Goal: Task Accomplishment & Management: Use online tool/utility

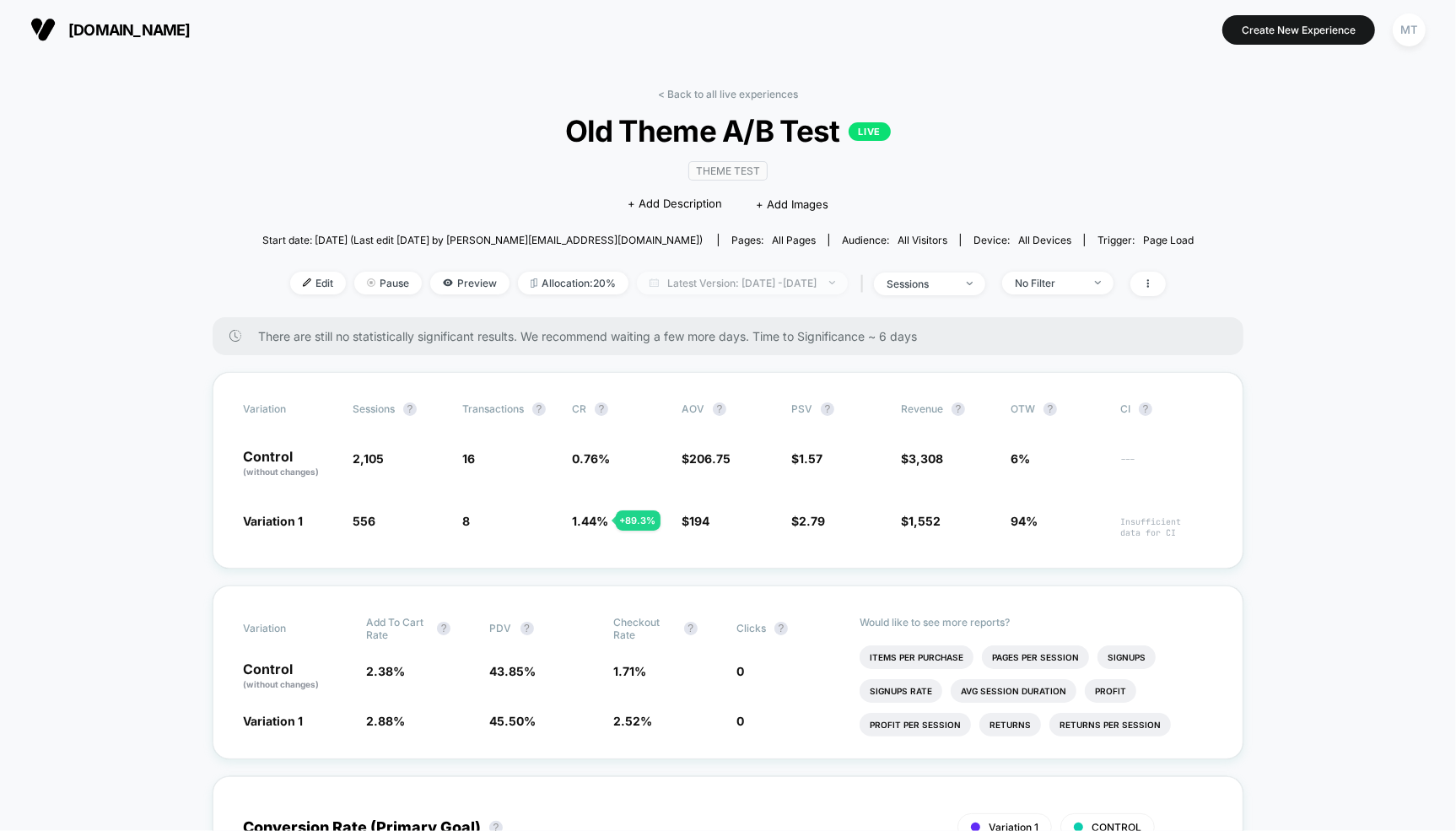
click at [718, 282] on span "Latest Version: [DATE] - [DATE]" at bounding box center [742, 282] width 211 height 22
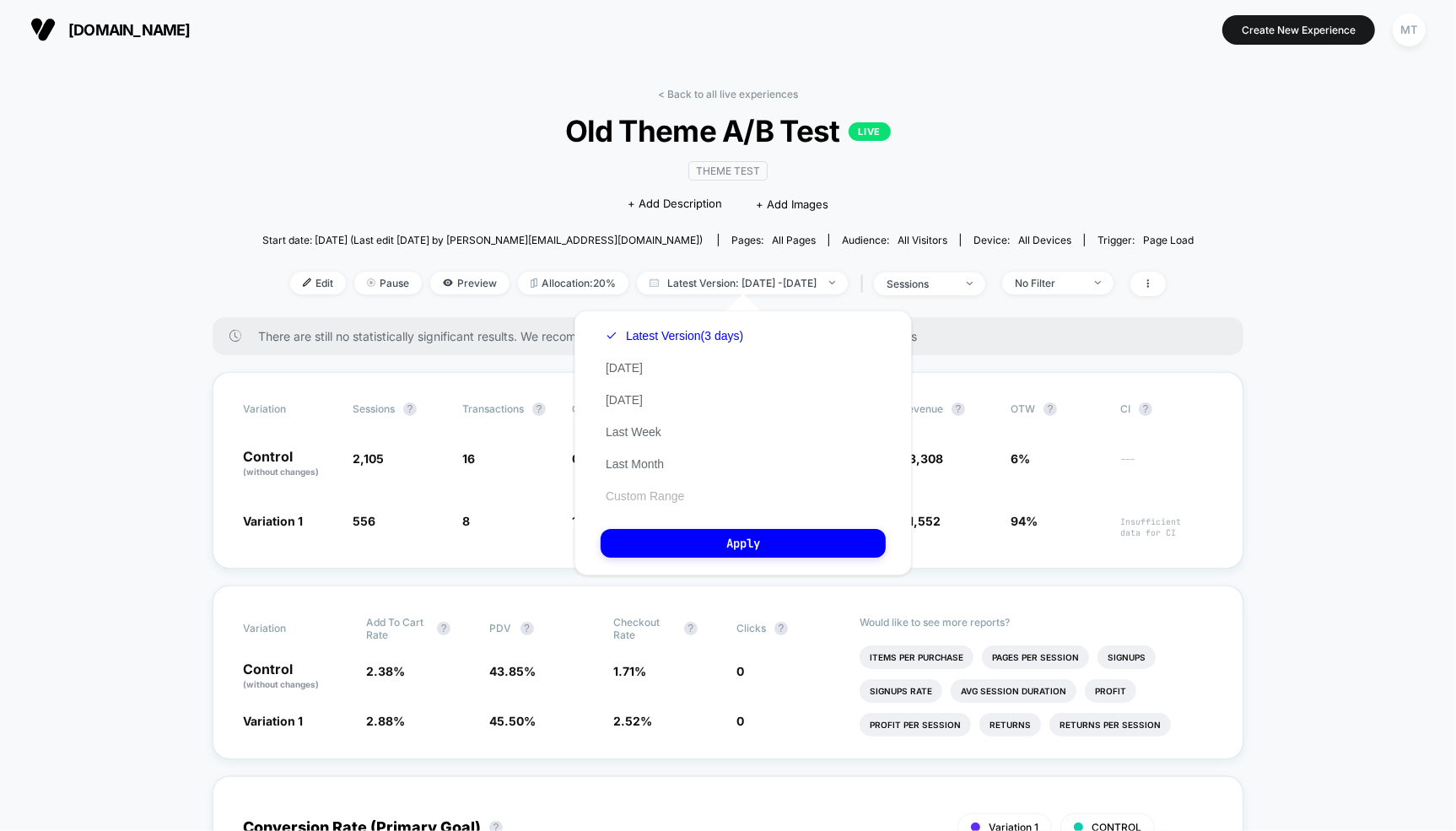
click at [642, 500] on button "Custom Range" at bounding box center [645, 496] width 89 height 16
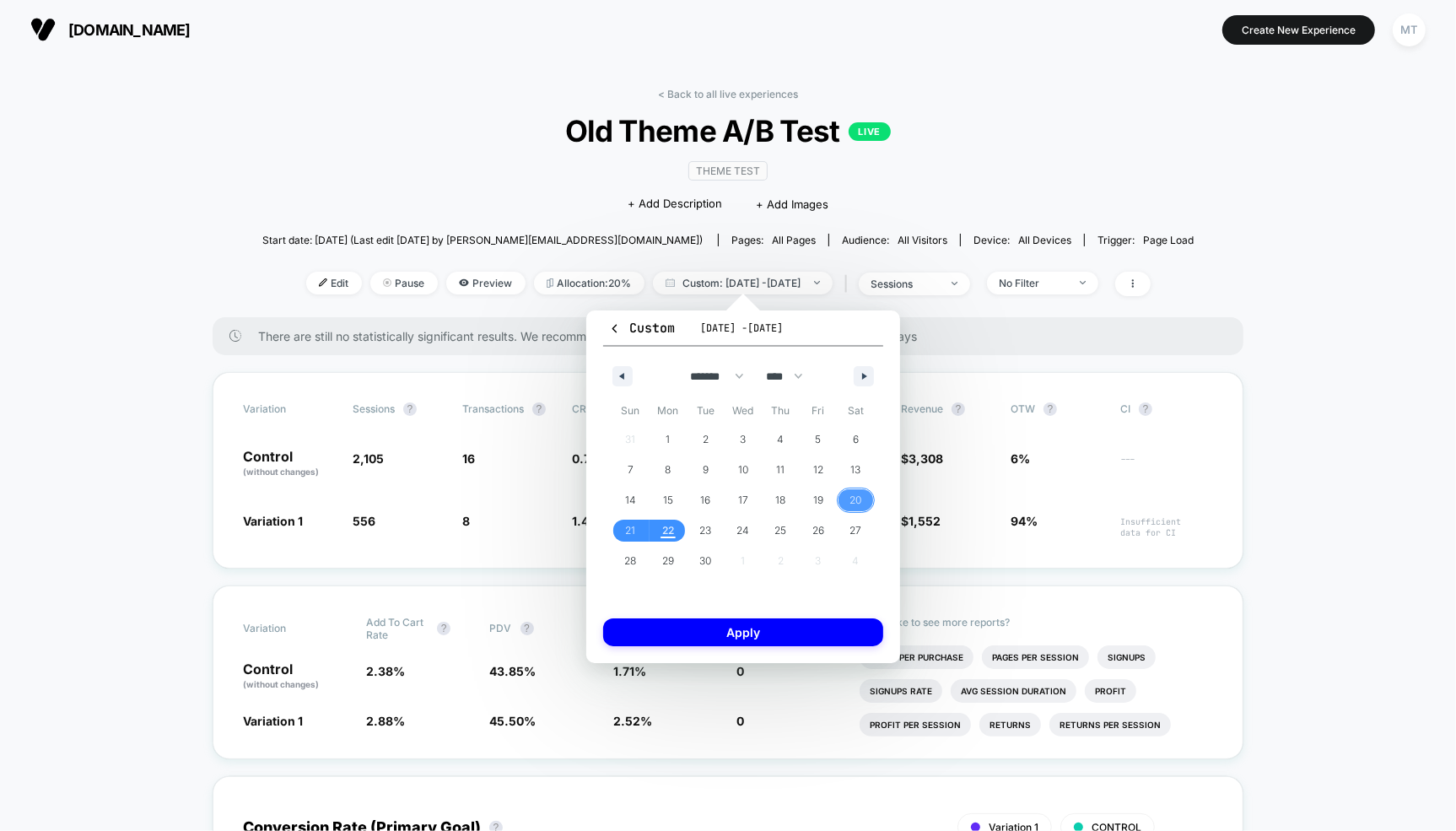
click at [849, 498] on span "20" at bounding box center [855, 500] width 38 height 21
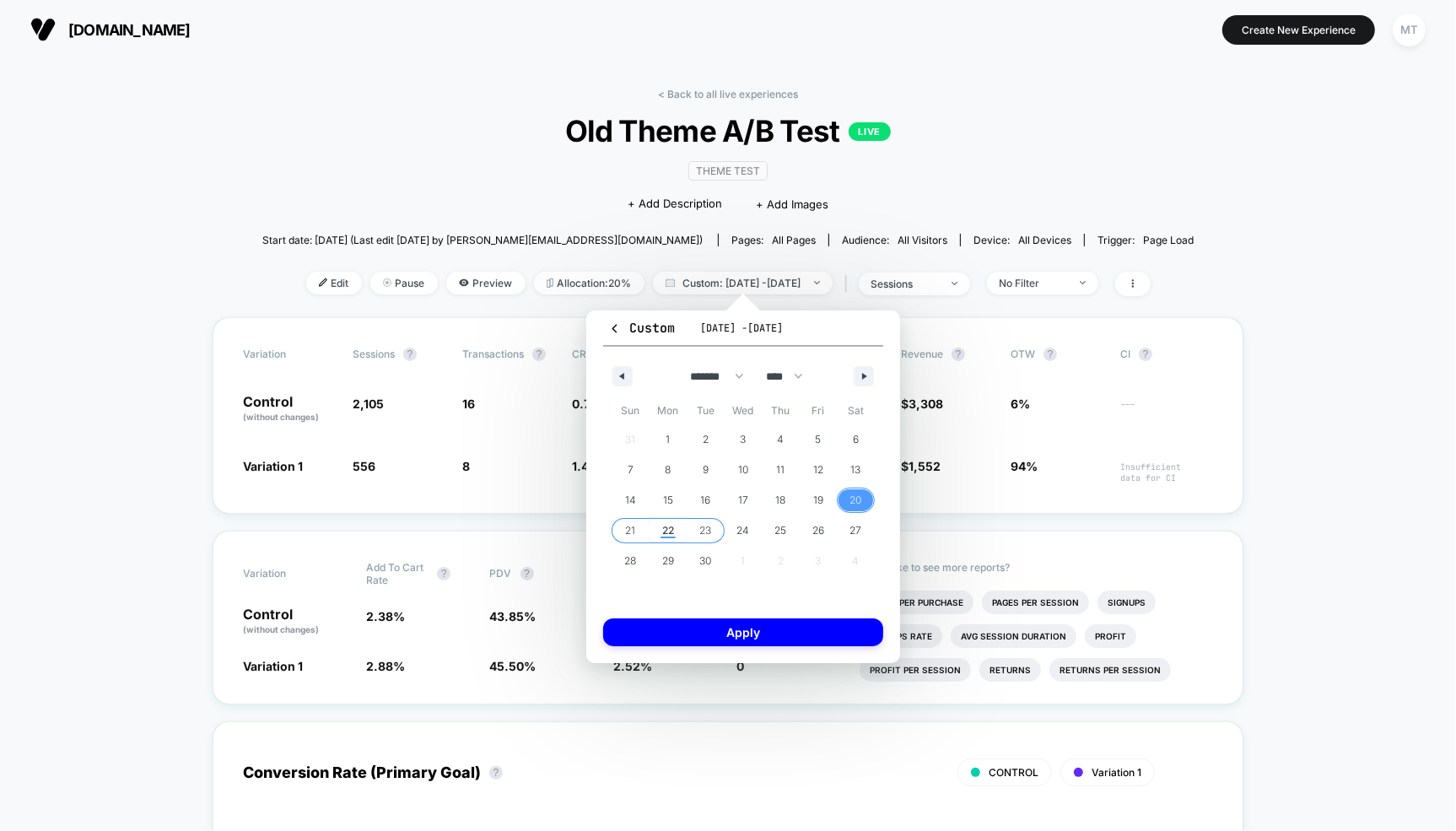
click at [707, 529] on span "23" at bounding box center [705, 530] width 12 height 30
click at [711, 638] on button "Apply" at bounding box center [743, 632] width 280 height 28
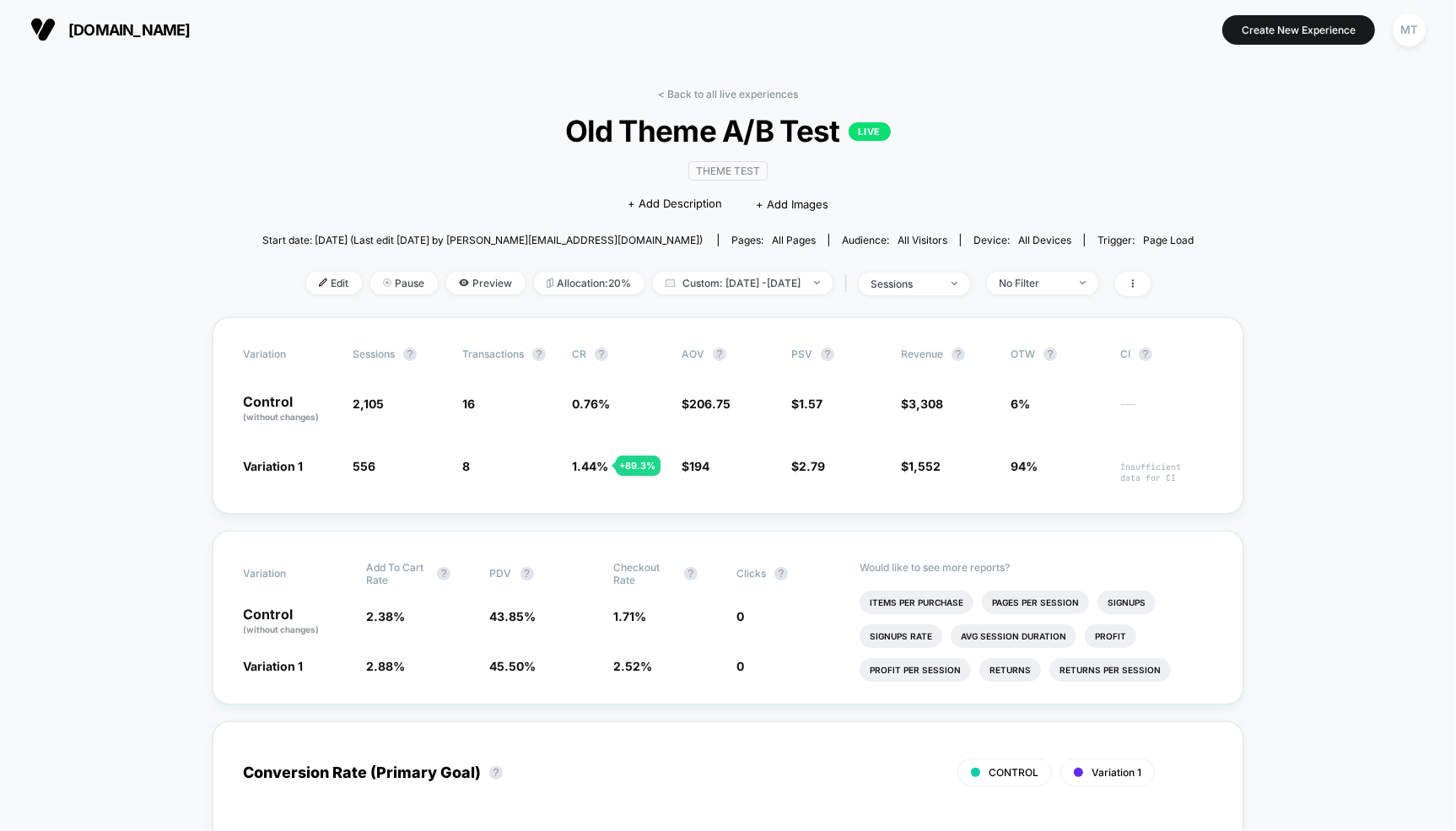
click at [349, 130] on span "Old Theme A/B Test LIVE" at bounding box center [728, 131] width 838 height 35
click at [549, 282] on span "Allocation: 20%" at bounding box center [589, 282] width 110 height 22
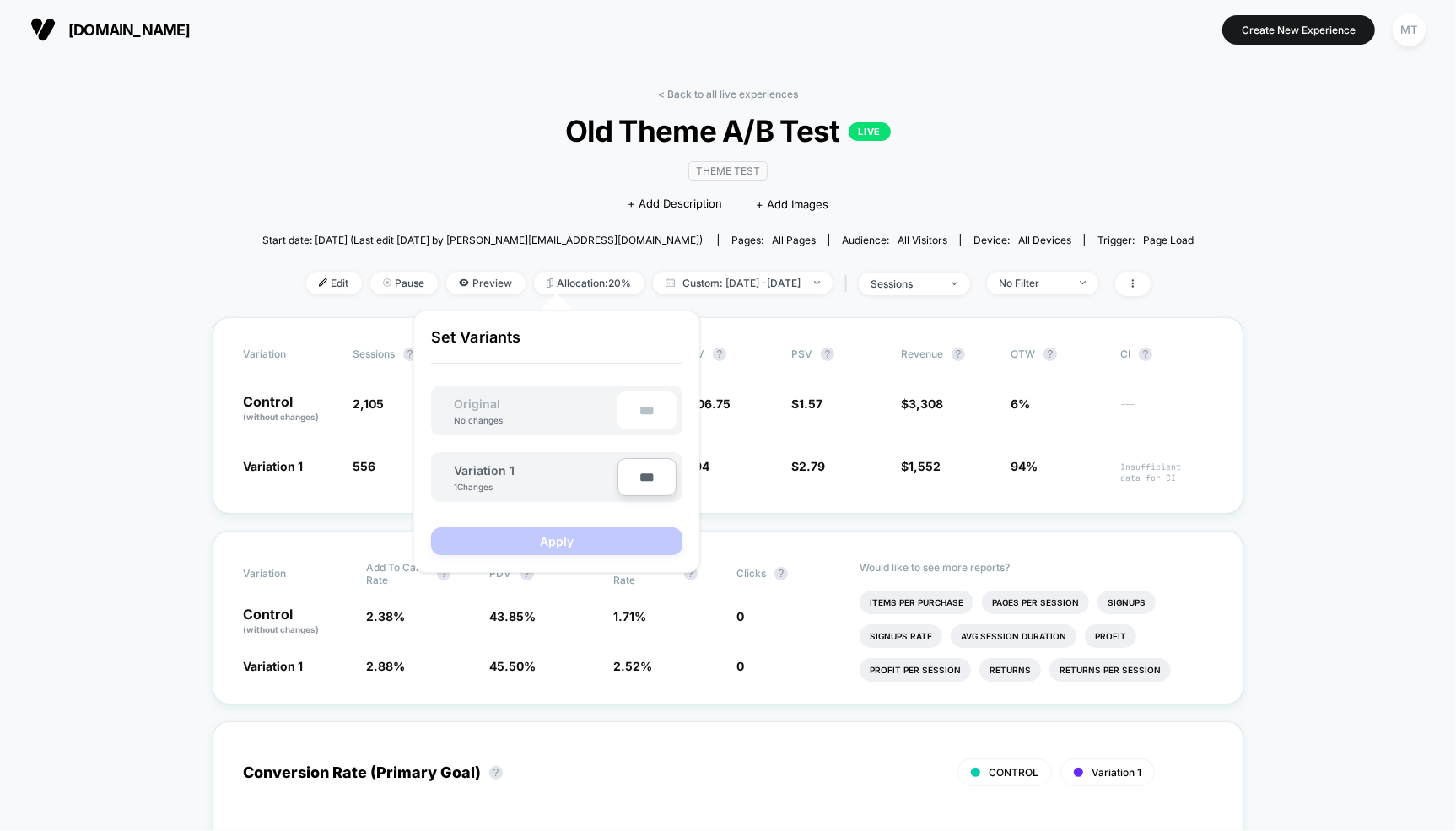
click at [634, 484] on input "***" at bounding box center [647, 477] width 59 height 38
drag, startPoint x: 643, startPoint y: 482, endPoint x: 633, endPoint y: 481, distance: 10.0
click at [633, 481] on input "***" at bounding box center [647, 477] width 59 height 38
type input "***"
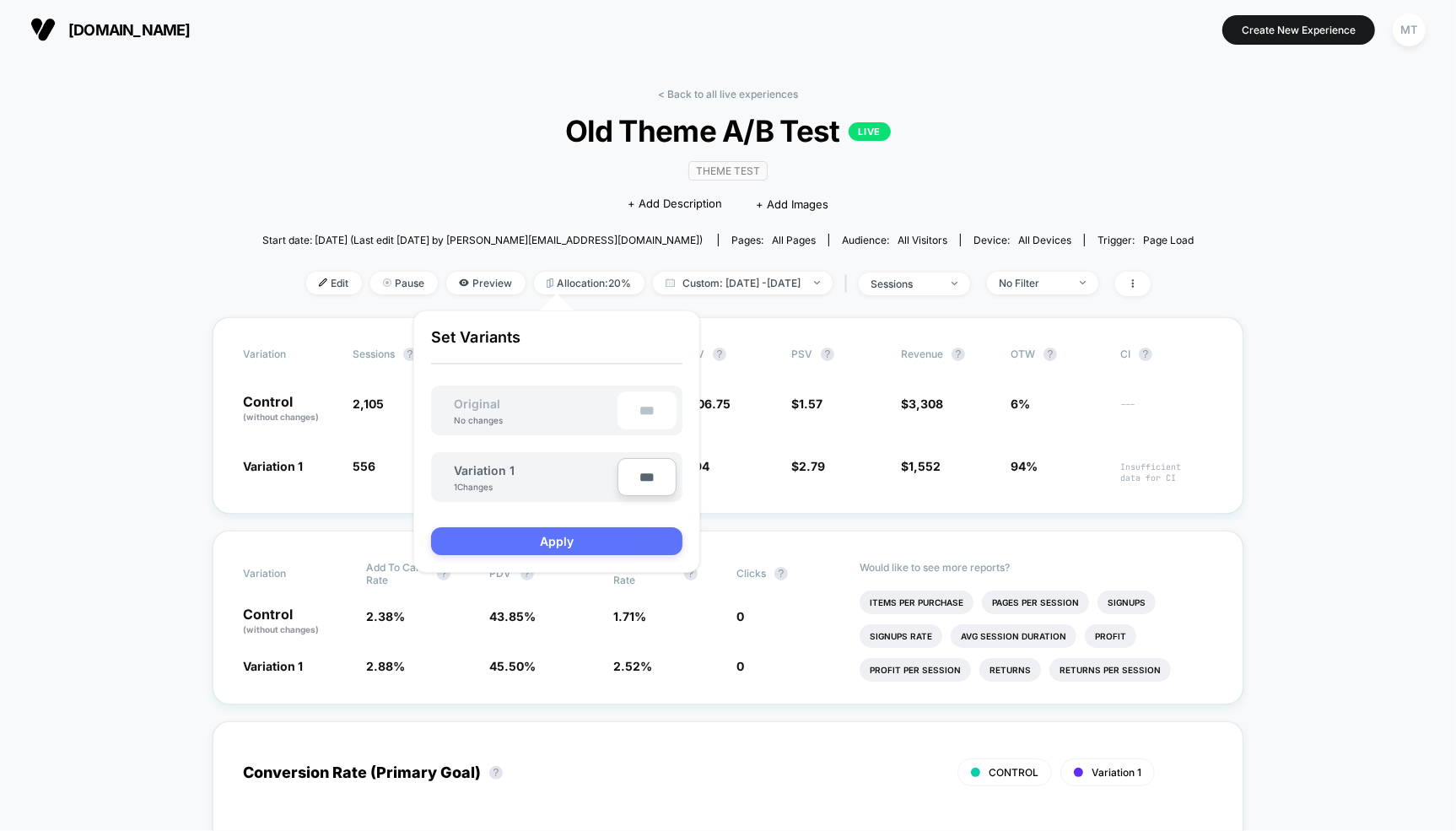
click at [605, 543] on button "Apply" at bounding box center [558, 541] width 252 height 28
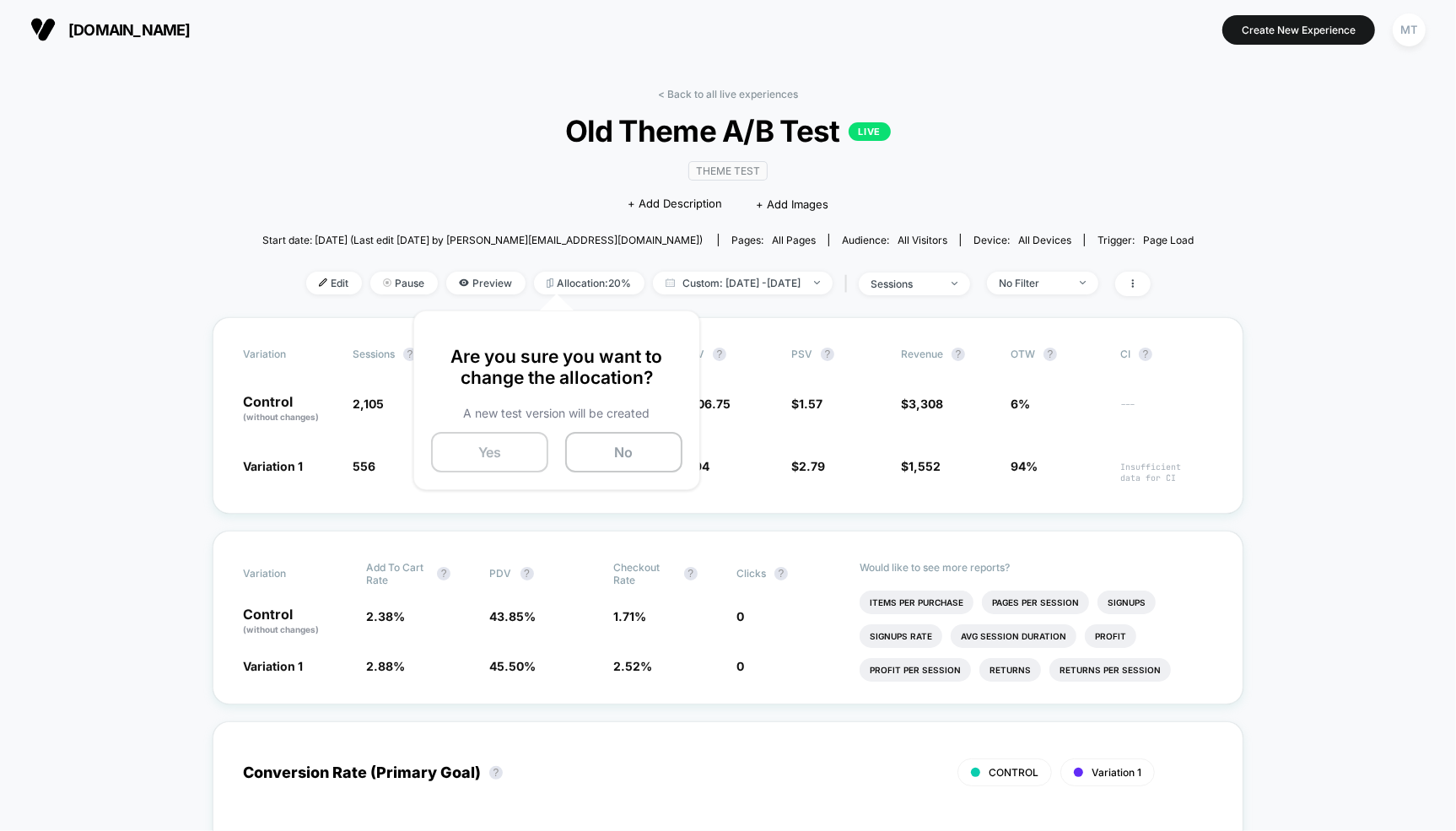
click at [489, 459] on button "Yes" at bounding box center [490, 451] width 117 height 40
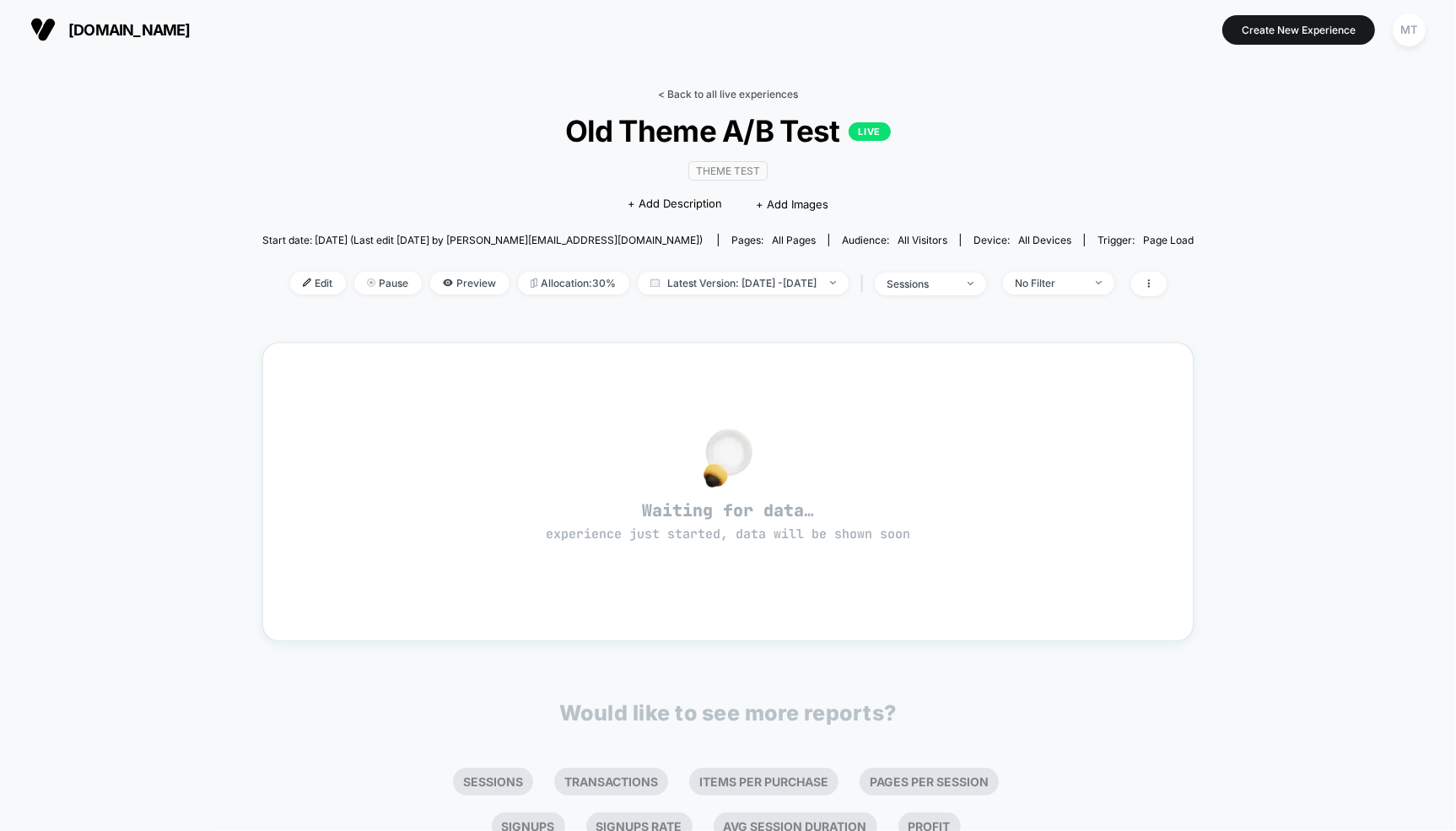
click at [669, 98] on link "< Back to all live experiences" at bounding box center [728, 94] width 140 height 13
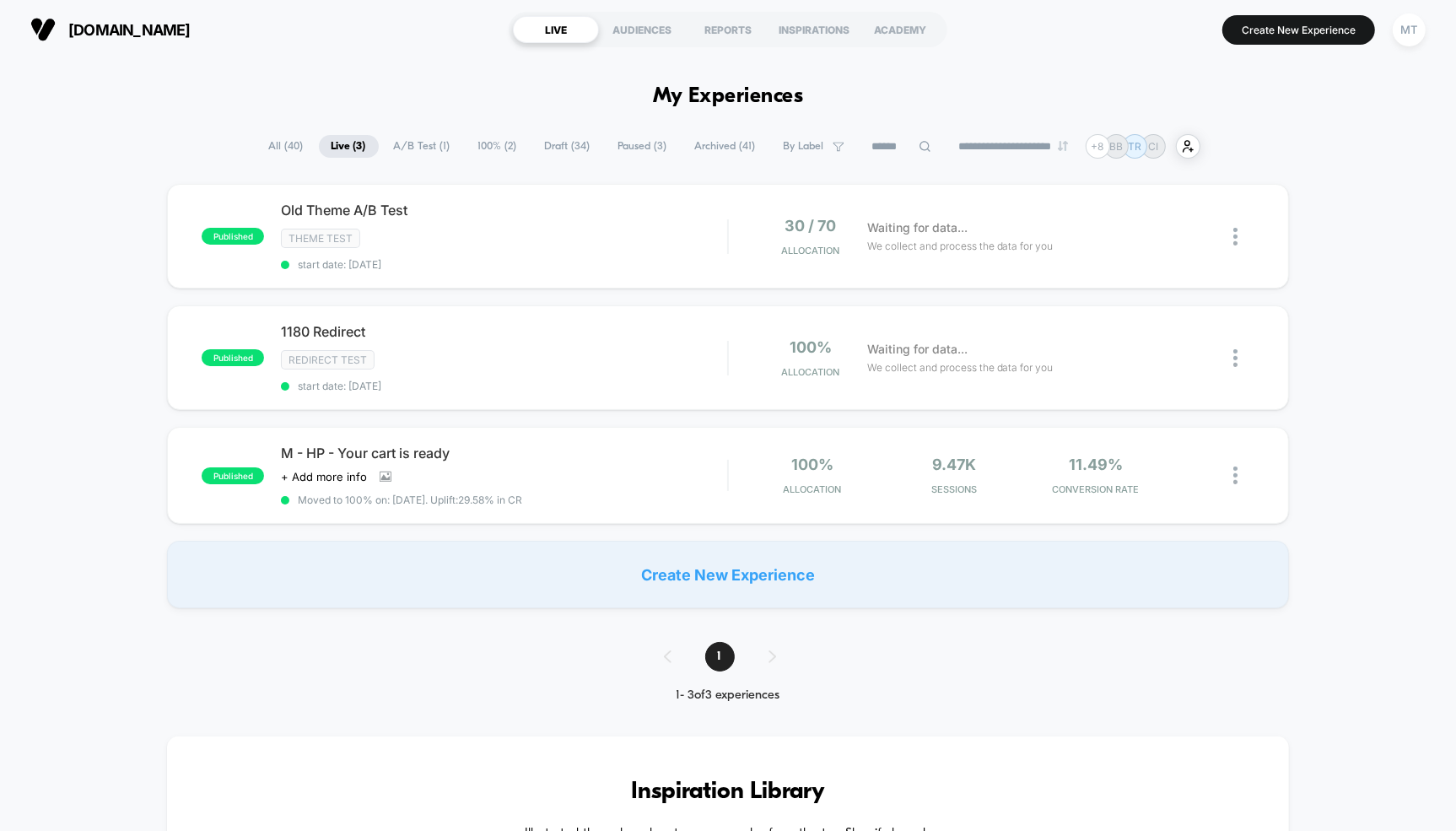
click at [285, 148] on span "All ( 40 )" at bounding box center [286, 145] width 60 height 22
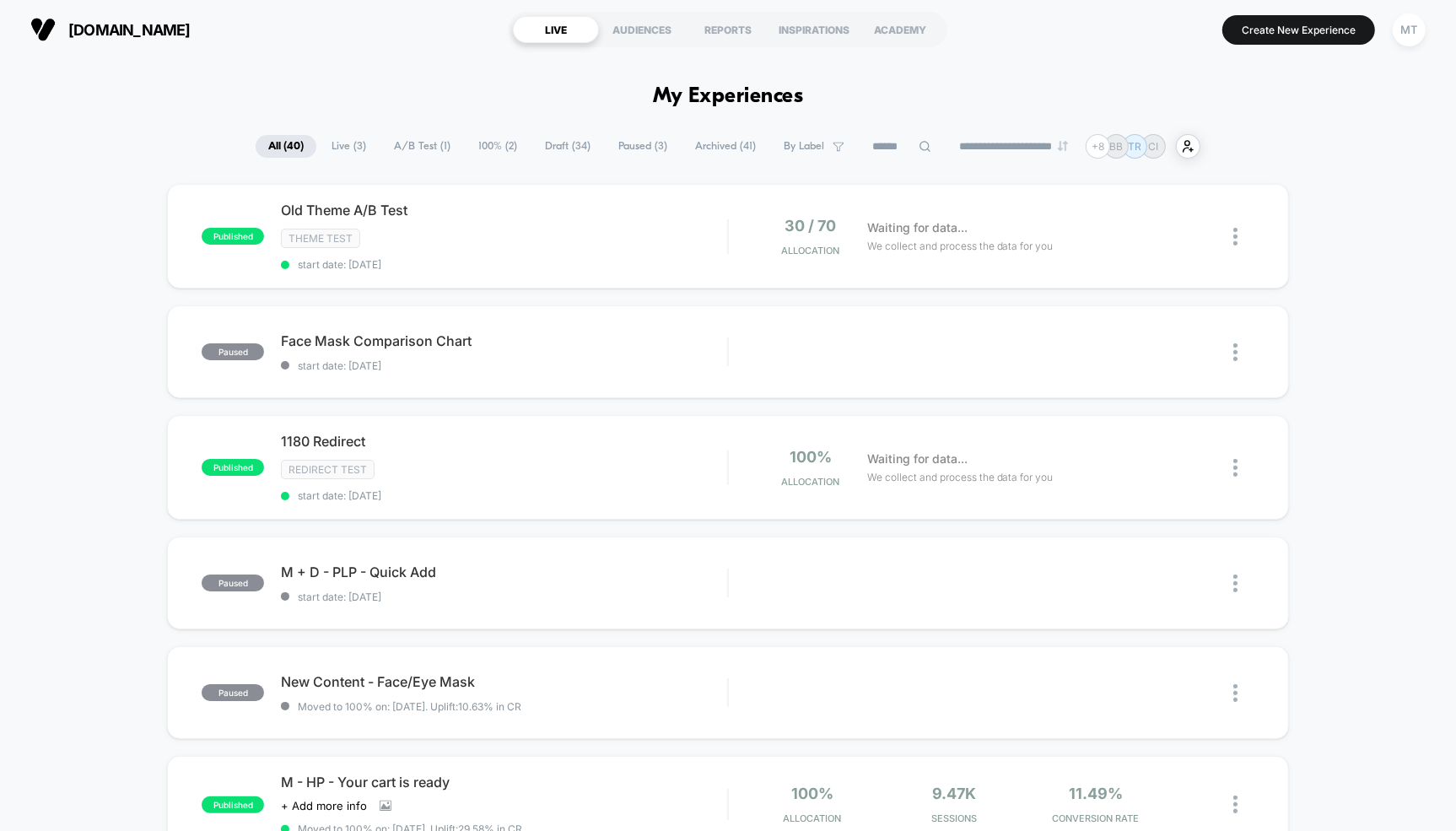
click at [348, 143] on span "Live ( 3 )" at bounding box center [349, 145] width 60 height 22
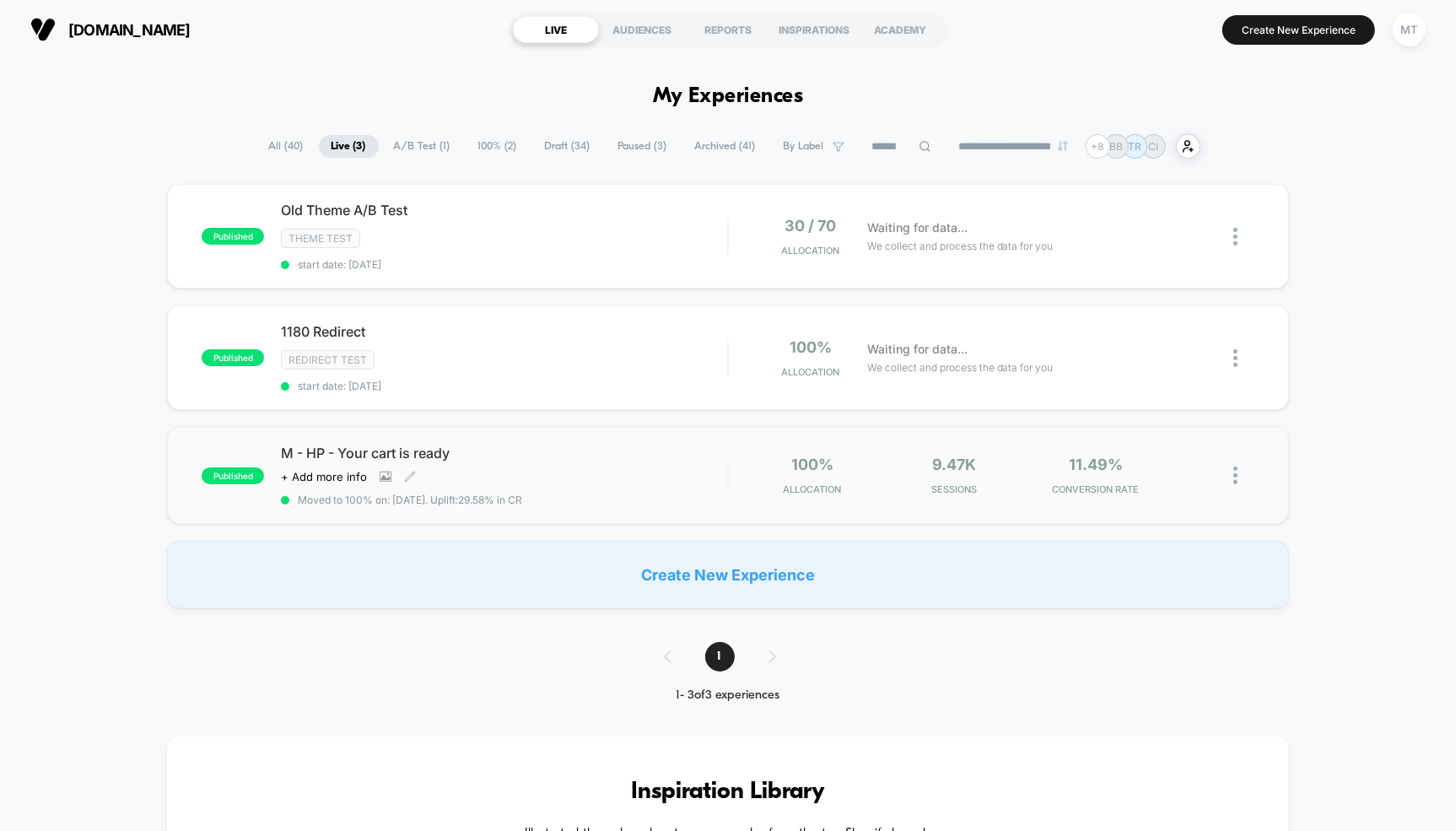
click at [598, 464] on div "M - HP - Your cart is ready Click to view images Click to edit experience detai…" at bounding box center [504, 475] width 446 height 62
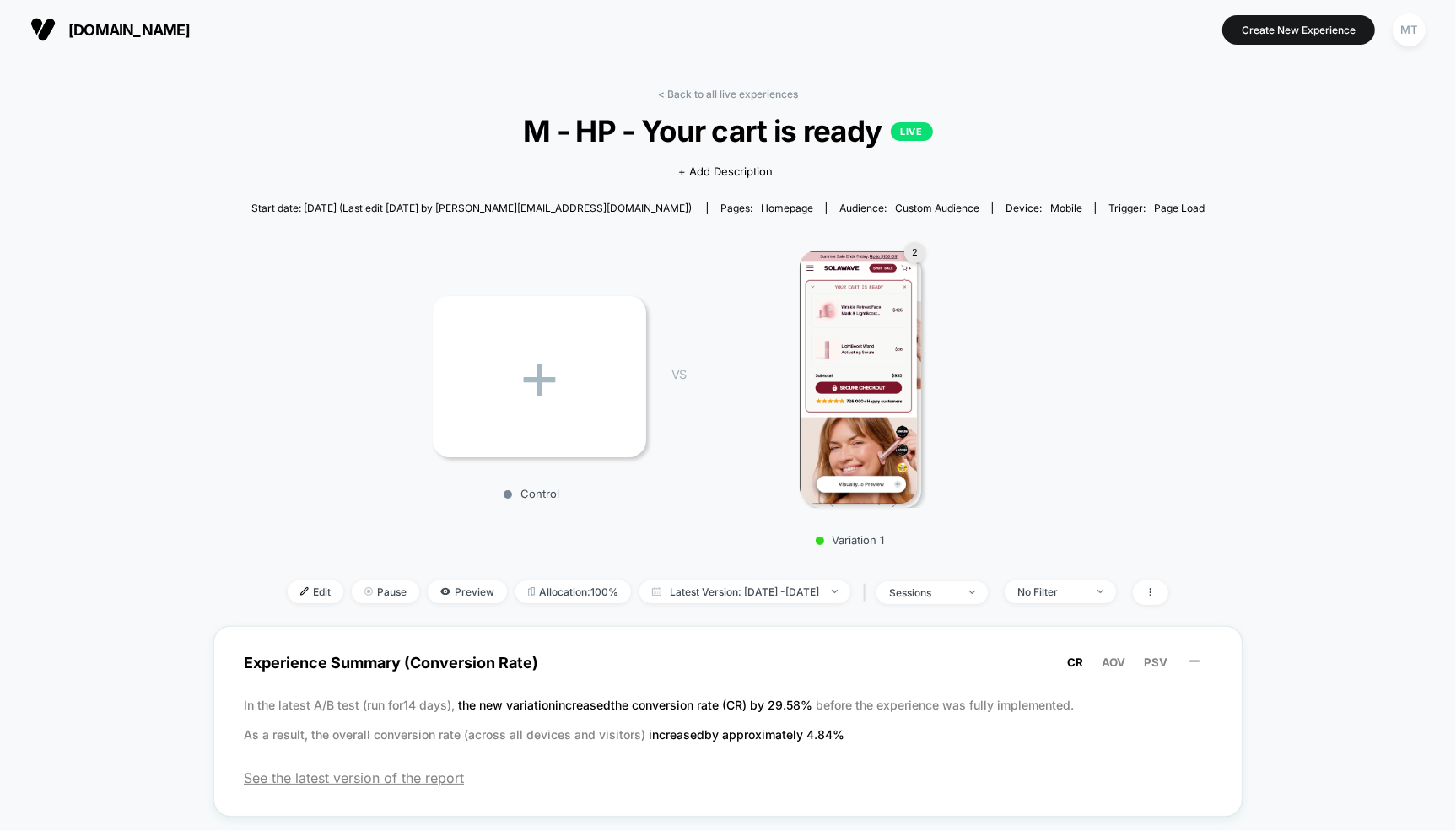
click at [695, 593] on span "Latest Version: [DATE] - [DATE]" at bounding box center [745, 592] width 211 height 22
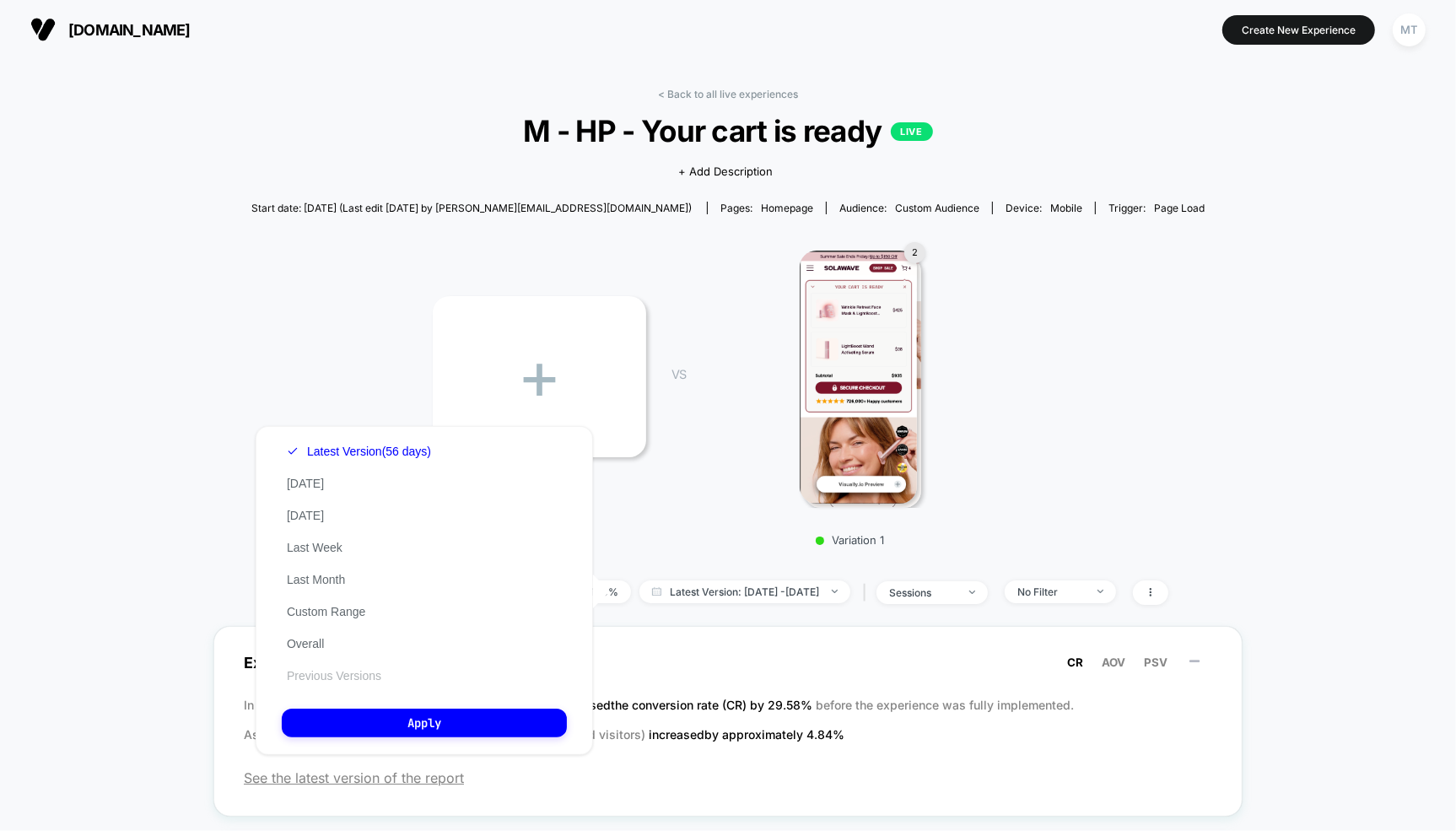
click at [339, 678] on button "Previous Versions" at bounding box center [334, 676] width 104 height 16
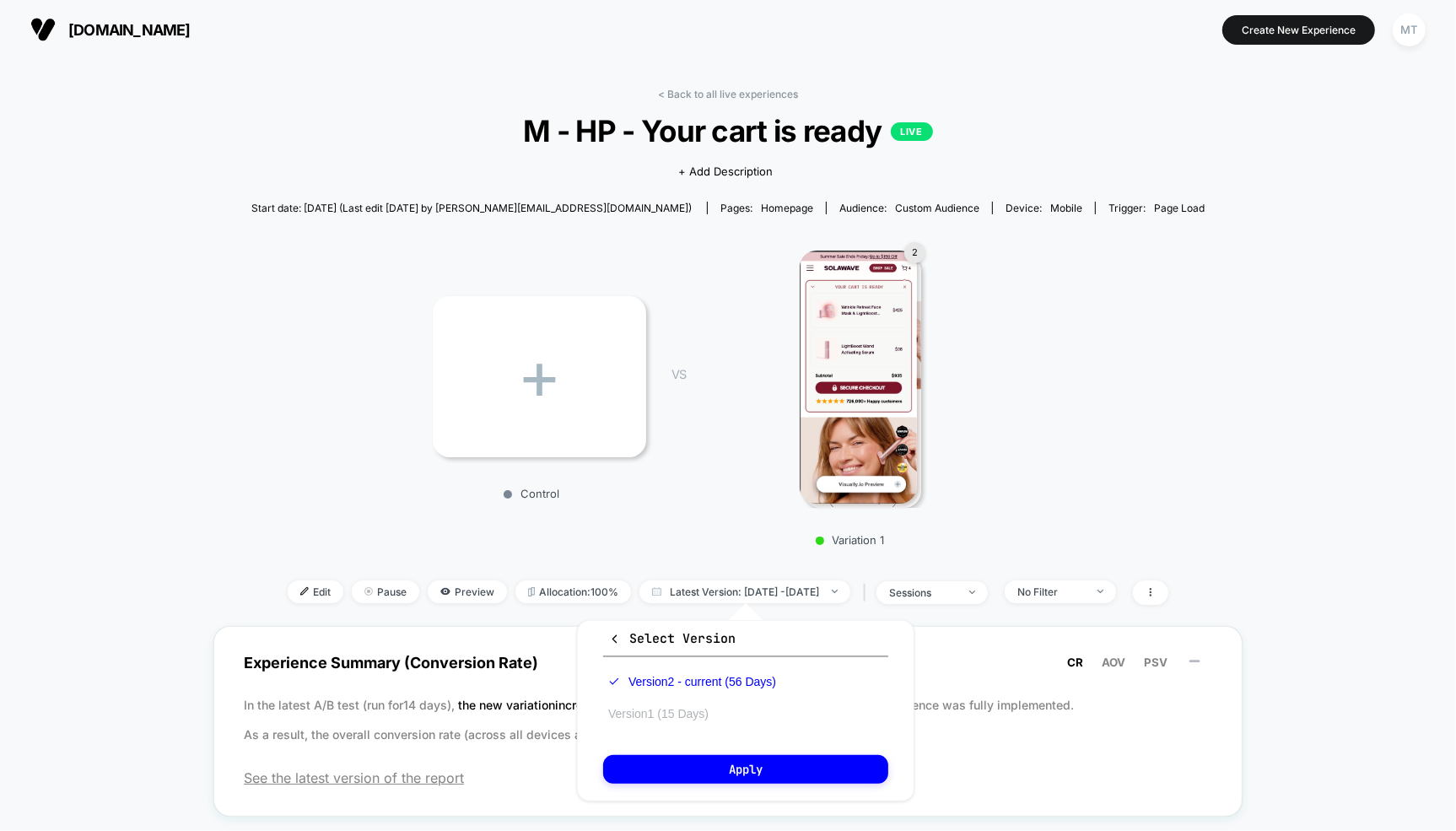
click at [658, 711] on button "Version 1 (15 Days)" at bounding box center [658, 714] width 110 height 16
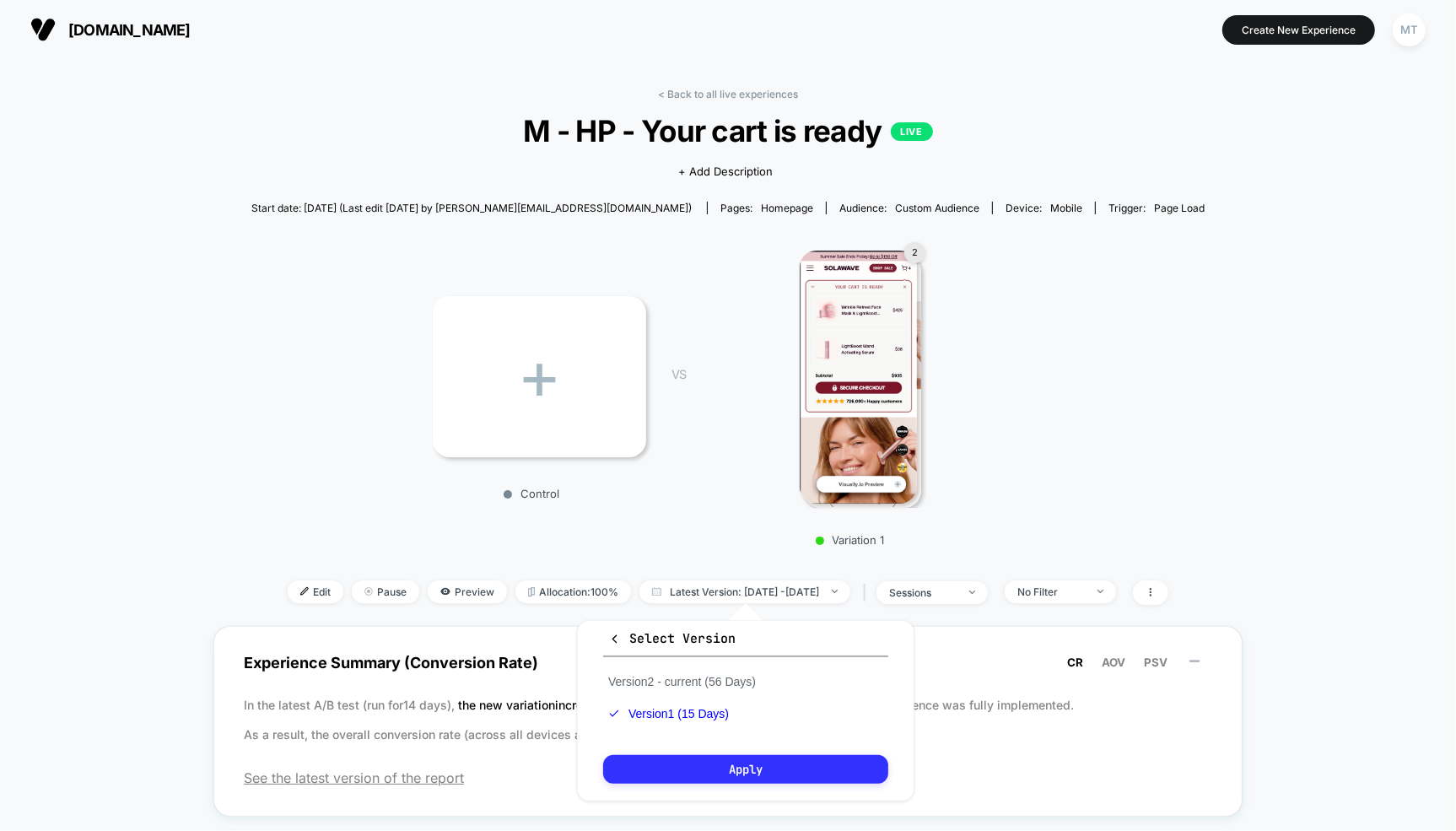
click at [710, 764] on button "Apply" at bounding box center [746, 769] width 285 height 28
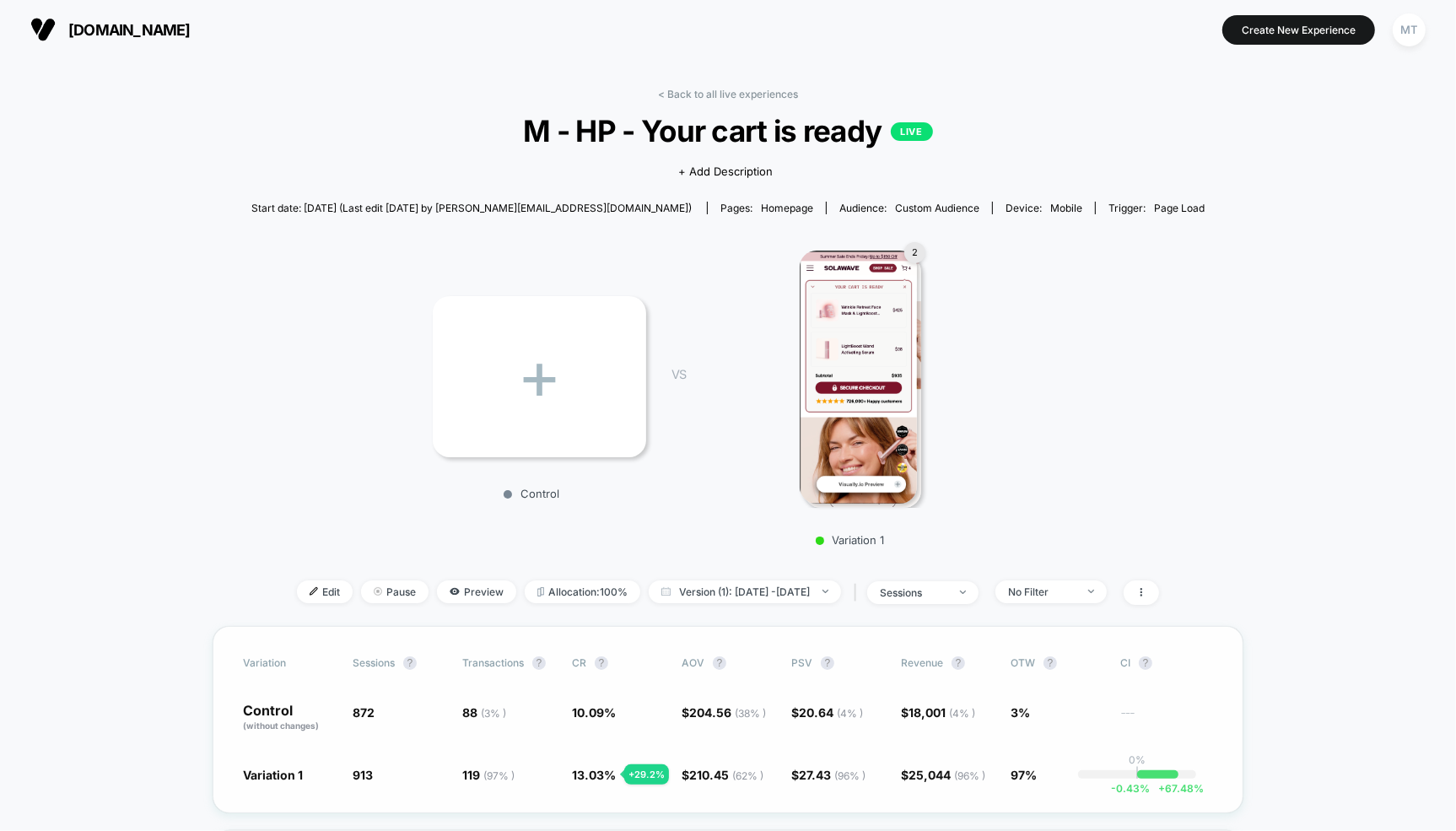
scroll to position [245, 0]
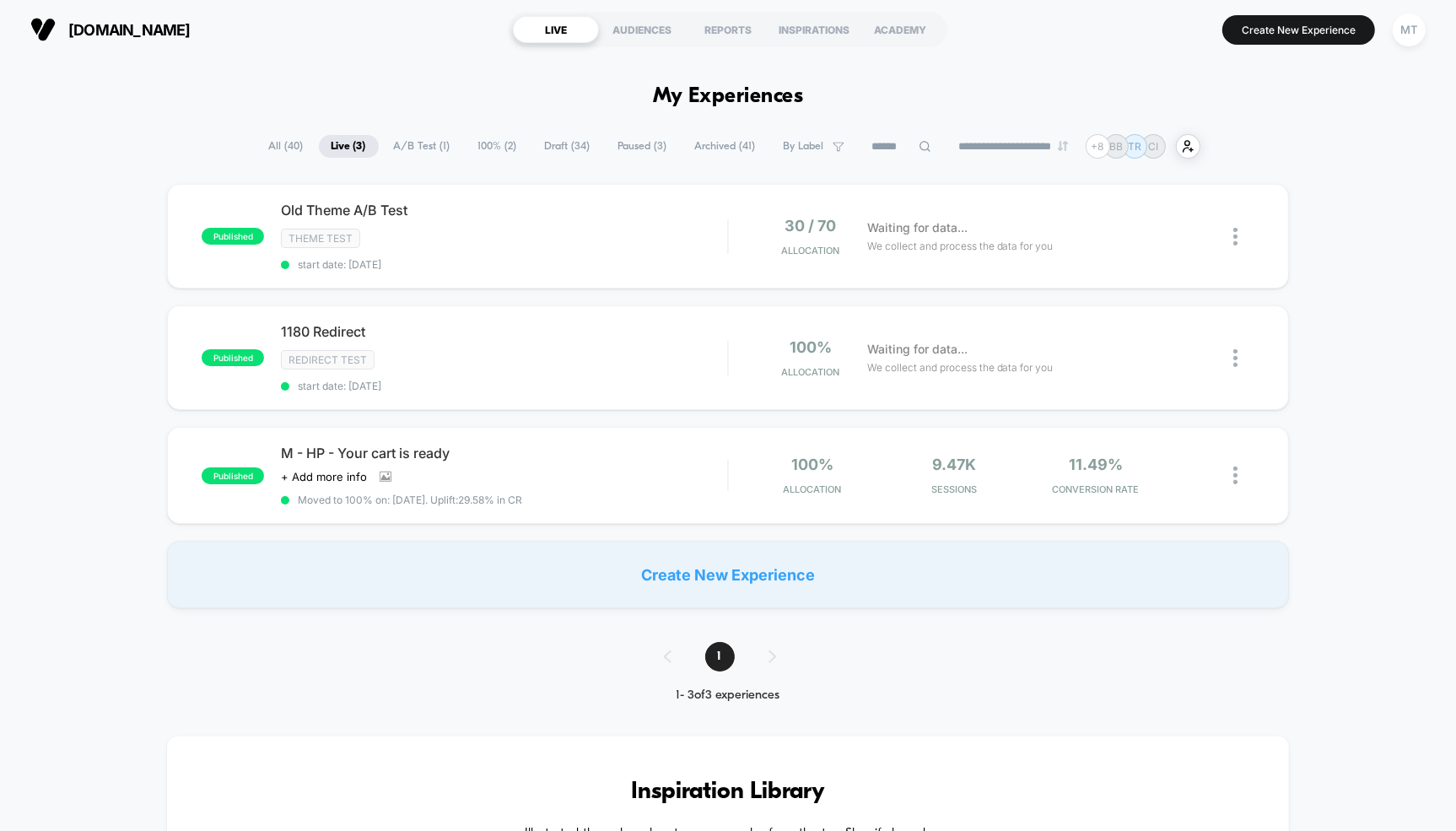
click at [637, 145] on span "Paused ( 3 )" at bounding box center [643, 145] width 74 height 22
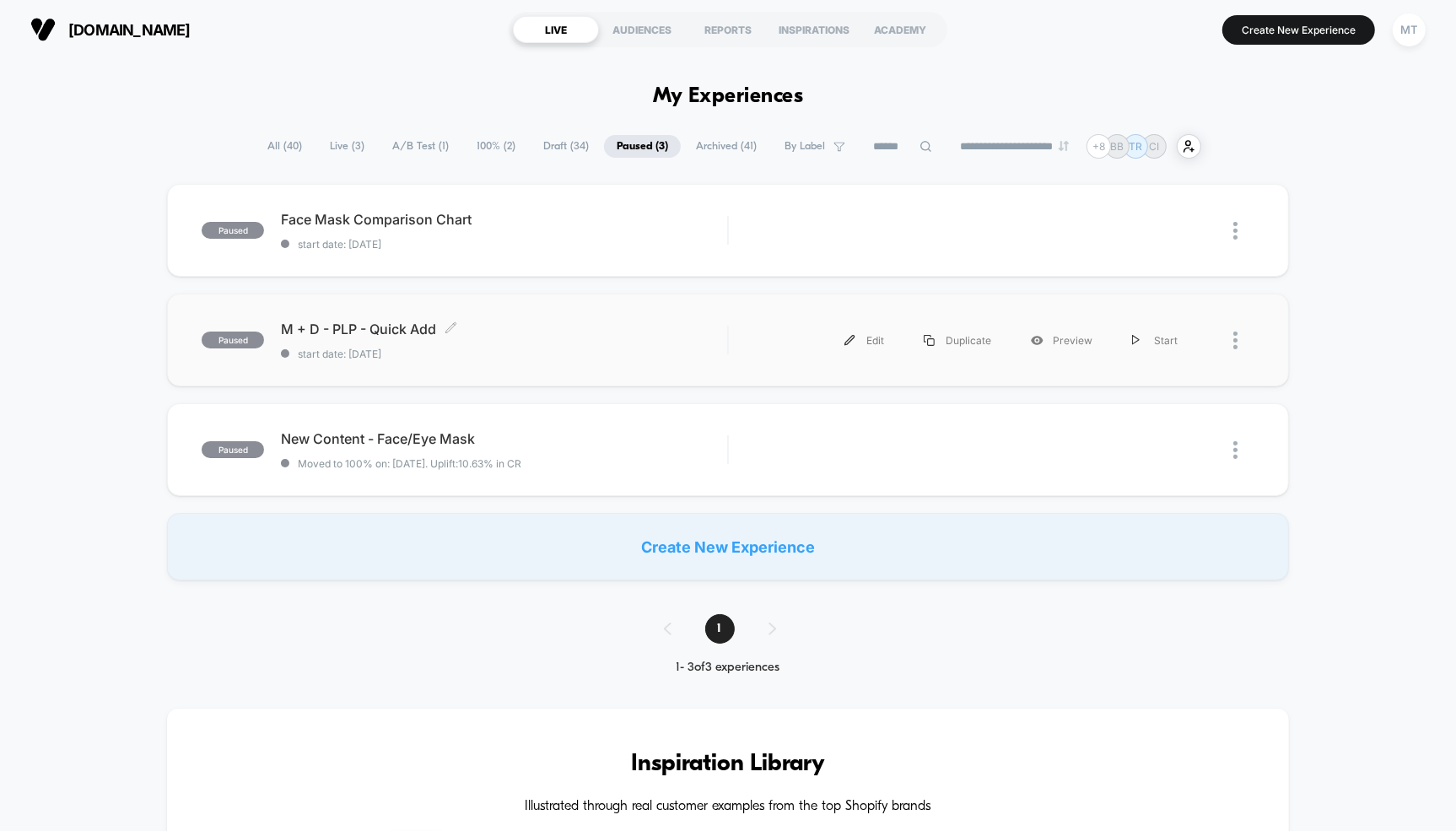
click at [369, 327] on span "M + D - PLP - Quick Add Click to edit experience details" at bounding box center [504, 328] width 446 height 17
click at [361, 437] on span "New Content - Face/Eye Mask Click to edit experience details" at bounding box center [504, 438] width 446 height 17
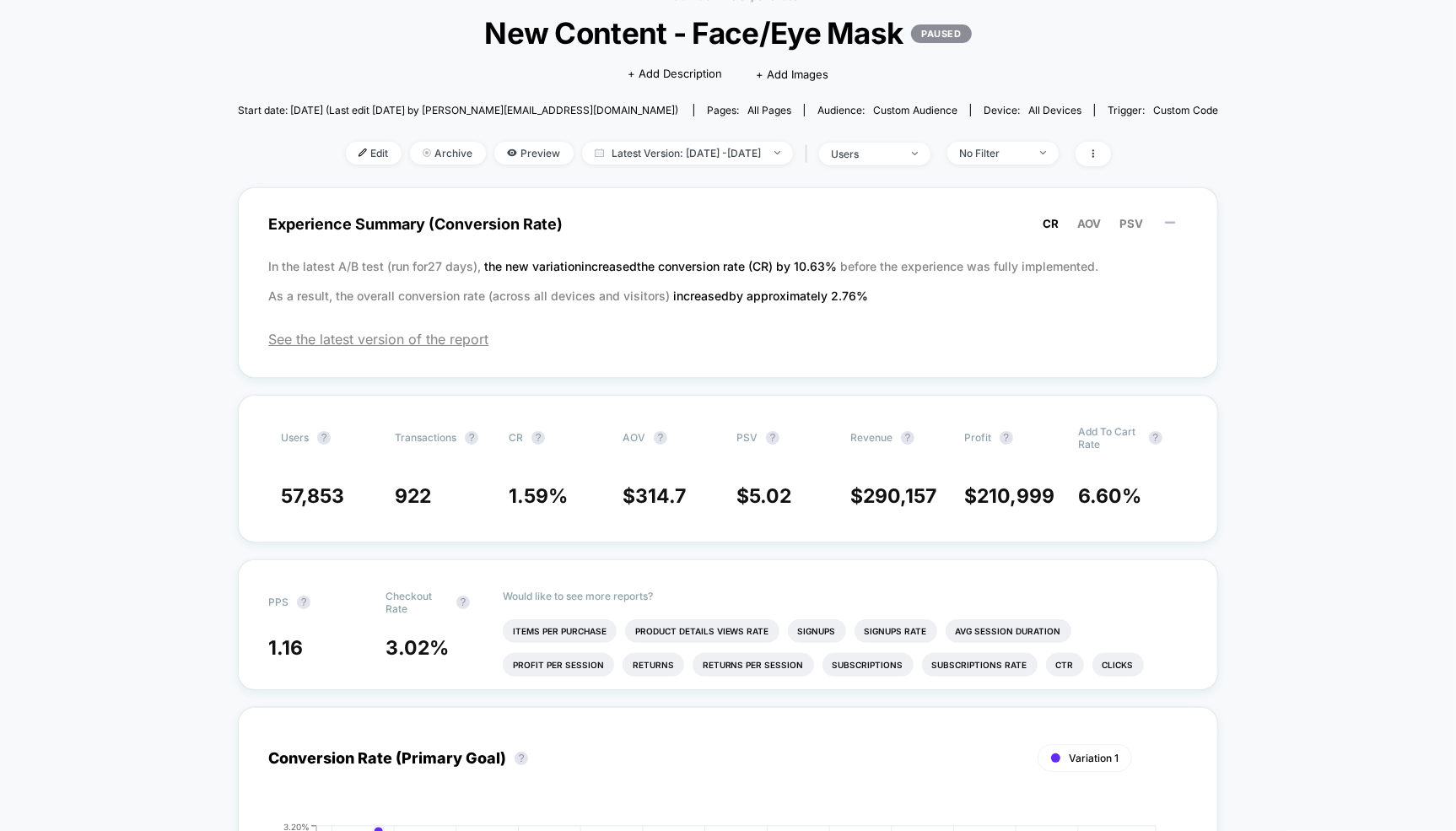
scroll to position [97, 0]
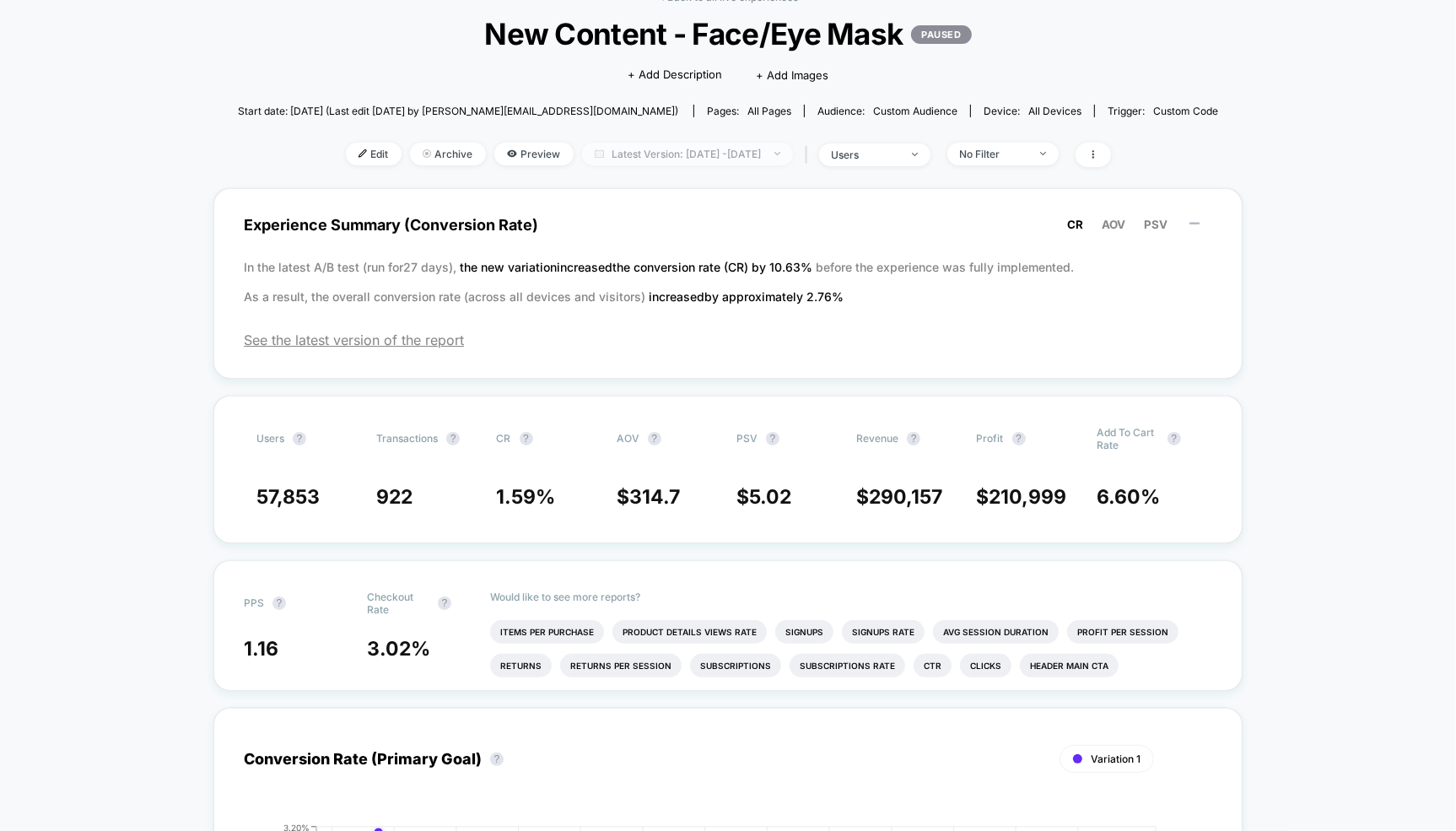
click at [633, 144] on span "Latest Version: [DATE] - [DATE]" at bounding box center [687, 153] width 211 height 22
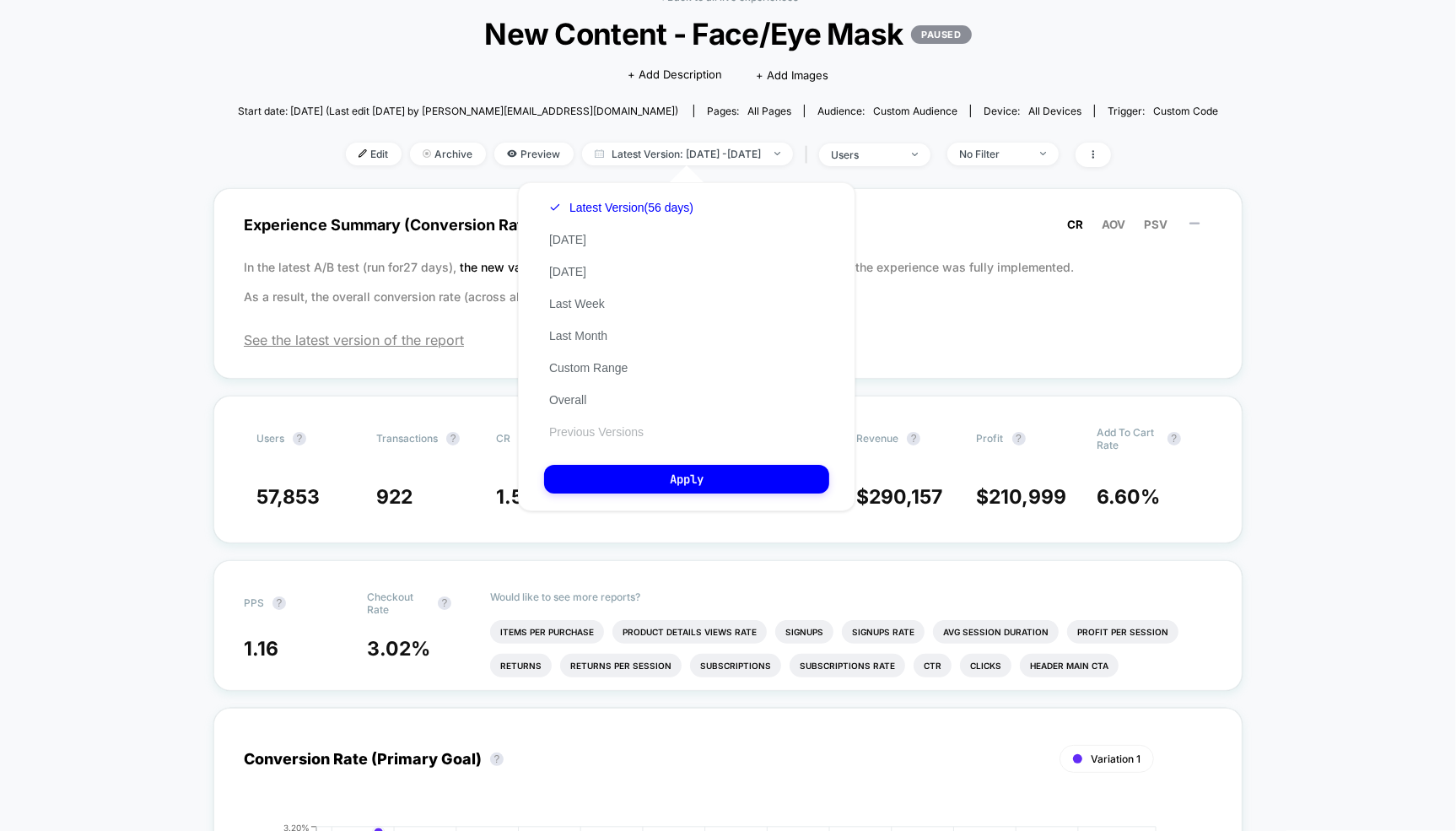
click at [597, 437] on button "Previous Versions" at bounding box center [596, 433] width 104 height 16
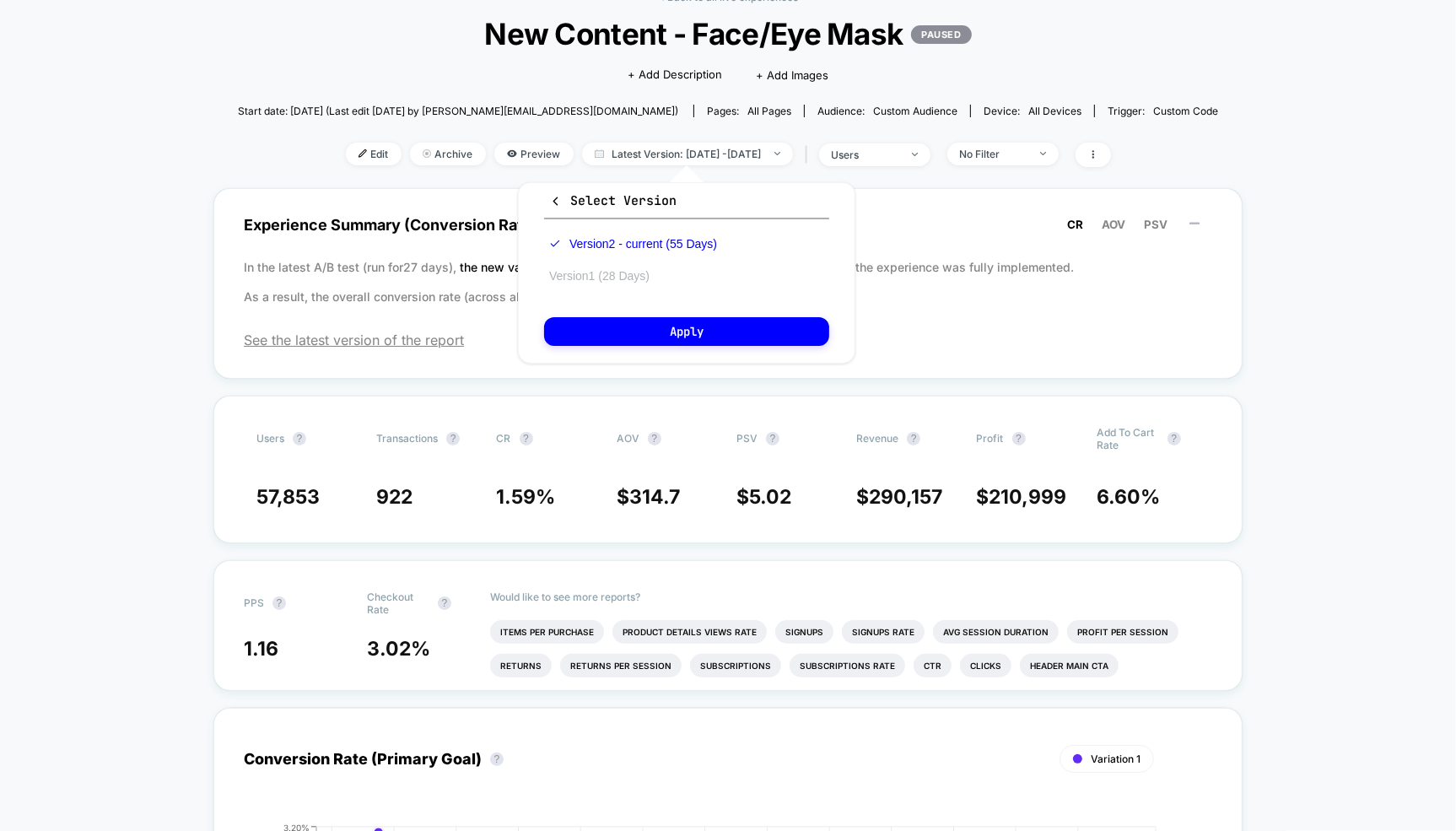
click at [607, 274] on button "Version 1 (28 Days)" at bounding box center [599, 276] width 110 height 16
click at [643, 342] on button "Apply" at bounding box center [686, 331] width 285 height 28
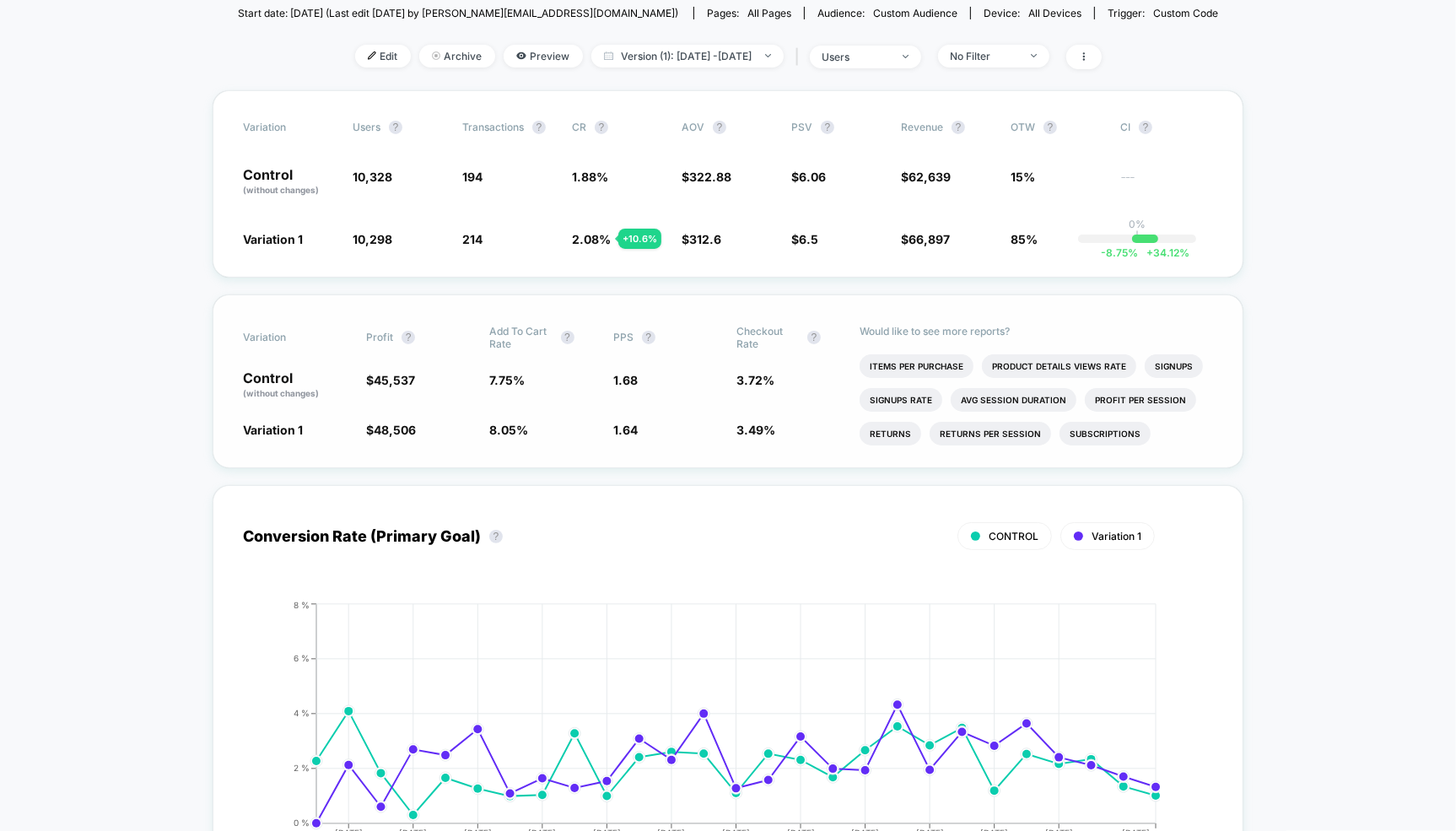
scroll to position [567, 0]
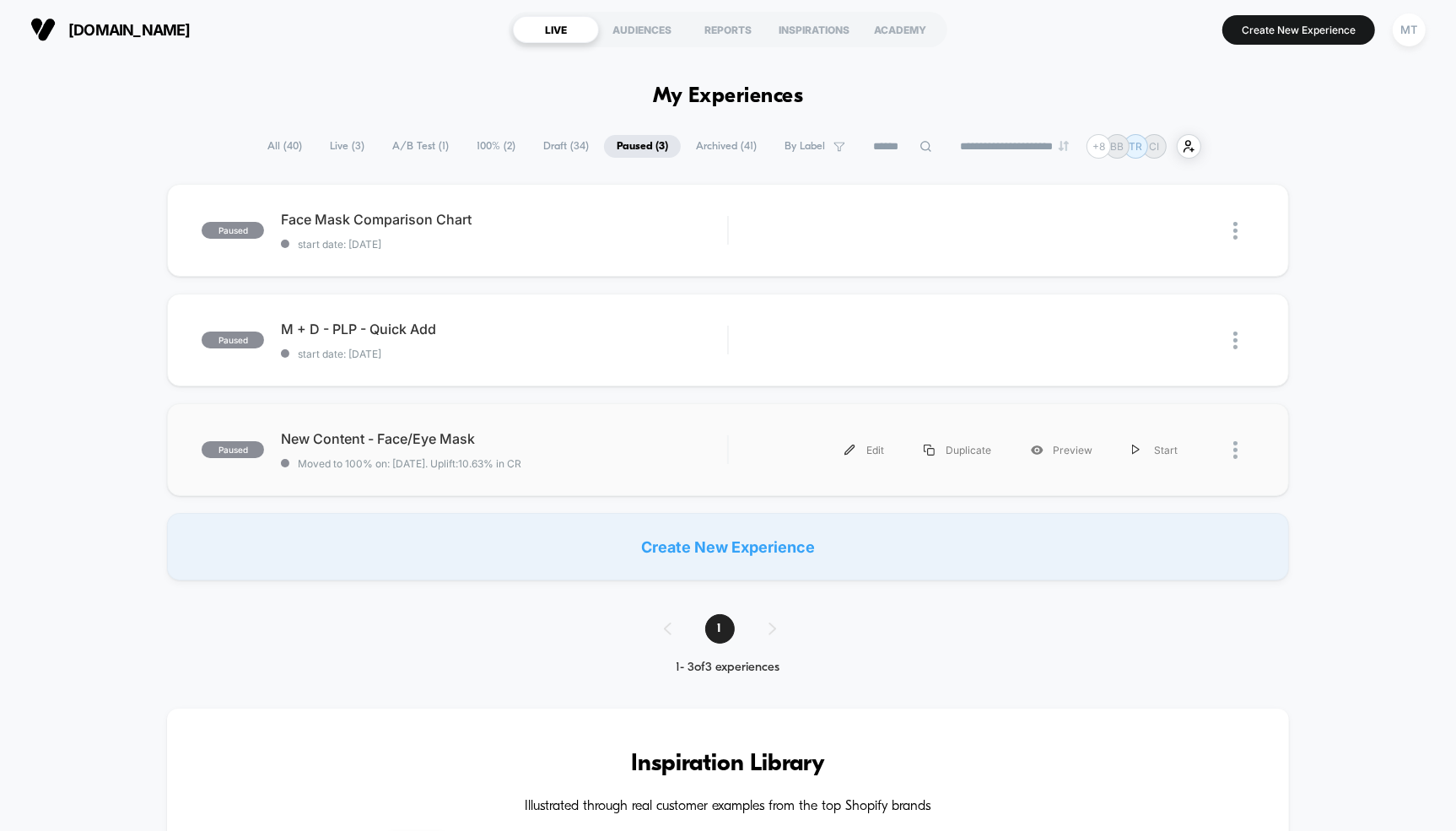
click at [386, 425] on div "paused New Content - Face/Eye Mask Moved to 100% on: [DATE] . Uplift: 10.63% in…" at bounding box center [728, 449] width 1121 height 93
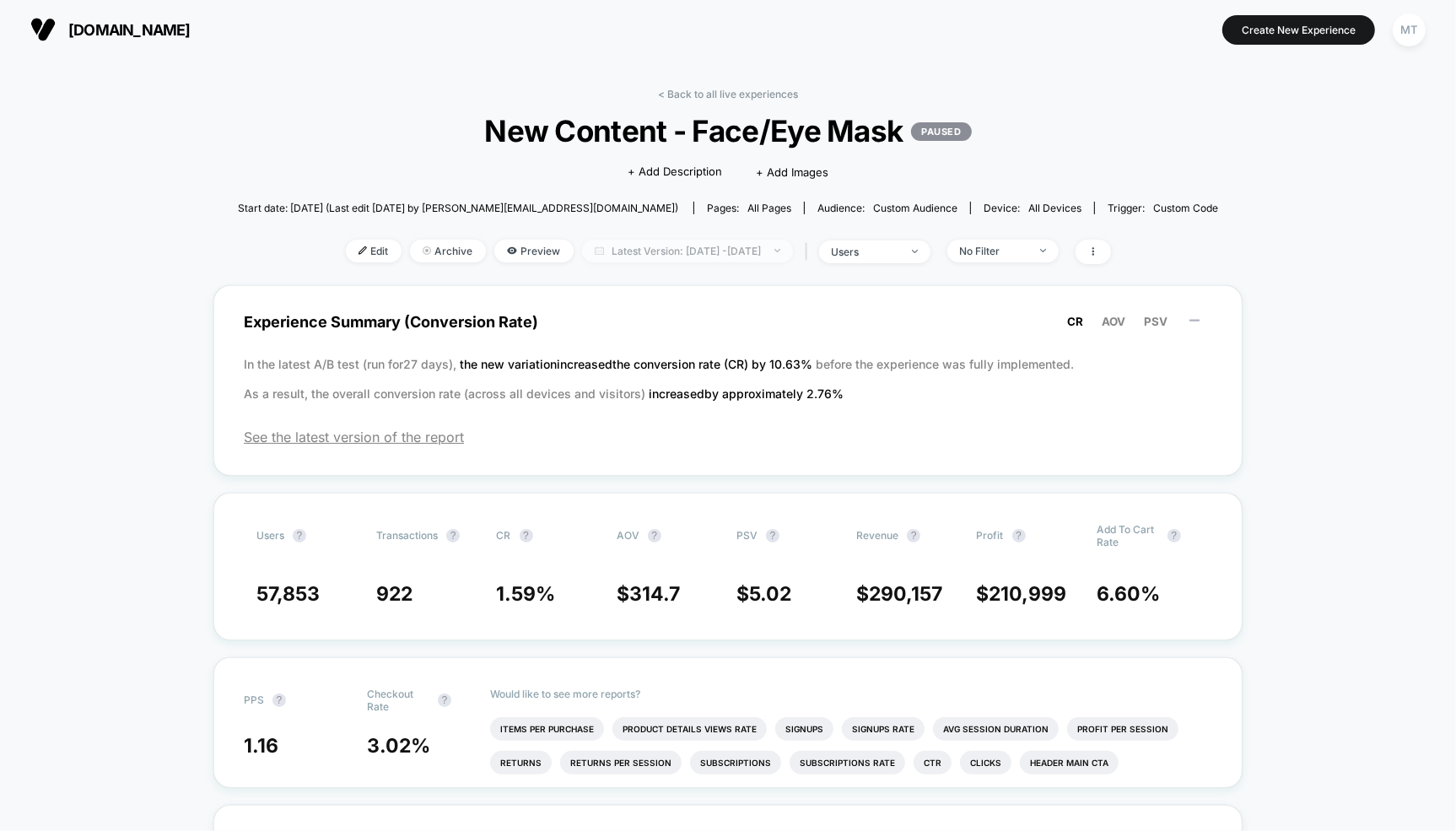
click at [703, 247] on span "Latest Version: [DATE] - [DATE]" at bounding box center [687, 250] width 211 height 22
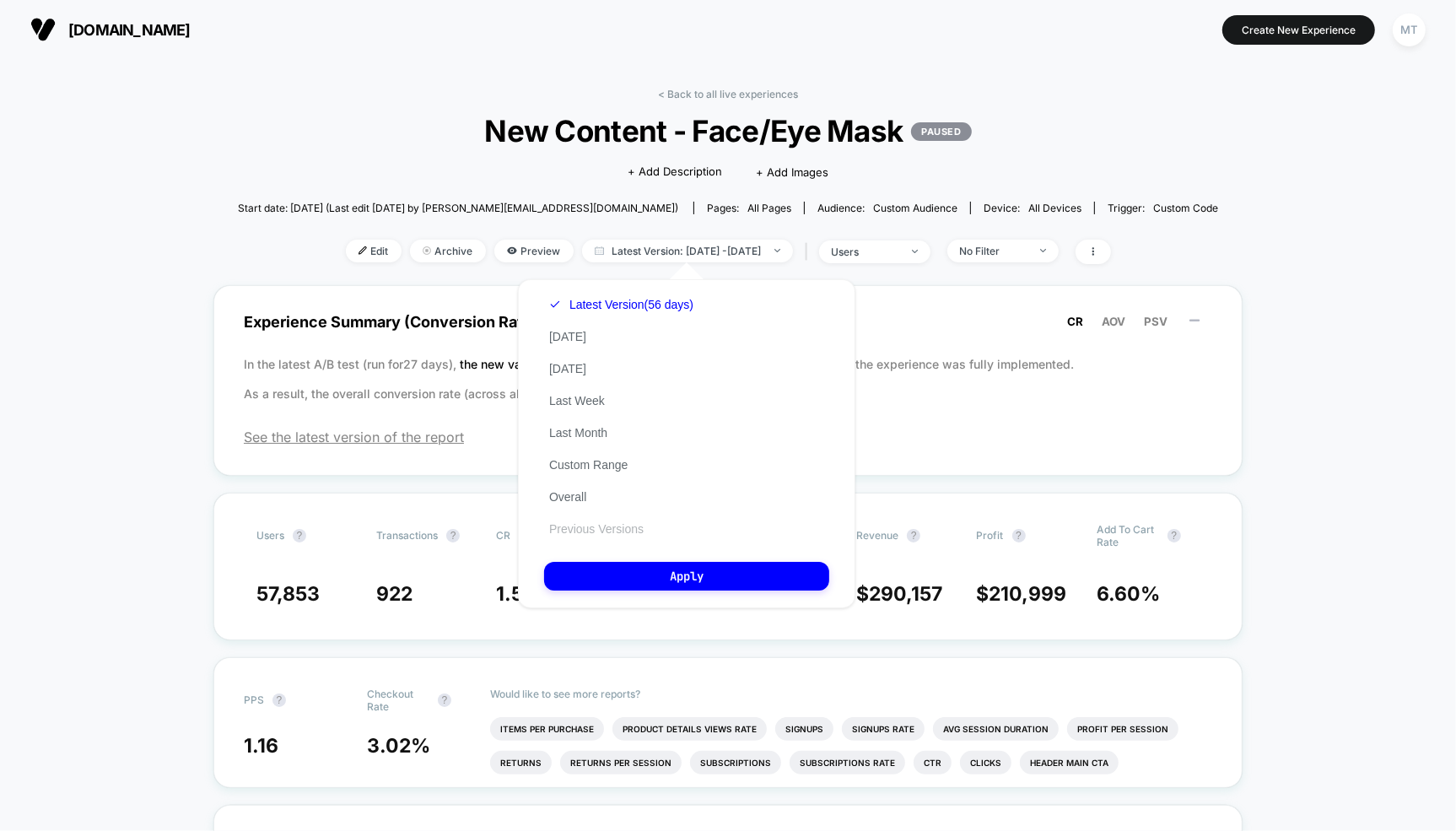
click at [582, 527] on button "Previous Versions" at bounding box center [596, 529] width 104 height 16
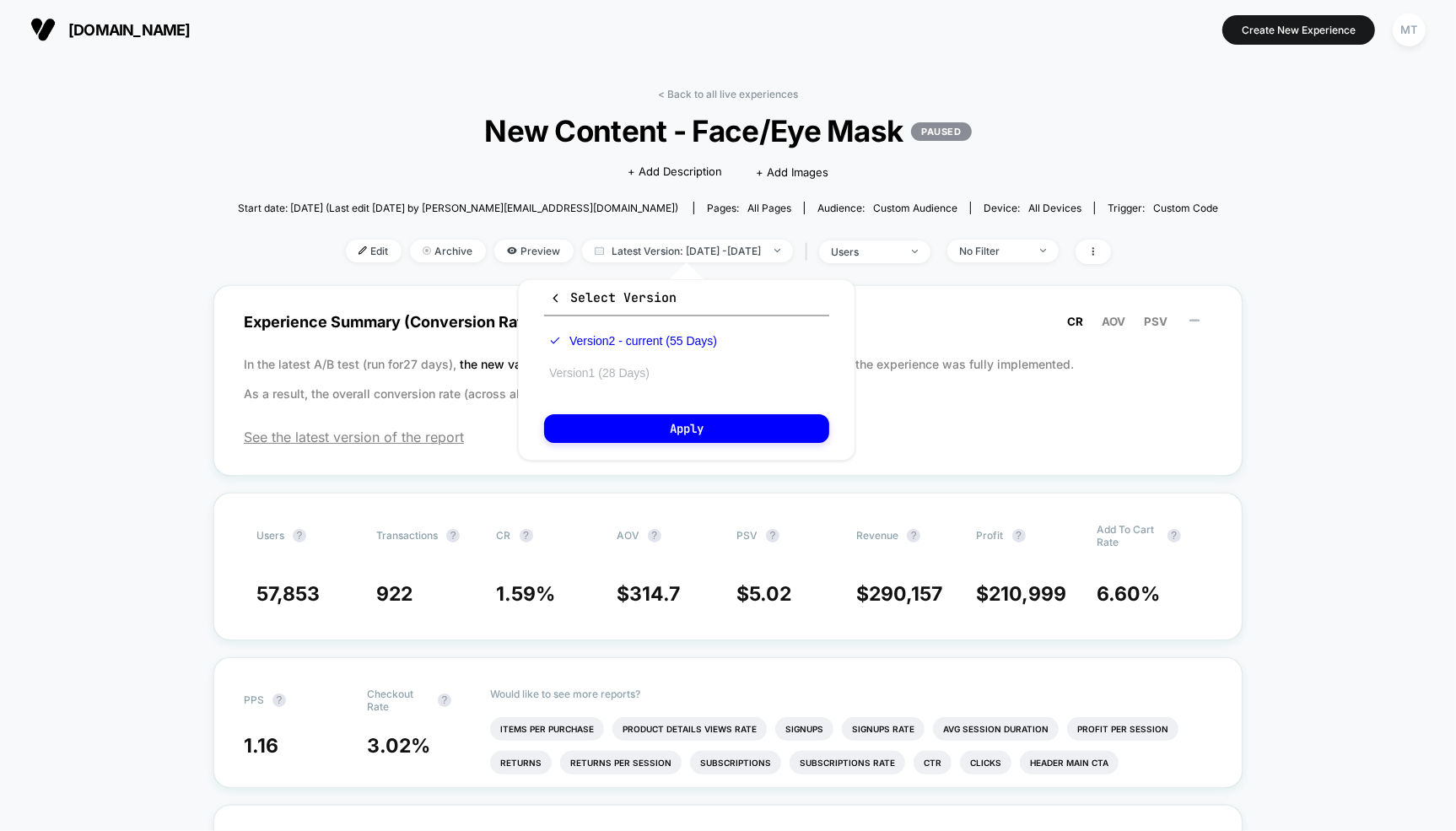
click at [602, 365] on button "Version 1 (28 Days)" at bounding box center [599, 373] width 110 height 16
click at [638, 420] on button "Apply" at bounding box center [686, 428] width 285 height 28
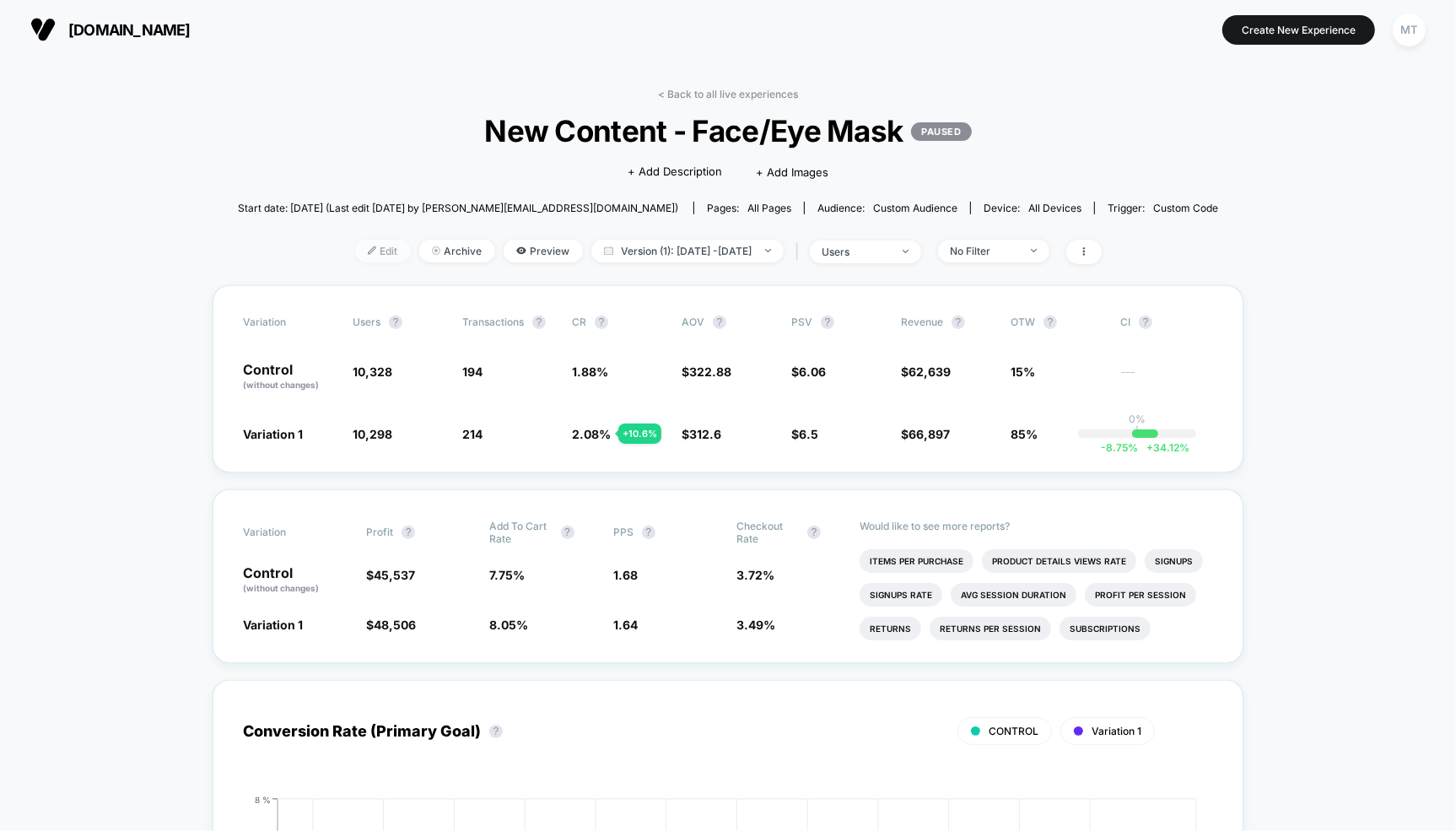
click at [355, 249] on span "Edit" at bounding box center [383, 250] width 56 height 22
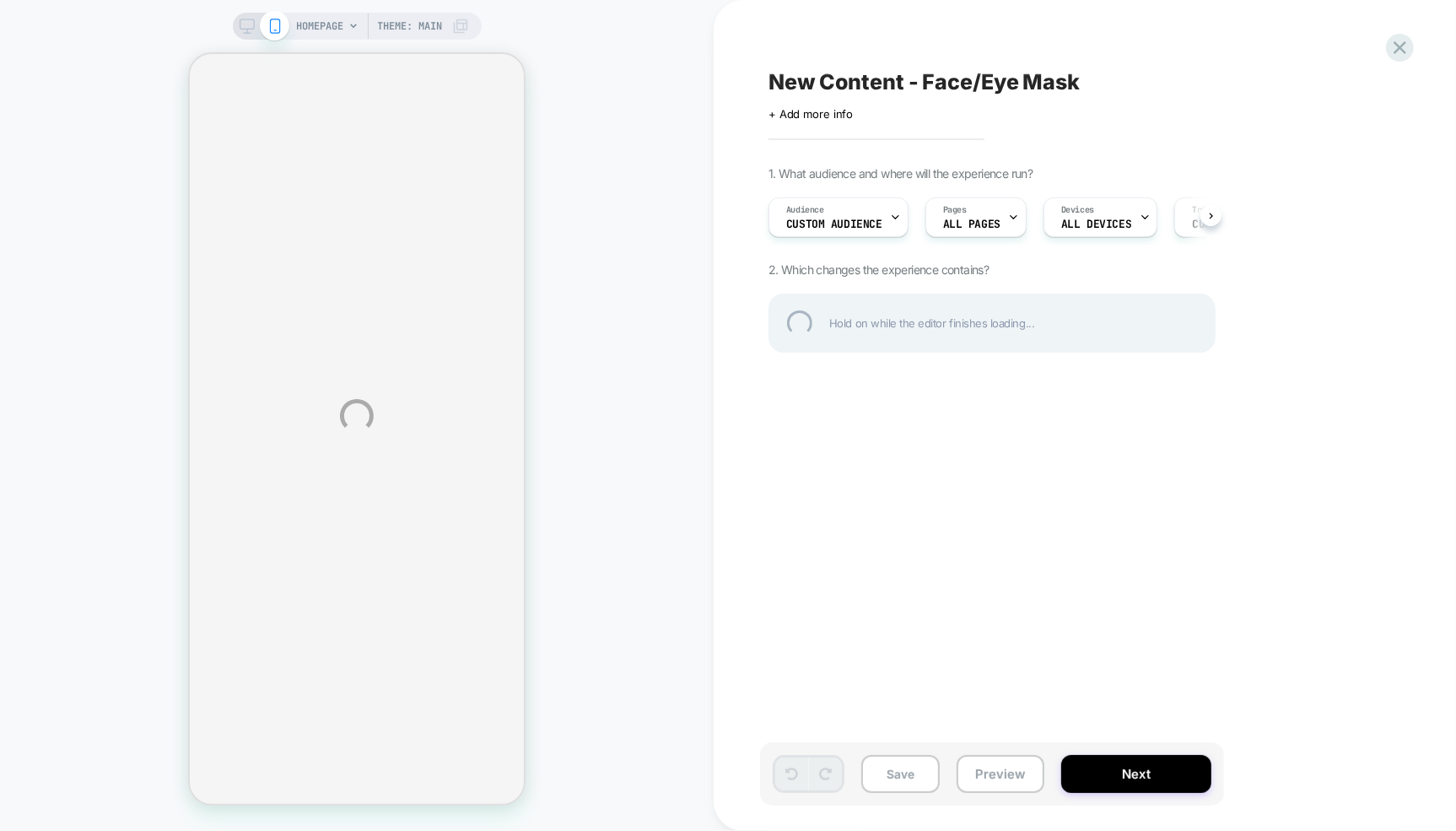
click at [831, 221] on div "HOMEPAGE Theme: MAIN New Content - Face/Eye Mask Click to edit experience detai…" at bounding box center [728, 415] width 1456 height 831
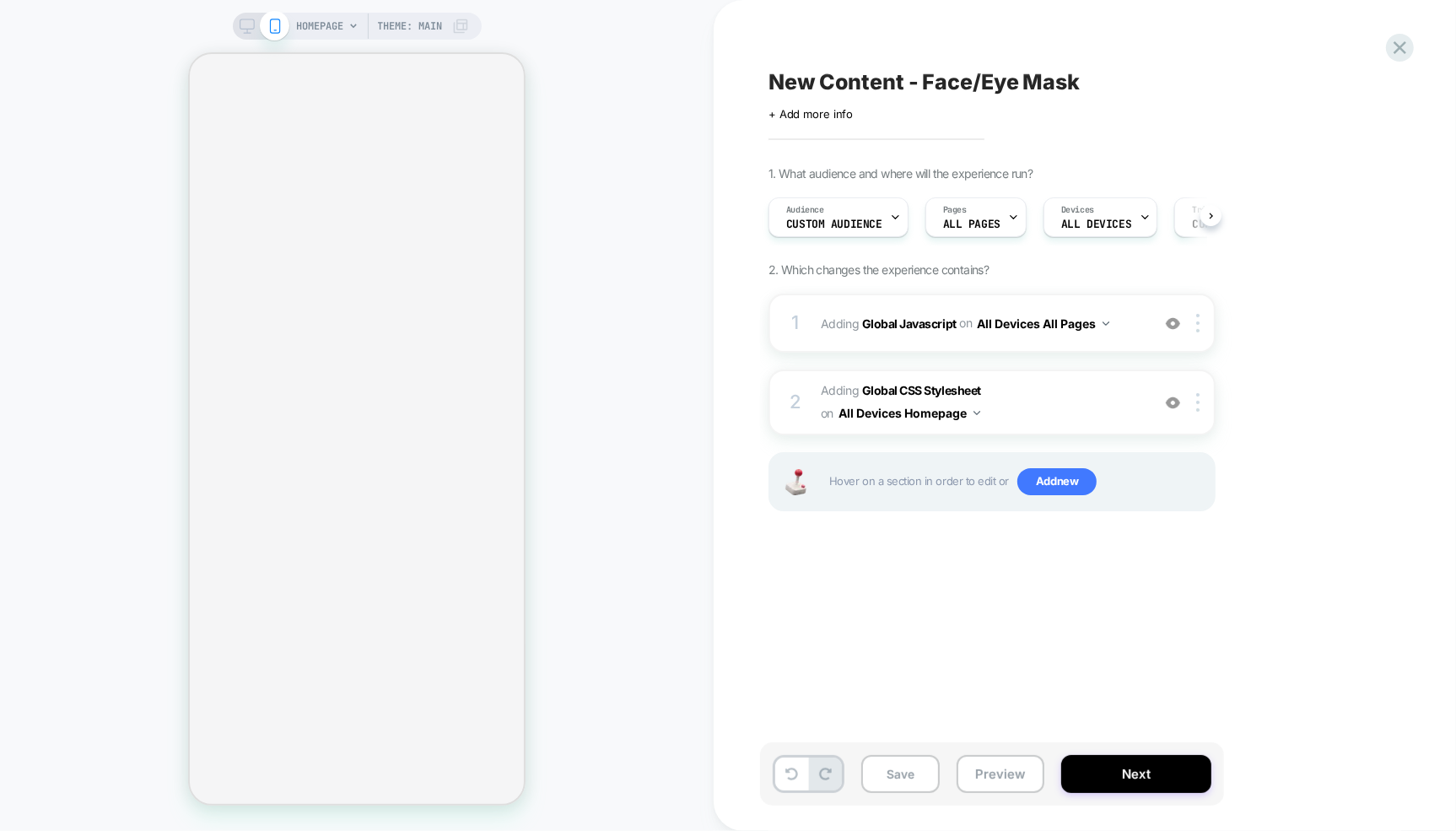
scroll to position [0, 1]
click at [854, 221] on span "Custom Audience" at bounding box center [833, 225] width 97 height 12
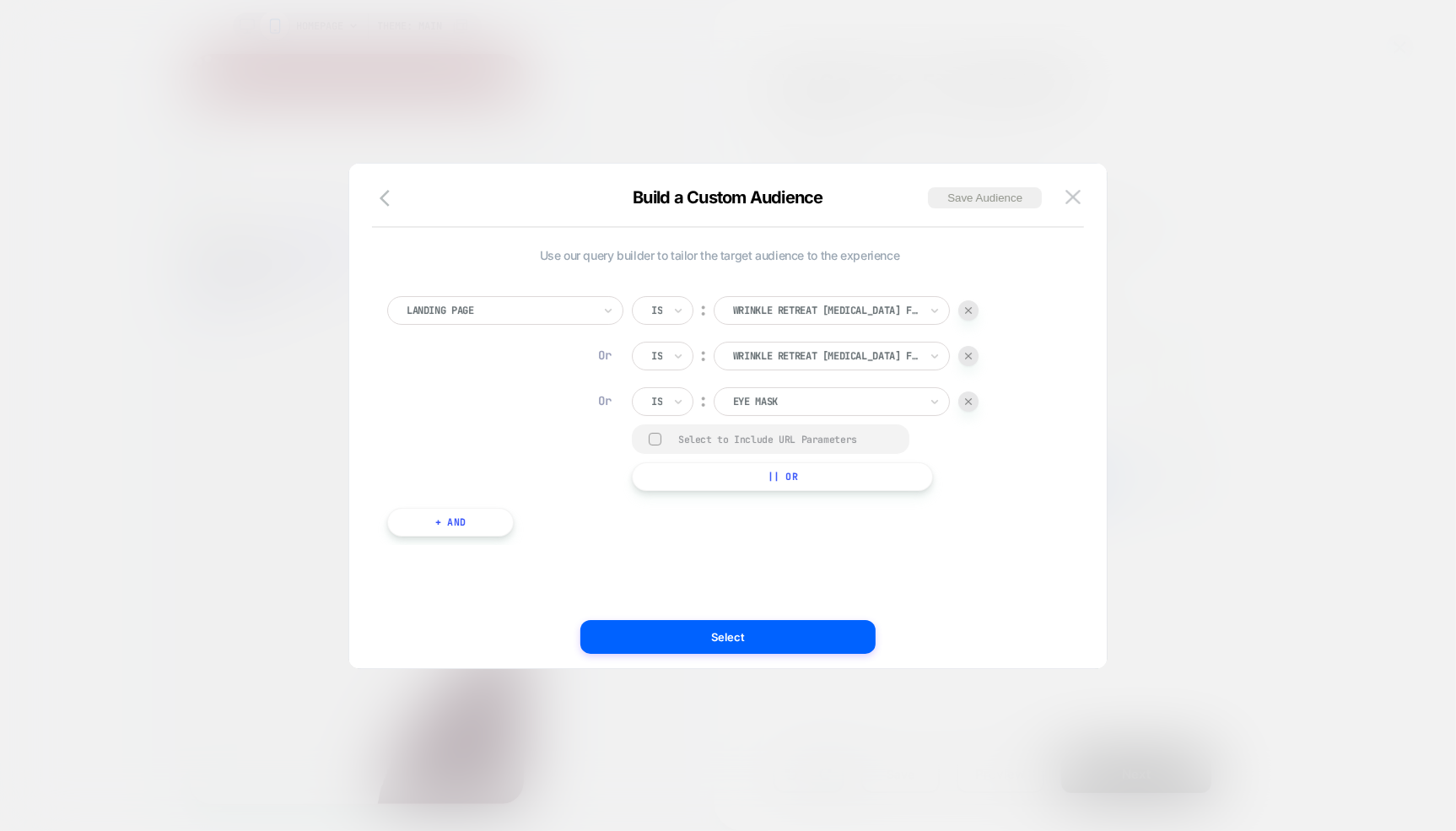
scroll to position [0, 0]
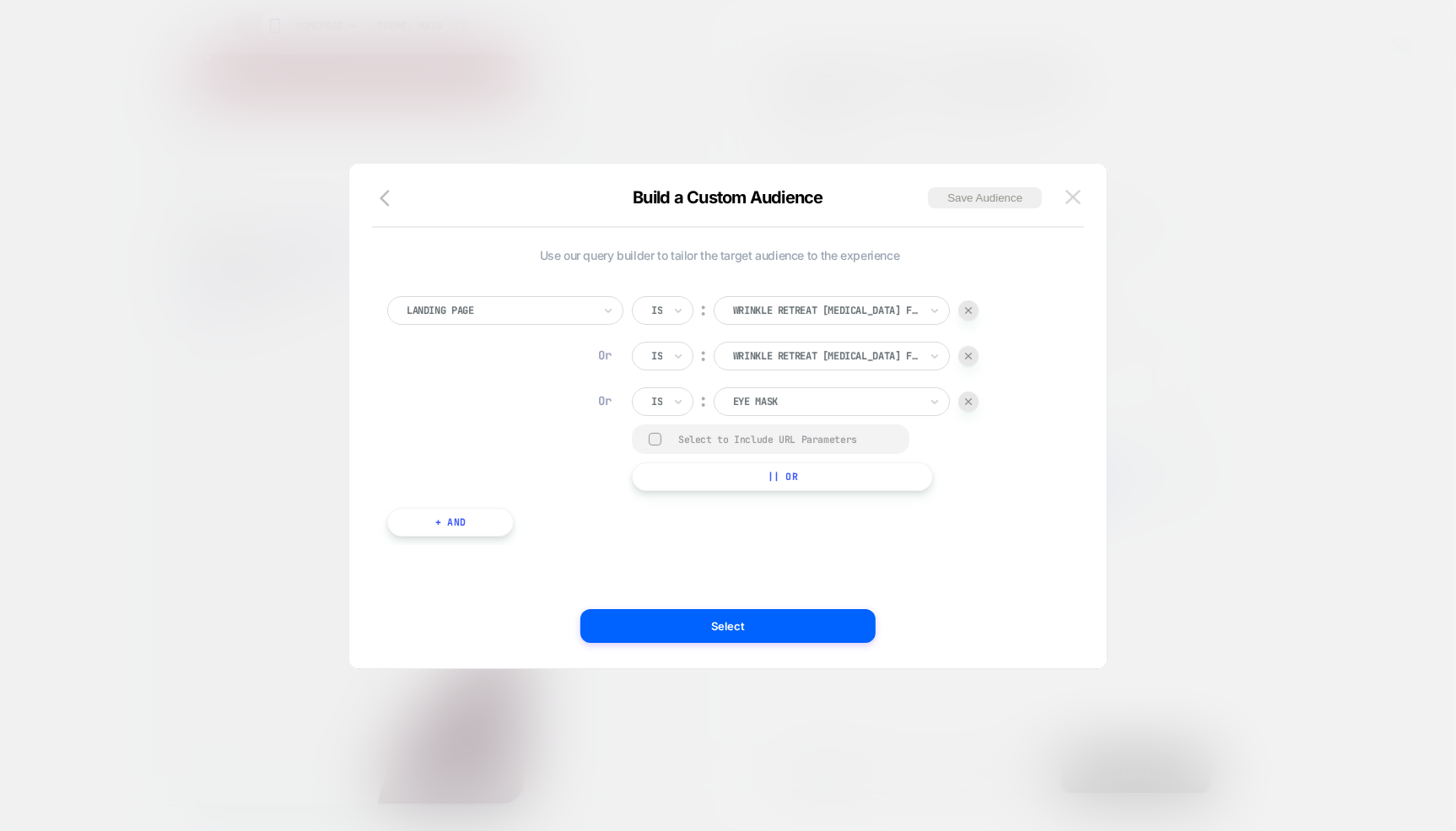
click at [1069, 191] on img at bounding box center [1073, 196] width 16 height 15
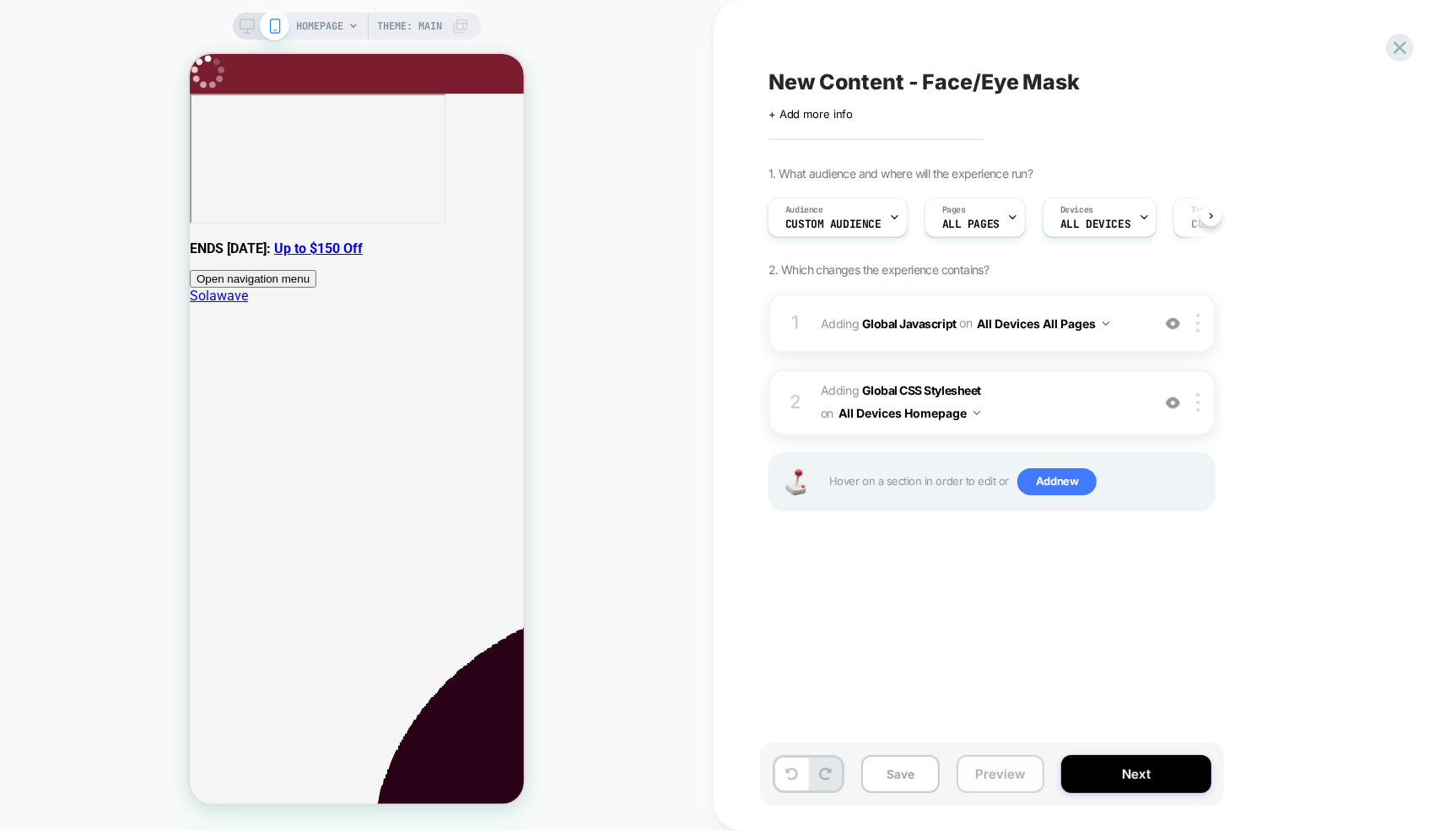
click at [978, 770] on button "Preview" at bounding box center [1001, 773] width 88 height 38
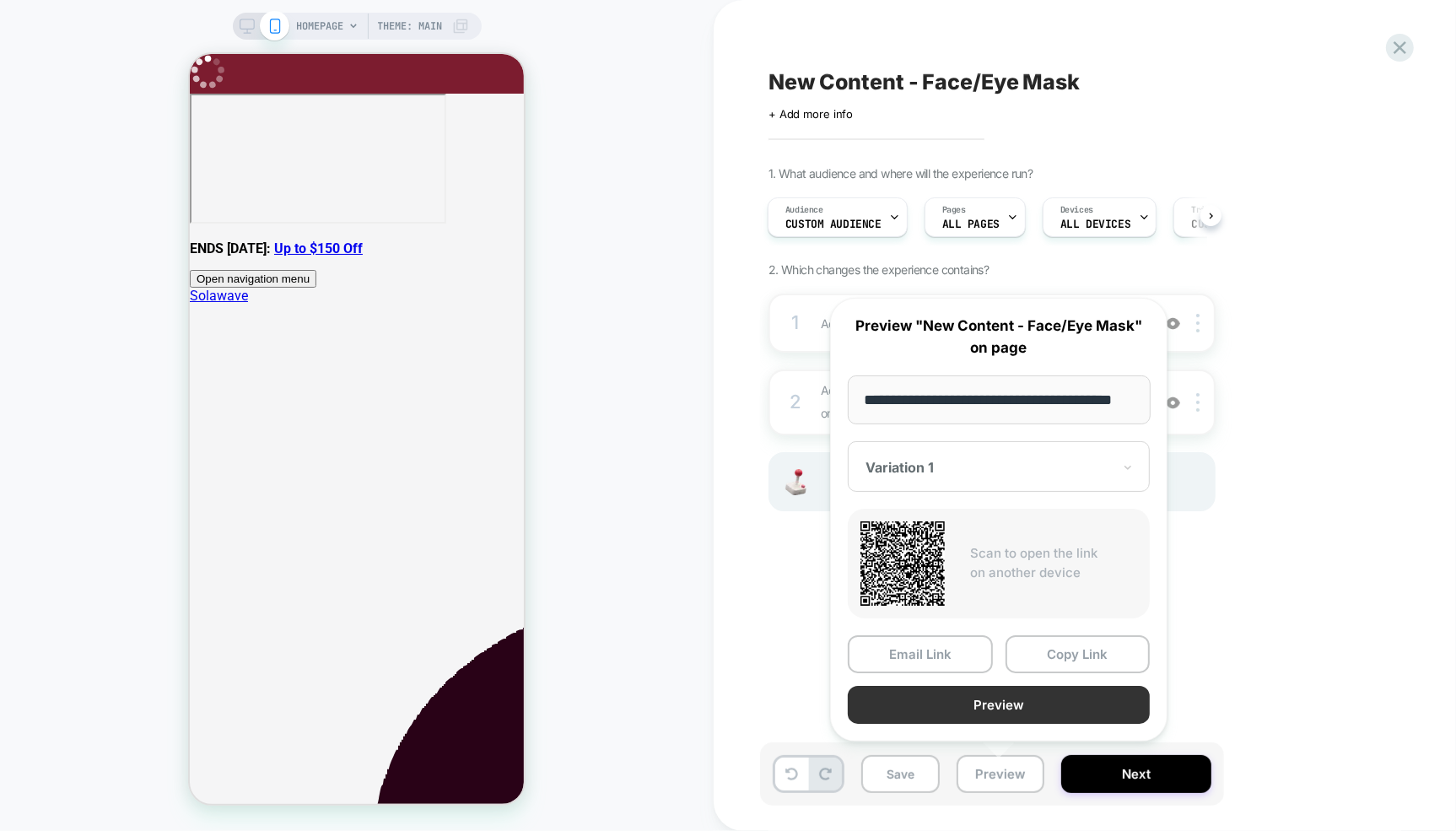
click at [973, 699] on button "Preview" at bounding box center [998, 705] width 302 height 38
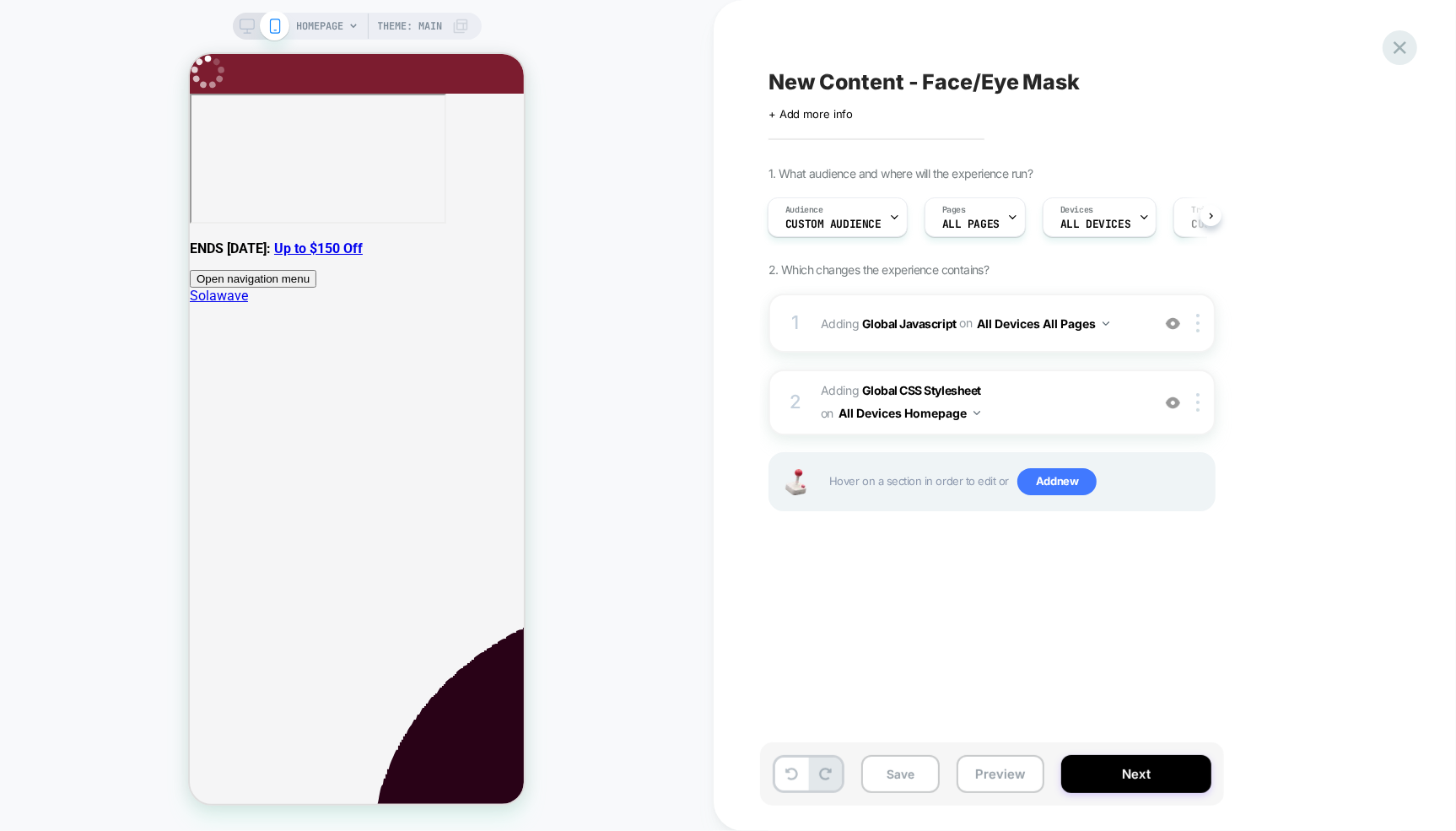
click at [1394, 51] on icon at bounding box center [1399, 47] width 22 height 22
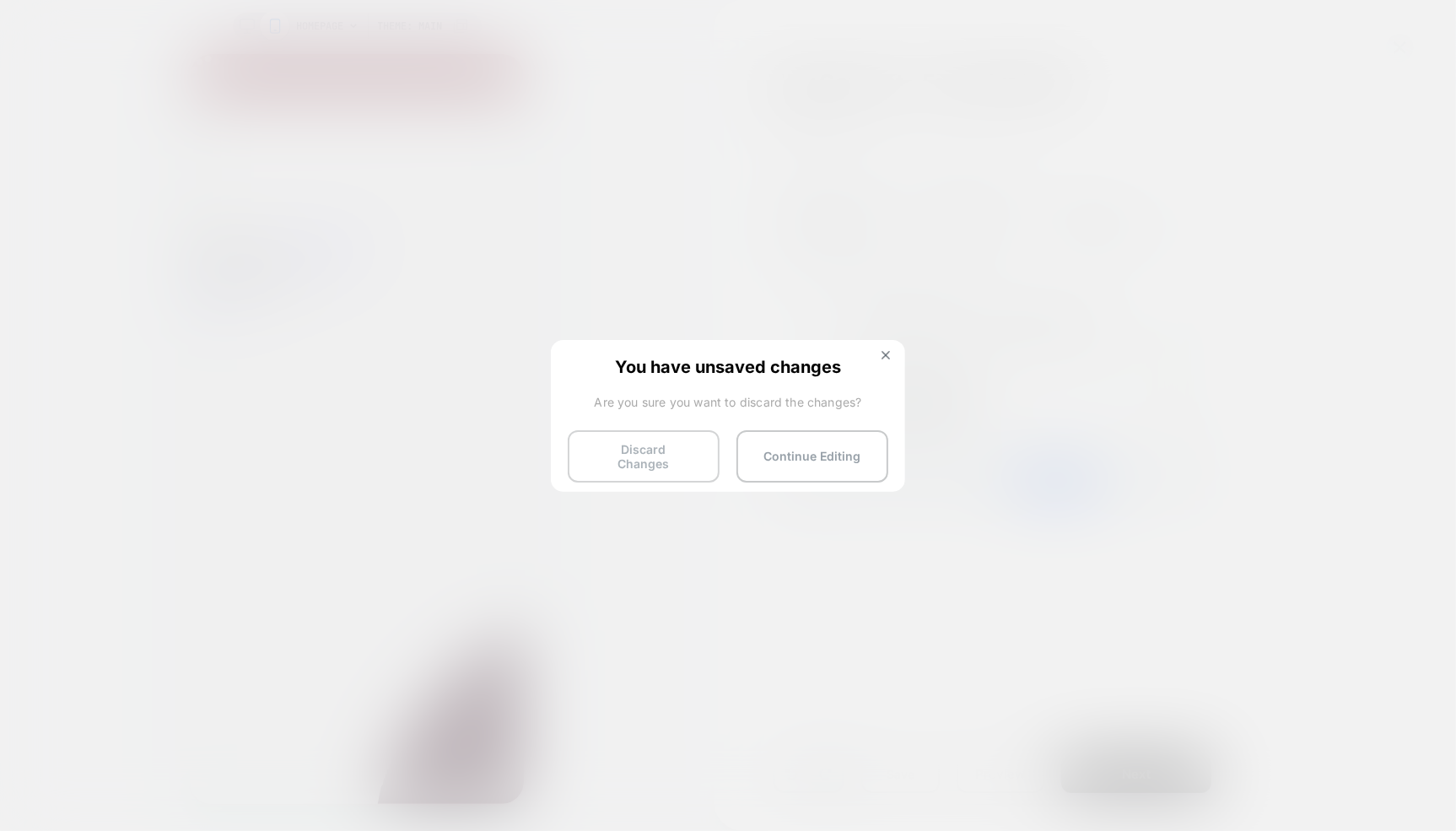
click at [653, 458] on button "Discard Changes" at bounding box center [645, 457] width 152 height 53
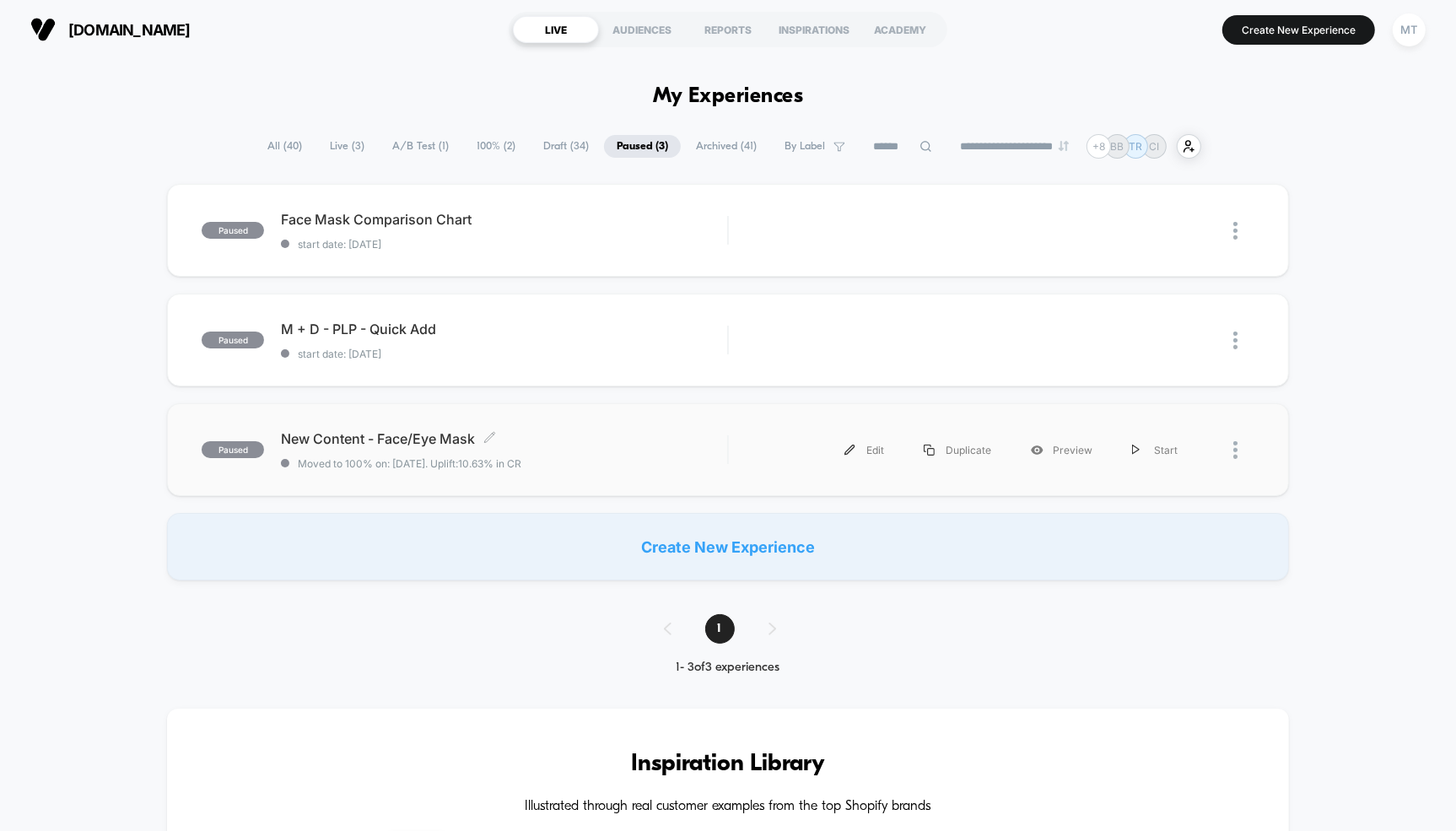
click at [607, 449] on div "New Content - Face/Eye Mask Click to edit experience details Click to edit expe…" at bounding box center [504, 450] width 446 height 40
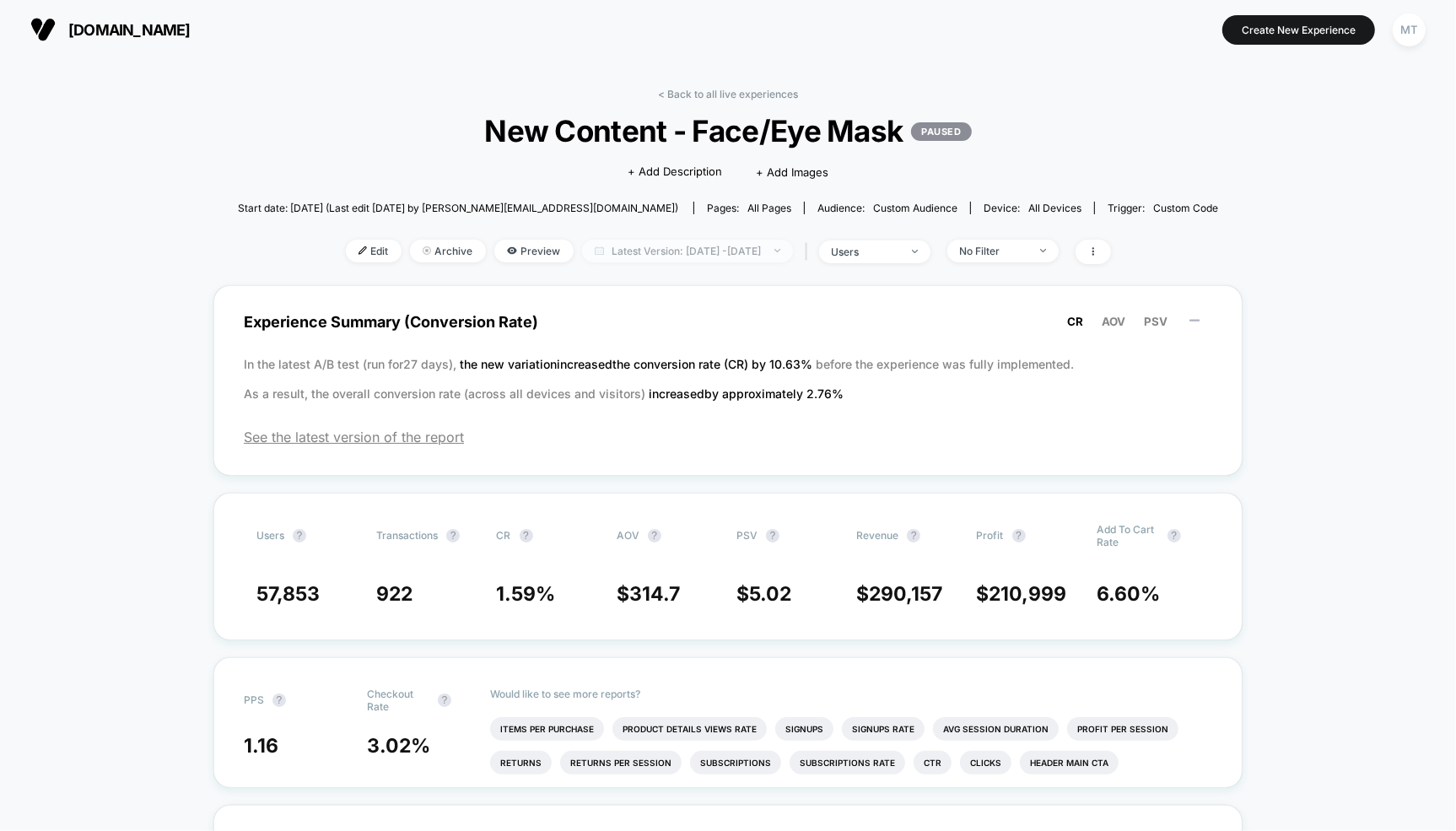
click at [683, 258] on span "Latest Version: [DATE] - [DATE]" at bounding box center [687, 250] width 211 height 22
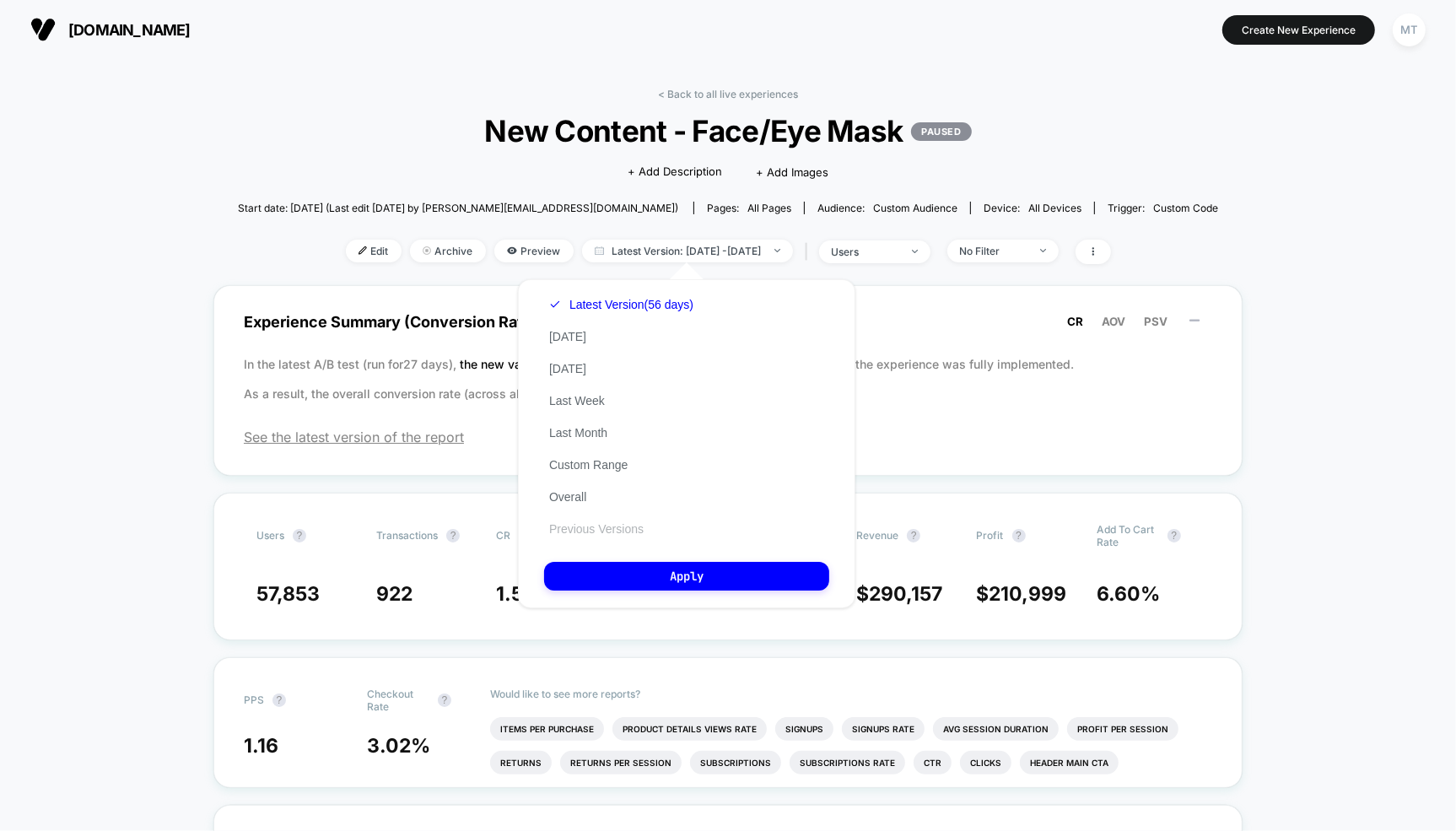
click at [605, 531] on button "Previous Versions" at bounding box center [596, 529] width 104 height 16
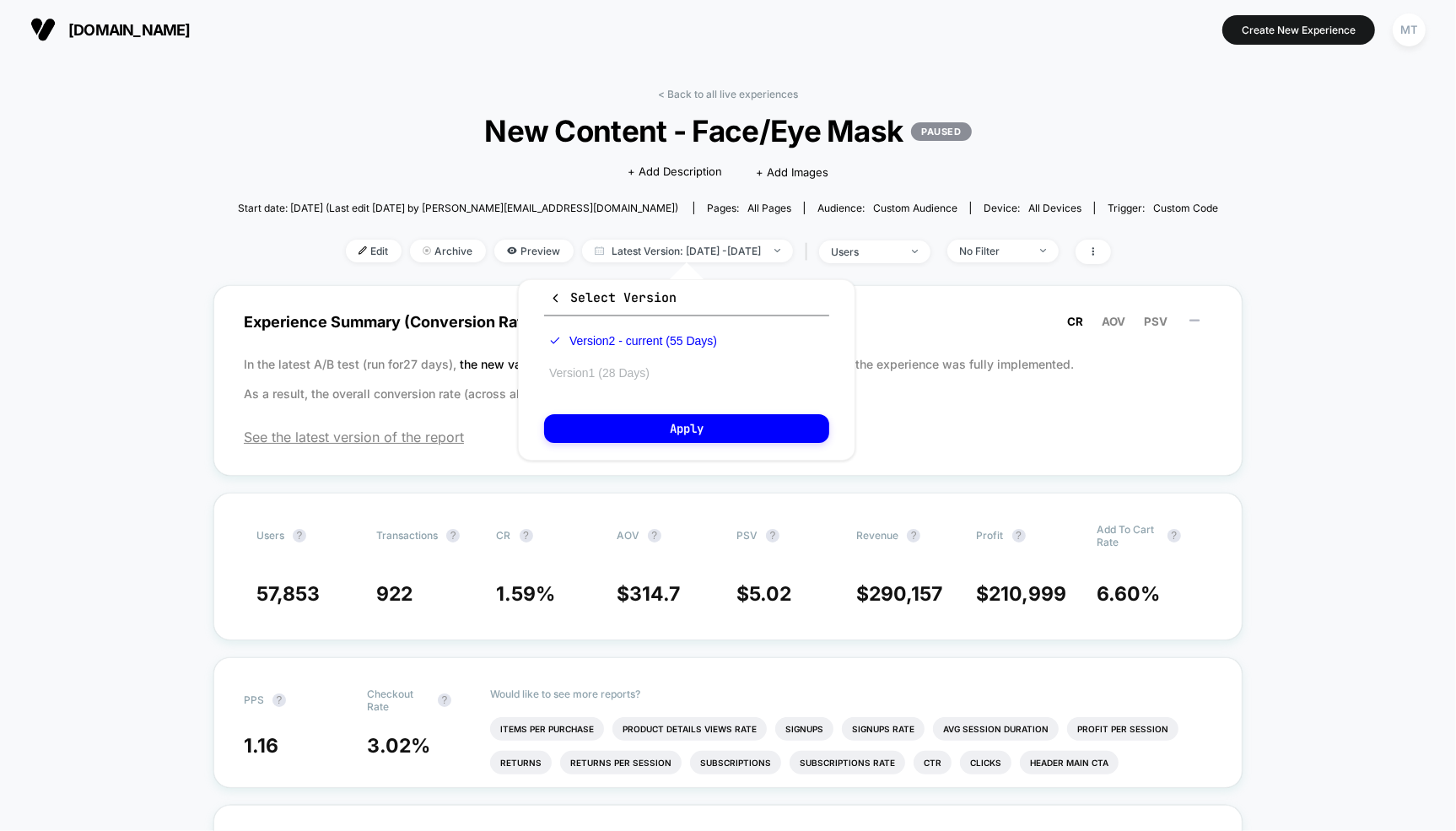
click at [603, 374] on button "Version 1 (28 Days)" at bounding box center [599, 373] width 110 height 16
click at [666, 433] on button "Apply" at bounding box center [686, 428] width 285 height 28
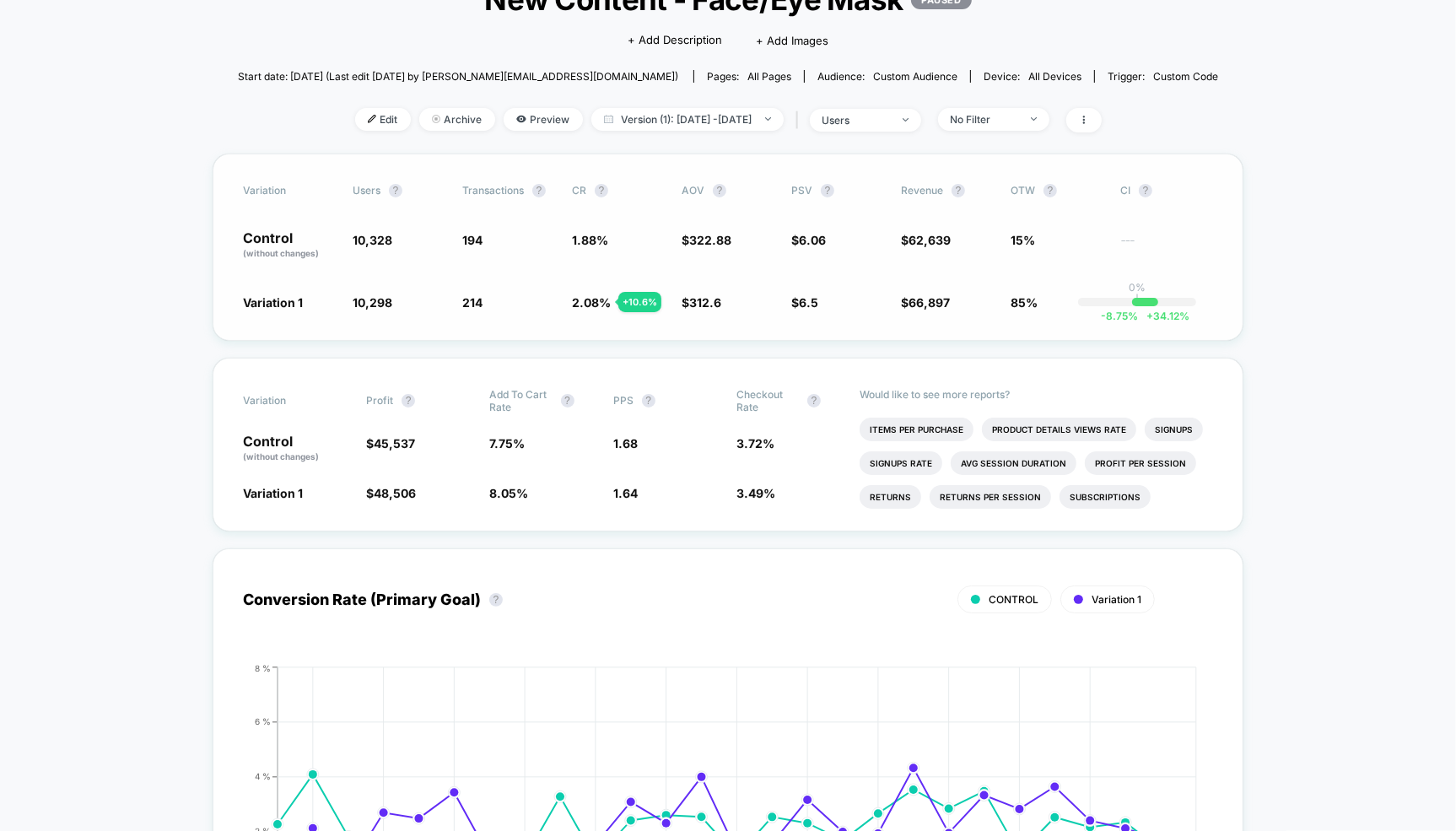
scroll to position [147, 0]
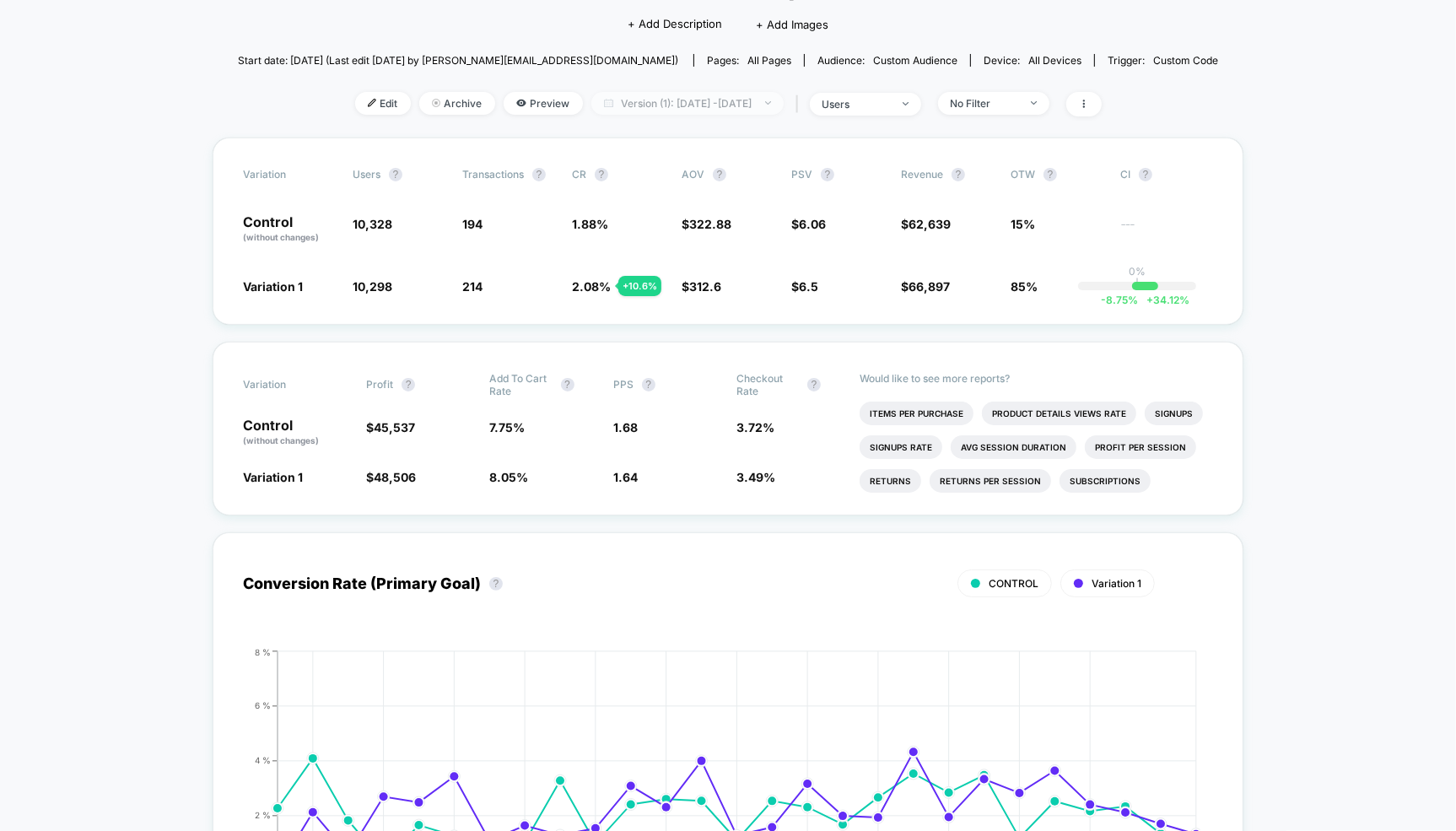
click at [682, 107] on span "Version (1): [DATE] - [DATE]" at bounding box center [687, 103] width 192 height 22
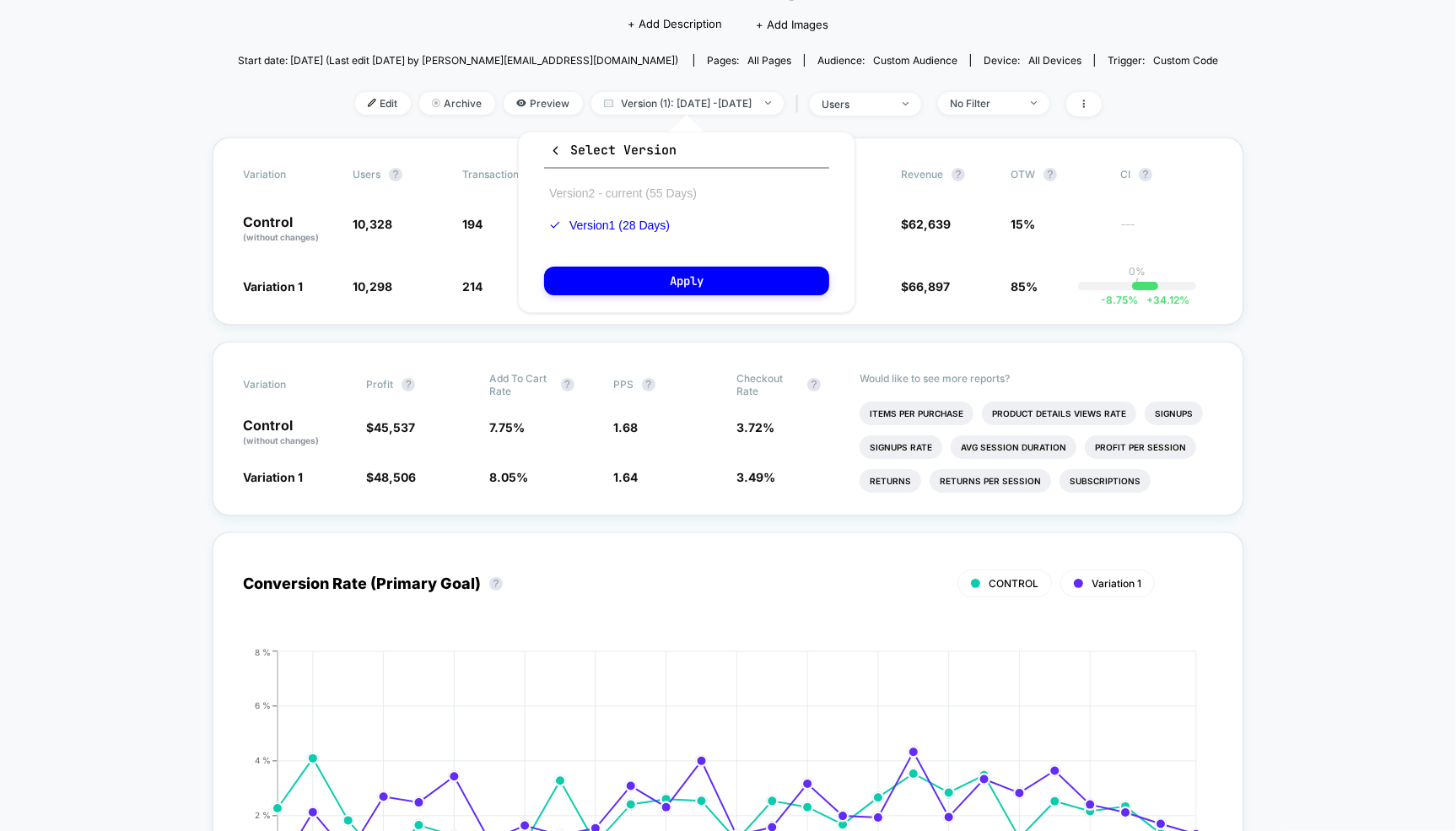
click at [625, 191] on button "Version 2 - current (55 Days)" at bounding box center [623, 193] width 158 height 16
click at [655, 277] on button "Apply" at bounding box center [686, 280] width 285 height 28
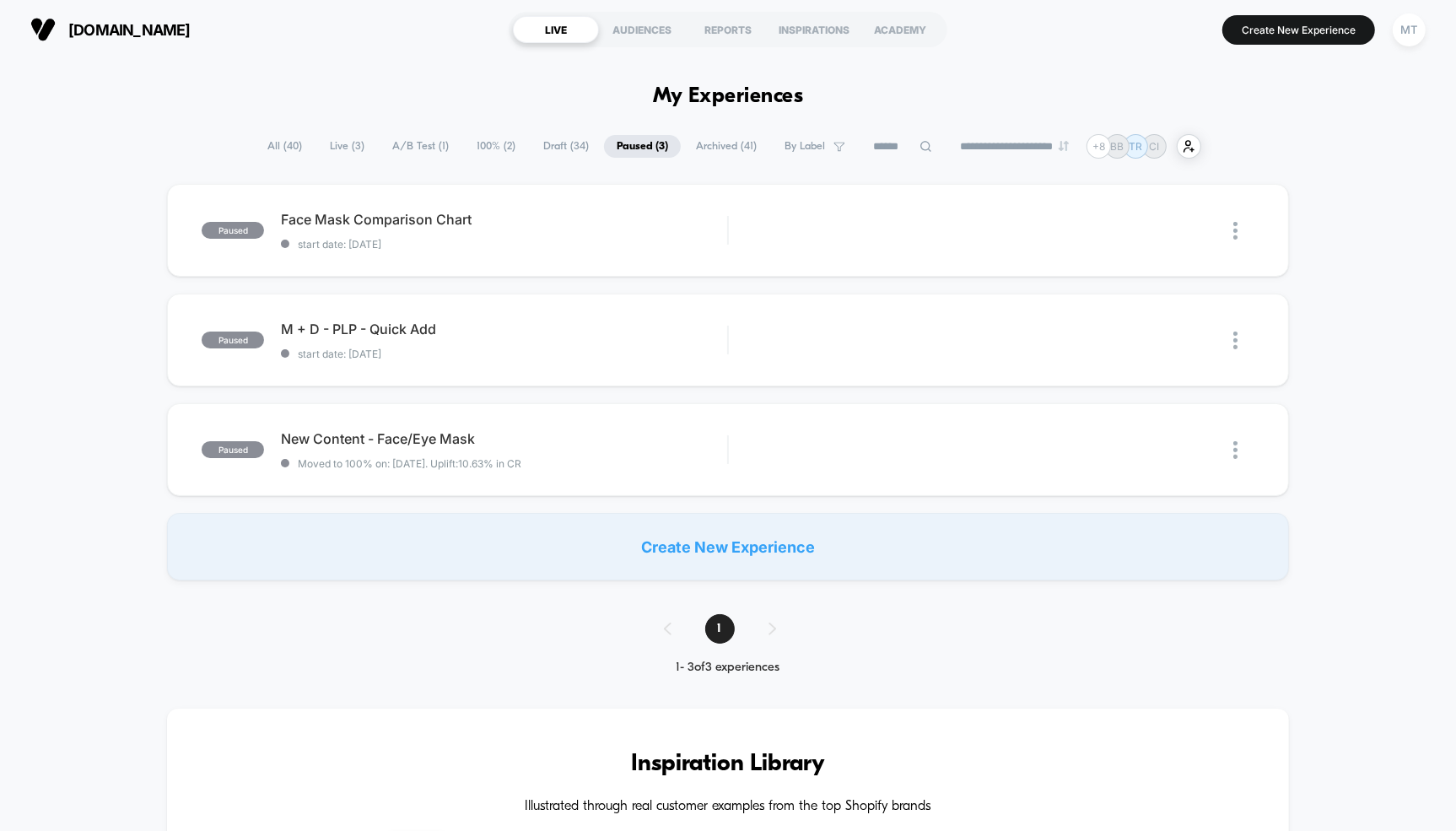
click at [284, 138] on span "All ( 40 )" at bounding box center [284, 145] width 60 height 22
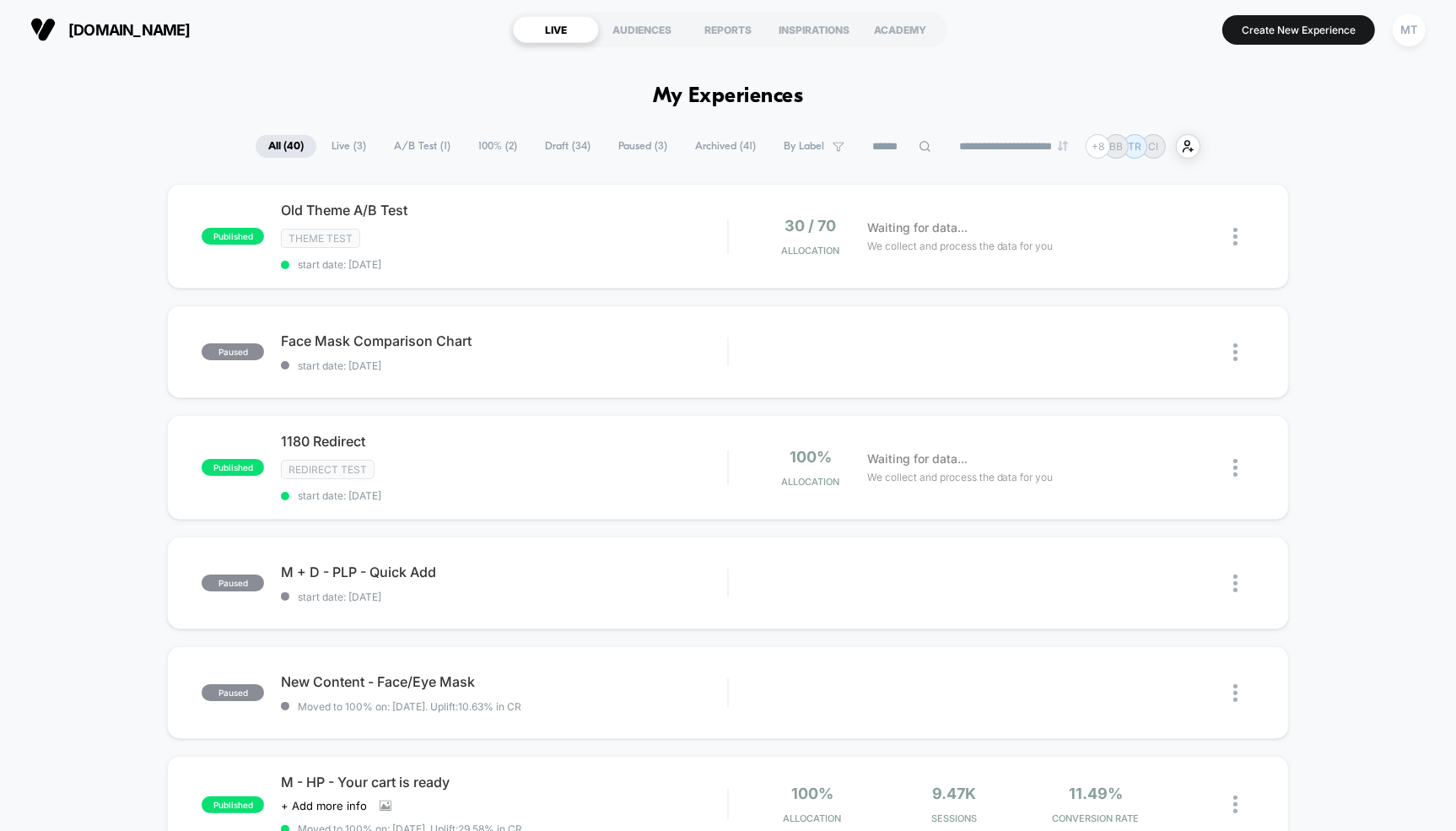
click at [337, 146] on span "Live ( 3 )" at bounding box center [349, 145] width 60 height 22
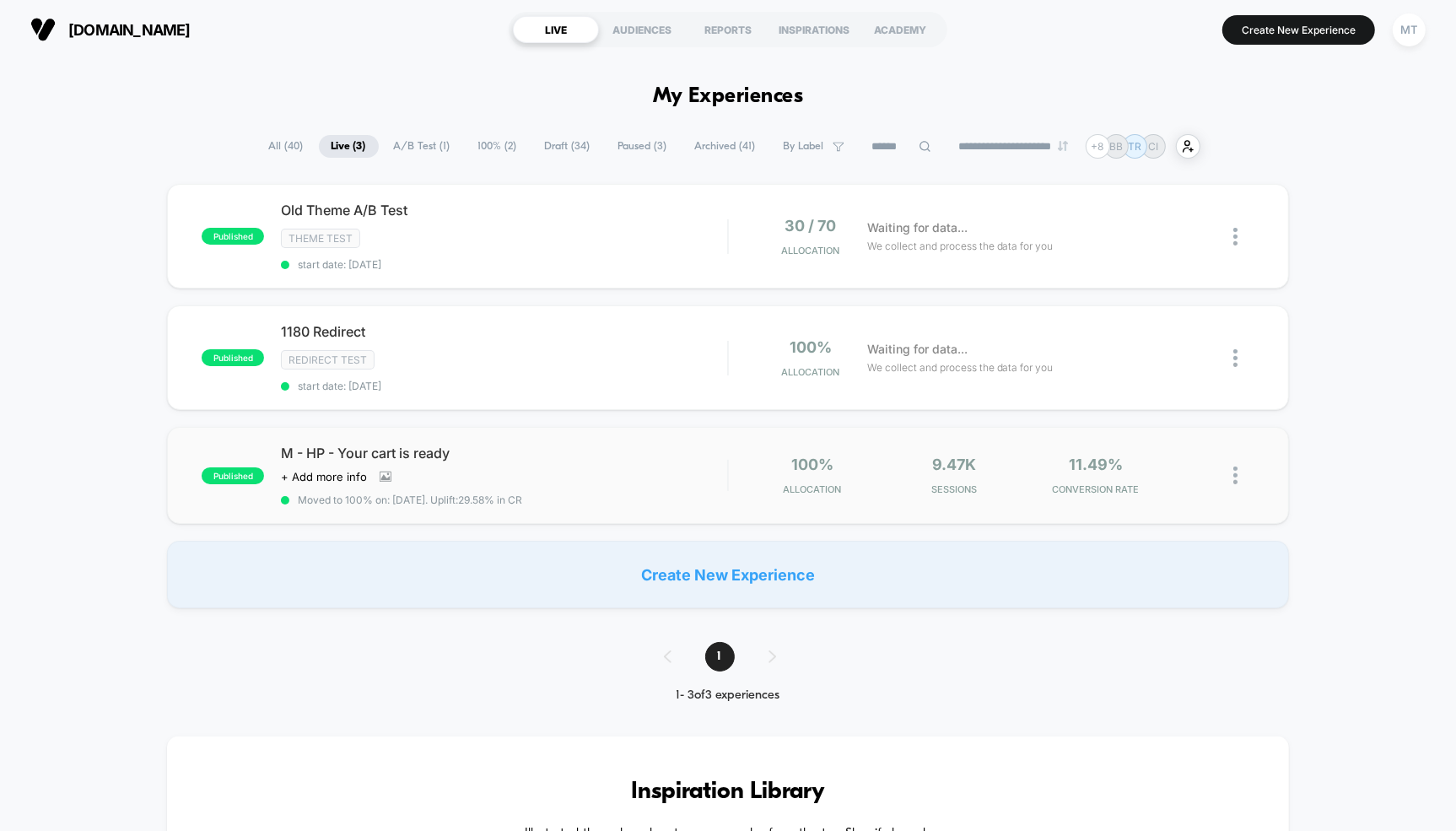
click at [550, 444] on span "M - HP - Your cart is ready" at bounding box center [504, 452] width 446 height 17
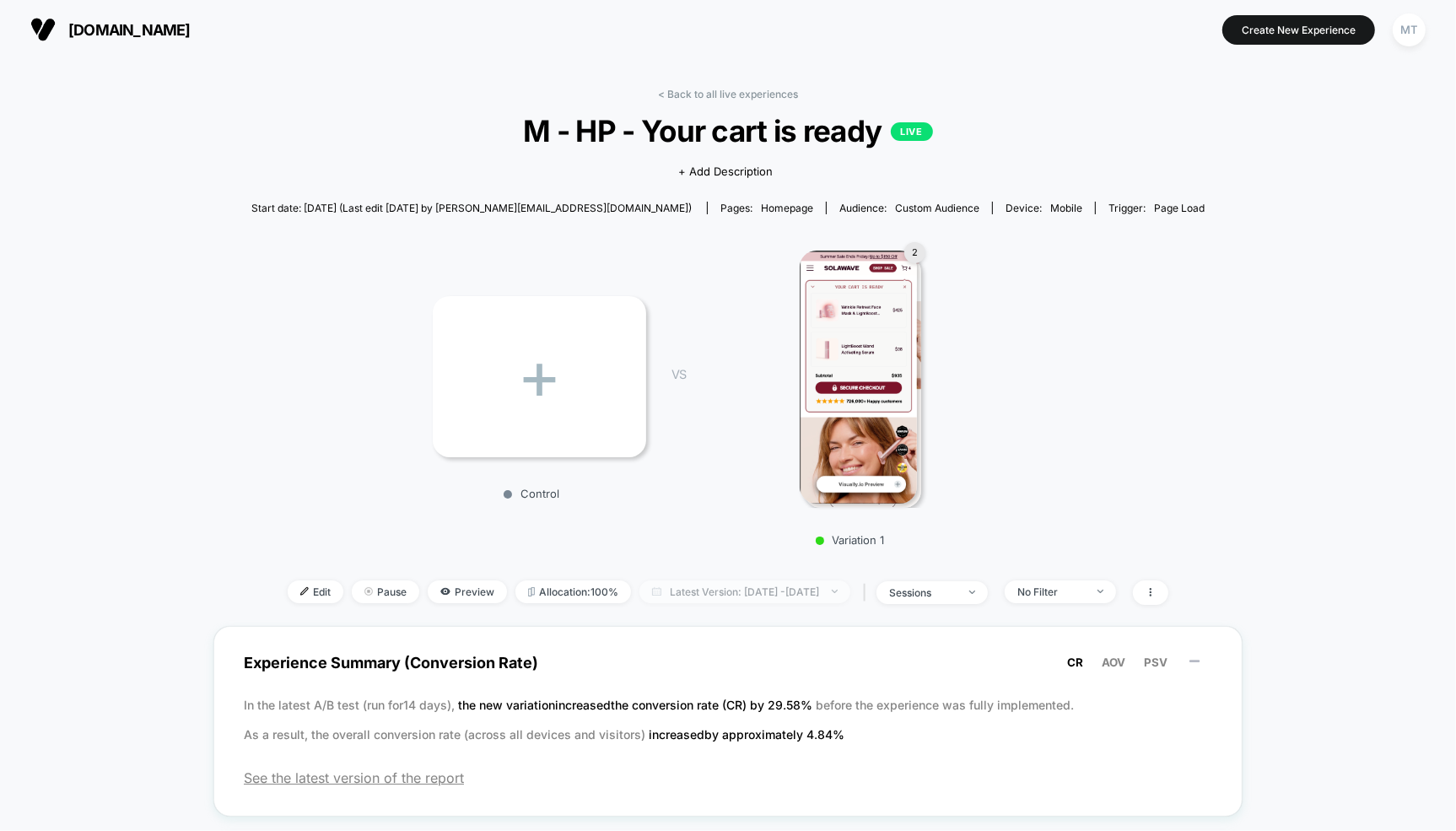
click at [711, 594] on span "Latest Version: [DATE] - [DATE]" at bounding box center [745, 592] width 211 height 22
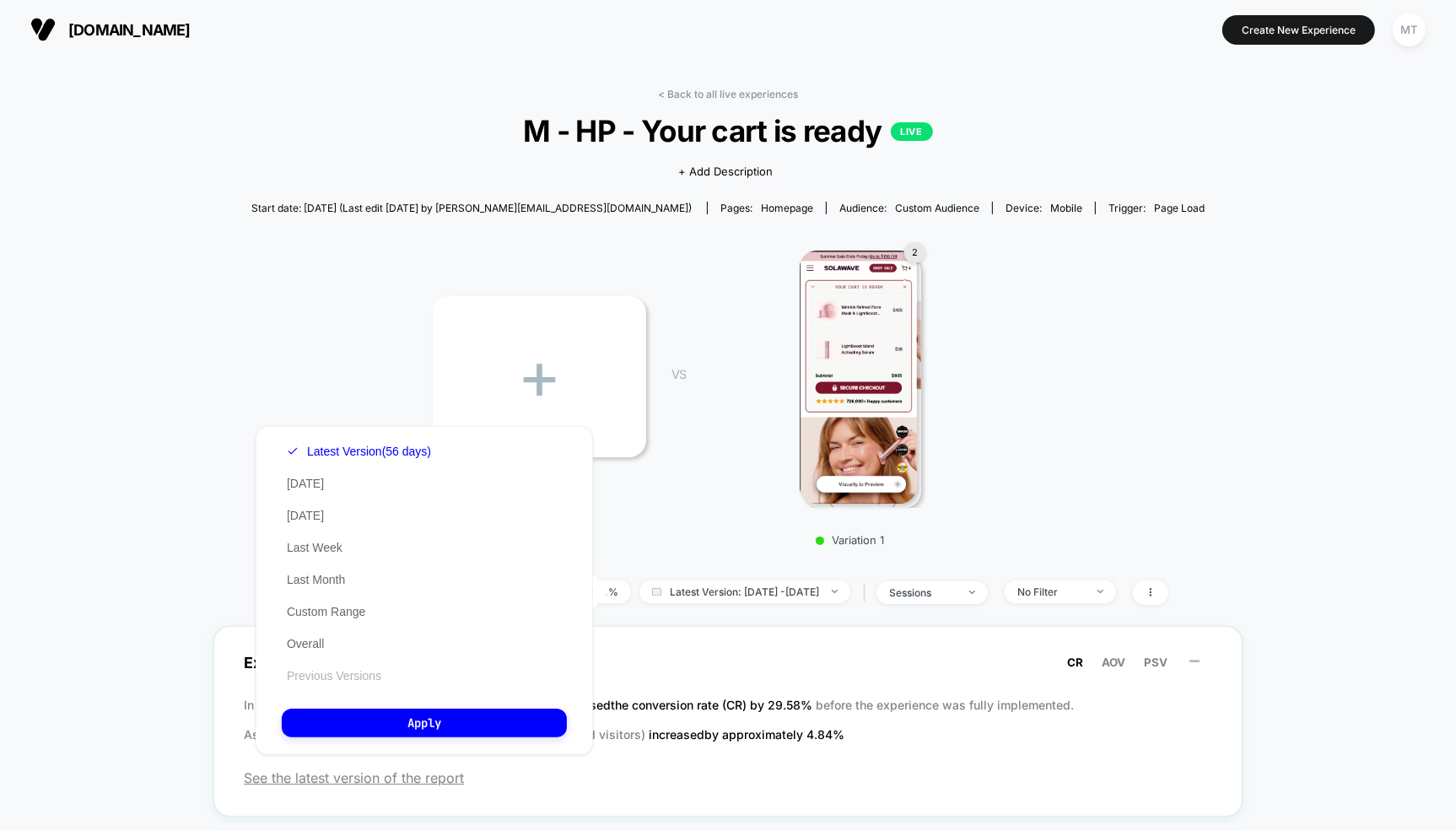
click at [343, 678] on button "Previous Versions" at bounding box center [334, 676] width 104 height 16
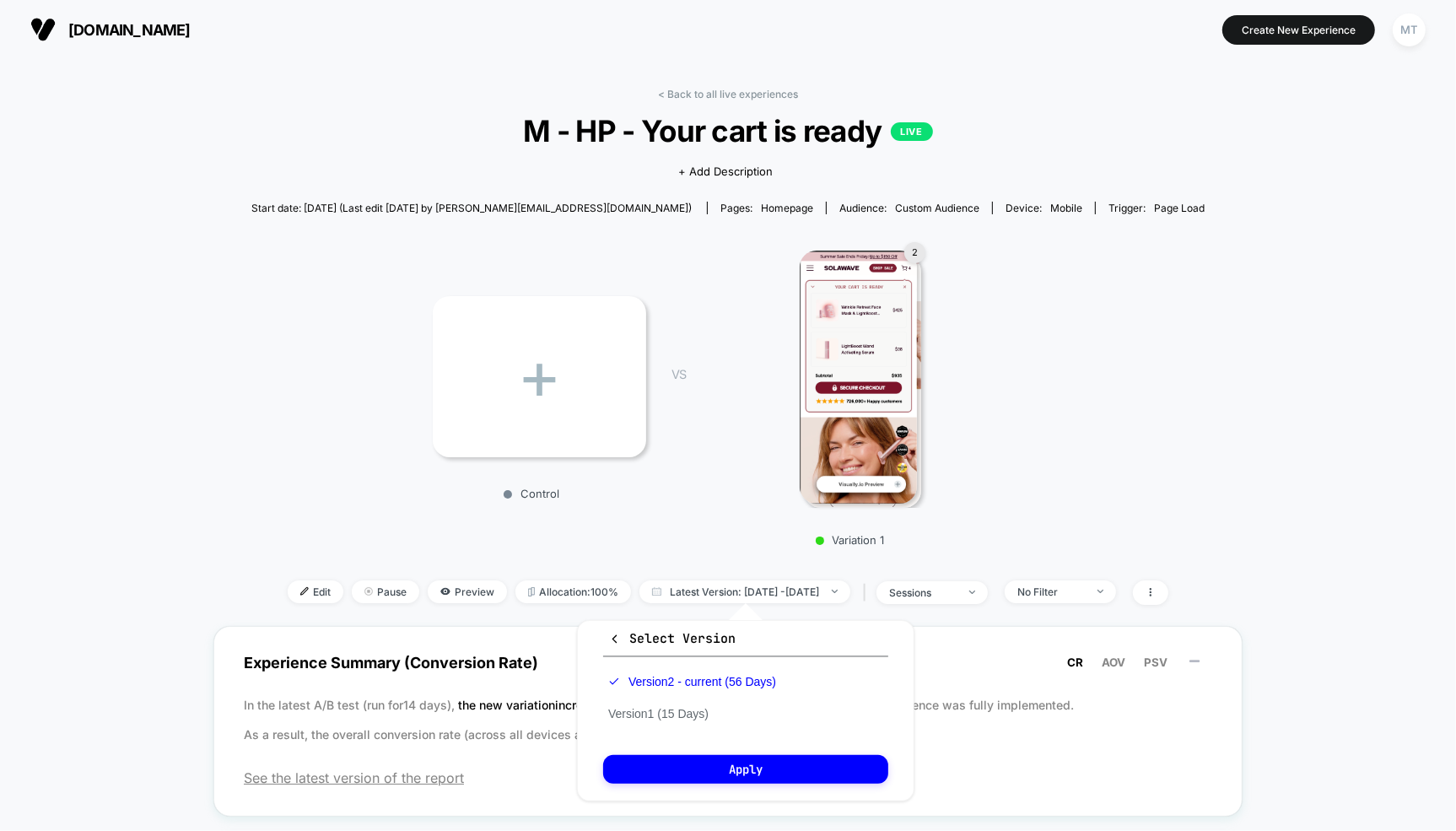
click at [673, 725] on div "Version 2 - current (56 Days) Version 1 (15 Days)" at bounding box center [692, 698] width 178 height 64
click at [648, 707] on button "Version 1 (15 Days)" at bounding box center [658, 714] width 110 height 16
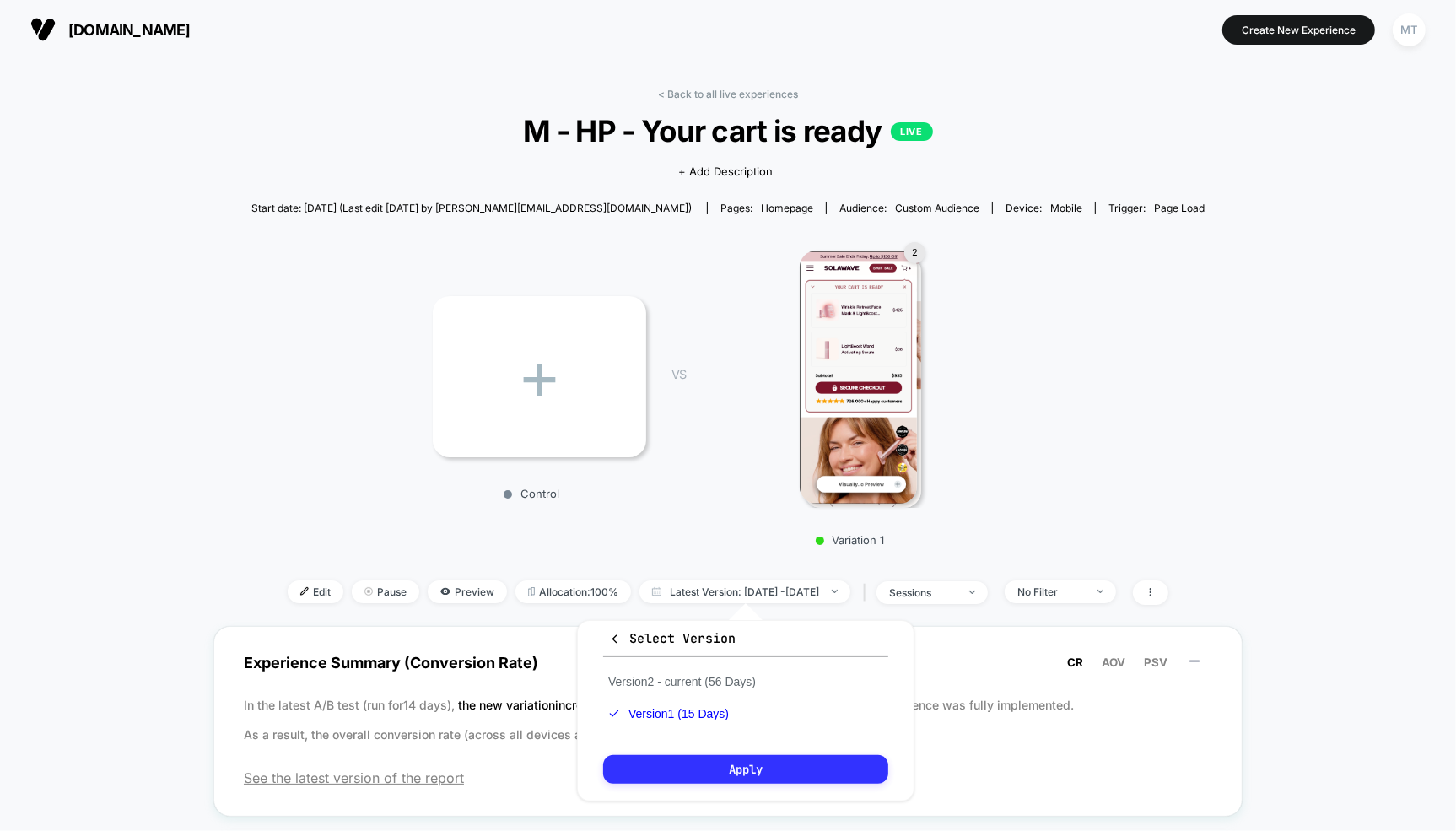
click at [711, 761] on button "Apply" at bounding box center [746, 769] width 285 height 28
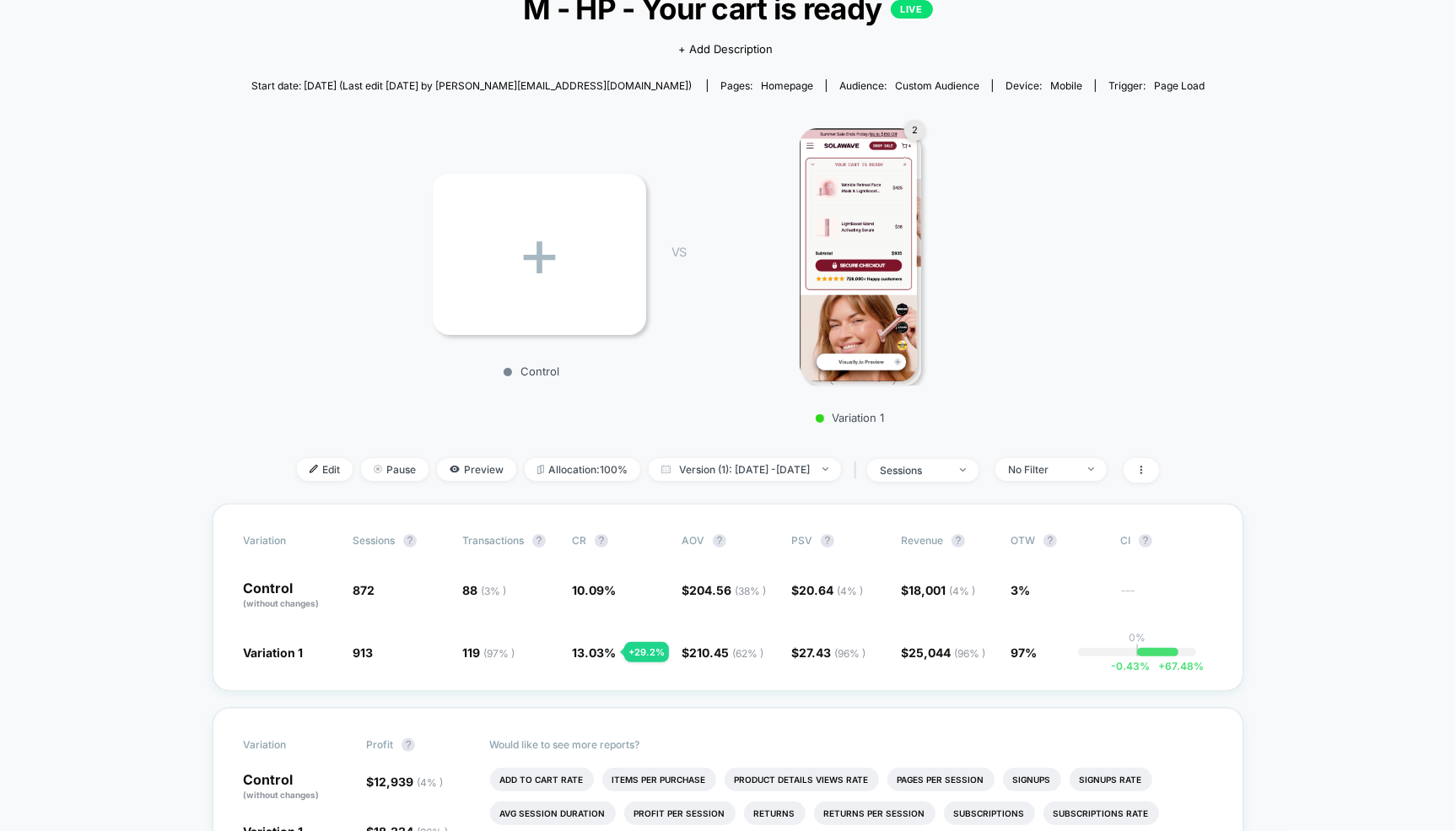
scroll to position [123, 0]
click at [723, 470] on span "Version (1): [DATE] - [DATE]" at bounding box center [744, 468] width 192 height 22
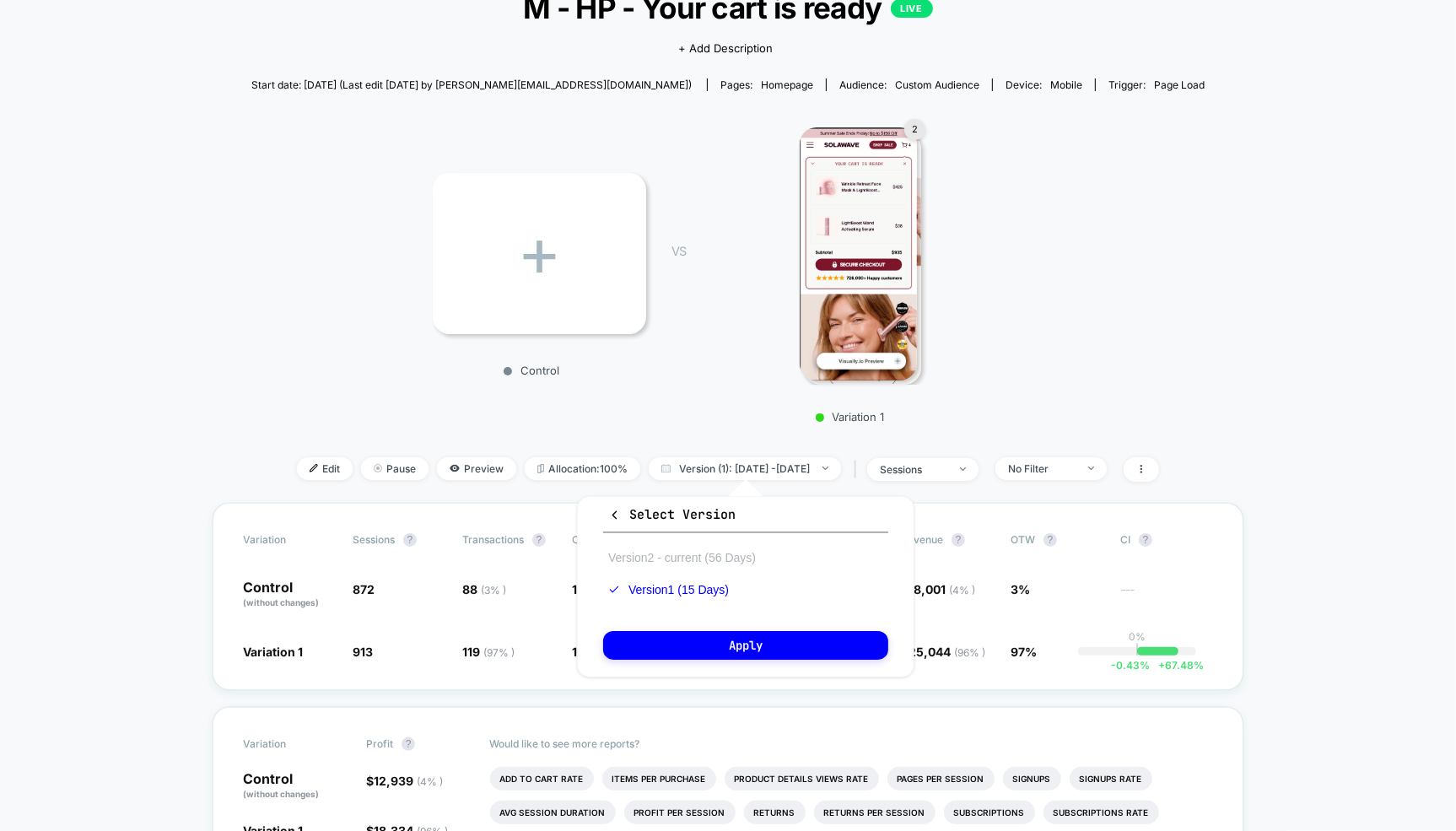
click at [658, 551] on button "Version 2 - current (56 Days)" at bounding box center [683, 558] width 158 height 16
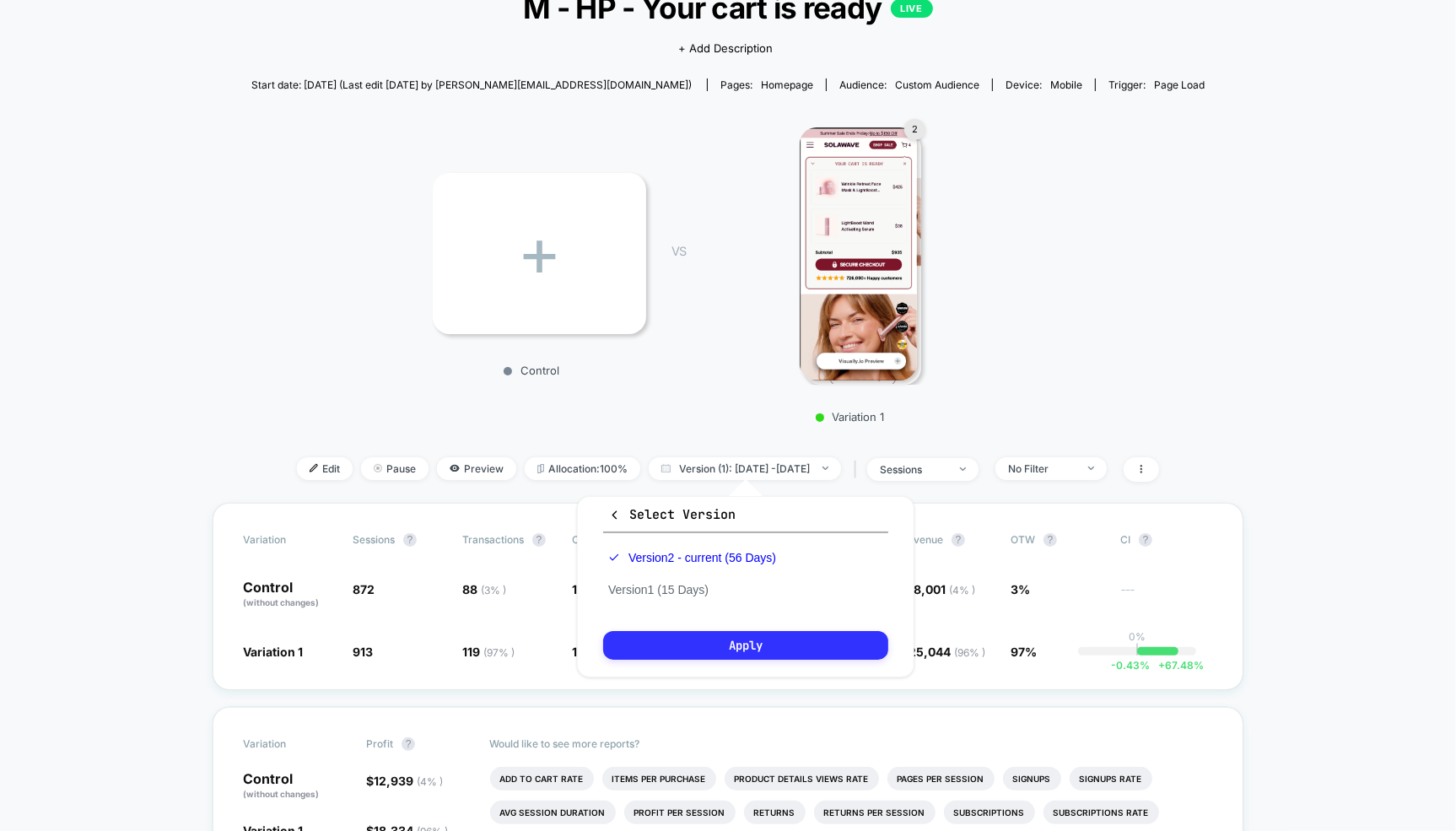
click at [715, 639] on button "Apply" at bounding box center [746, 644] width 285 height 28
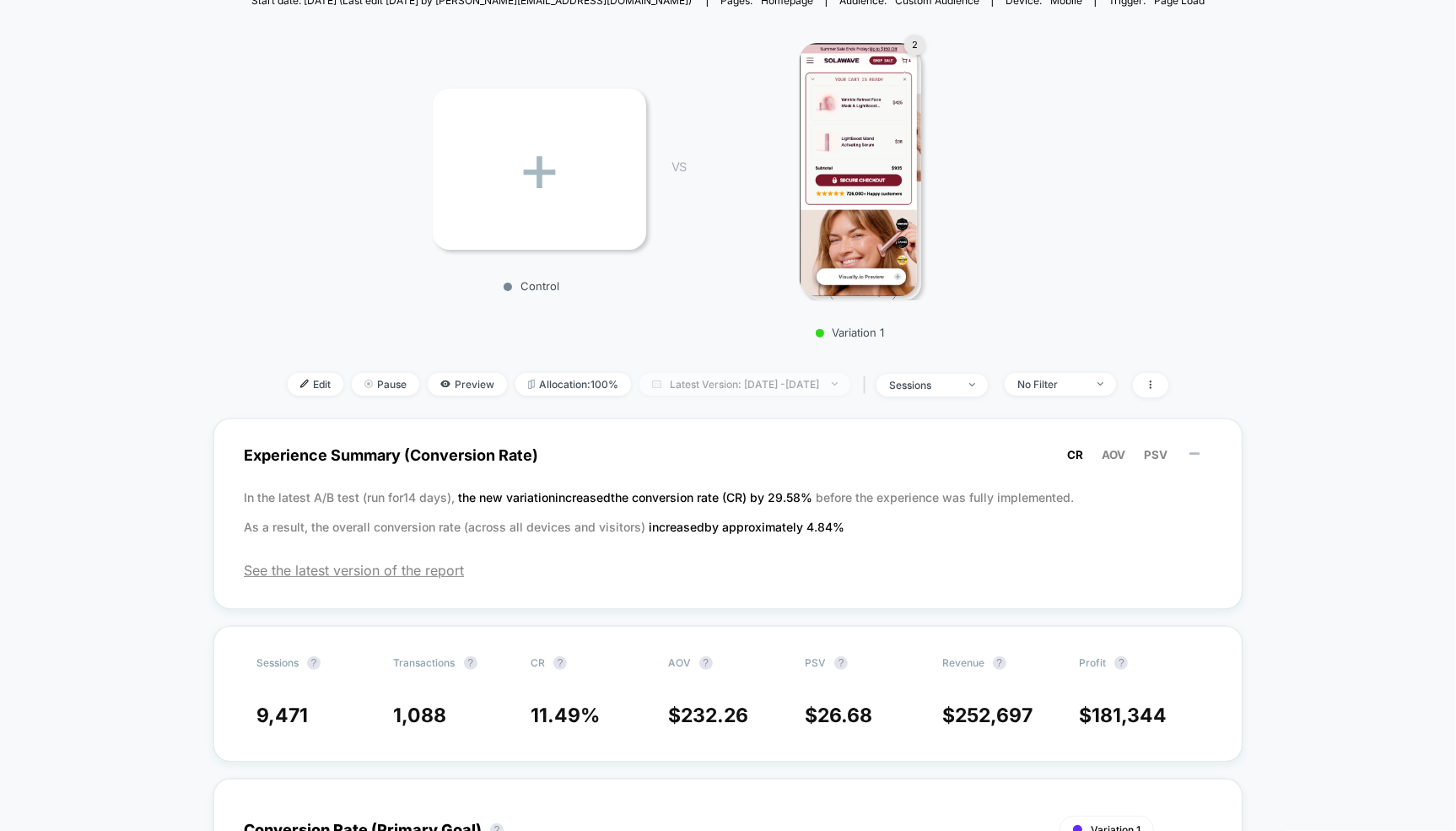
scroll to position [308, 0]
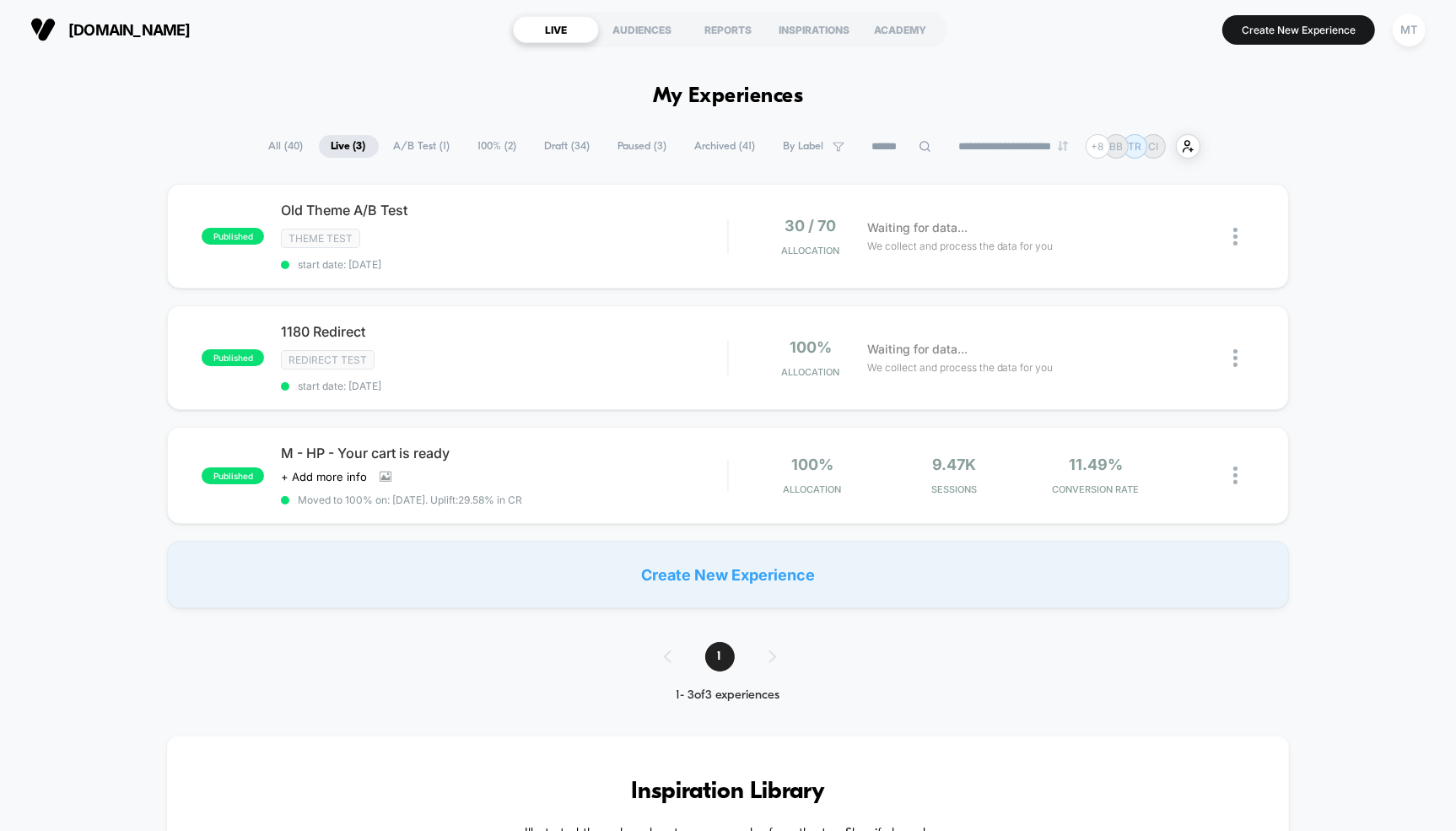
click at [627, 145] on span "Paused ( 3 )" at bounding box center [643, 145] width 74 height 22
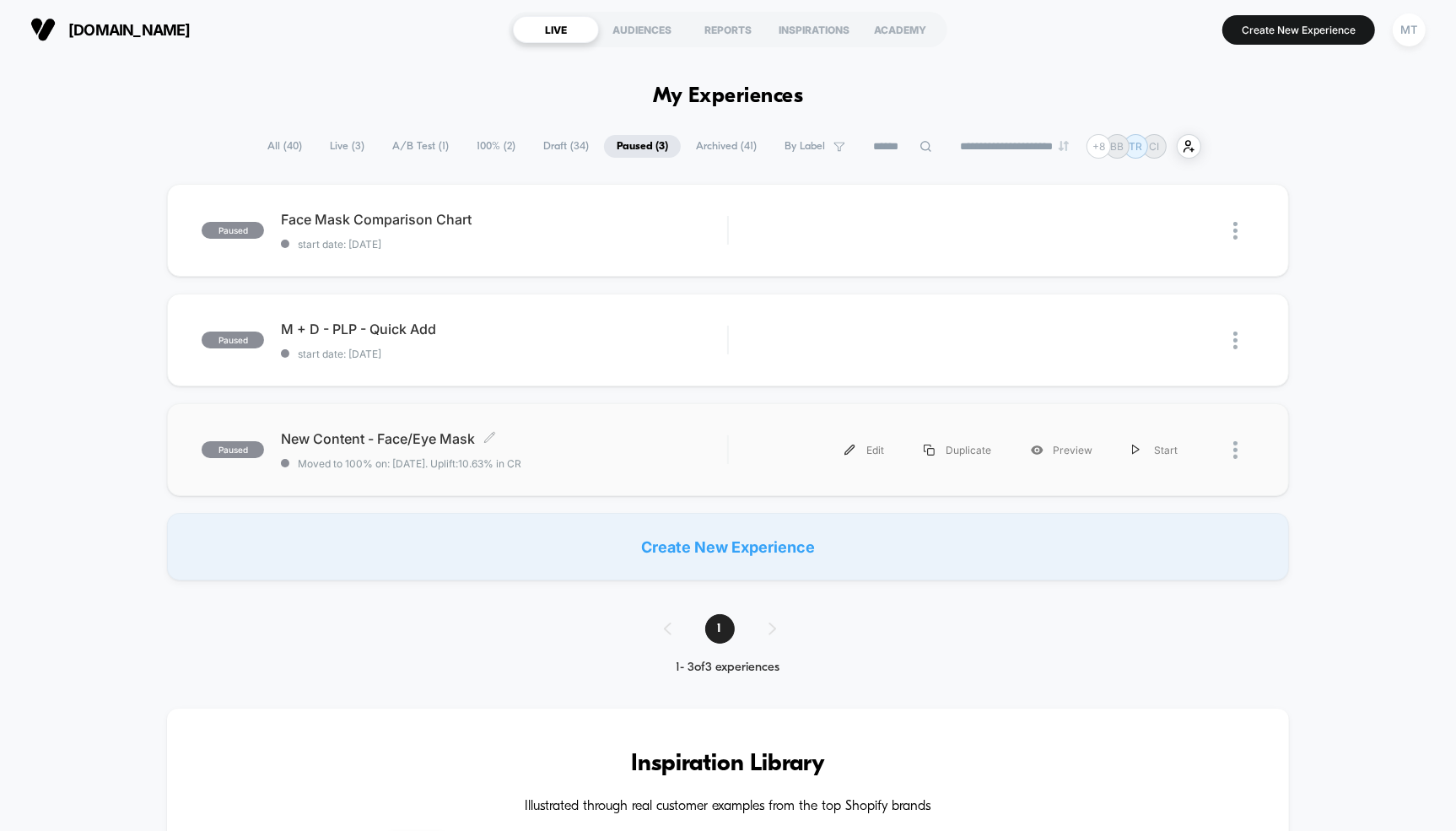
click at [355, 450] on div "New Content - Face/Eye Mask Click to edit experience details Click to edit expe…" at bounding box center [504, 450] width 446 height 40
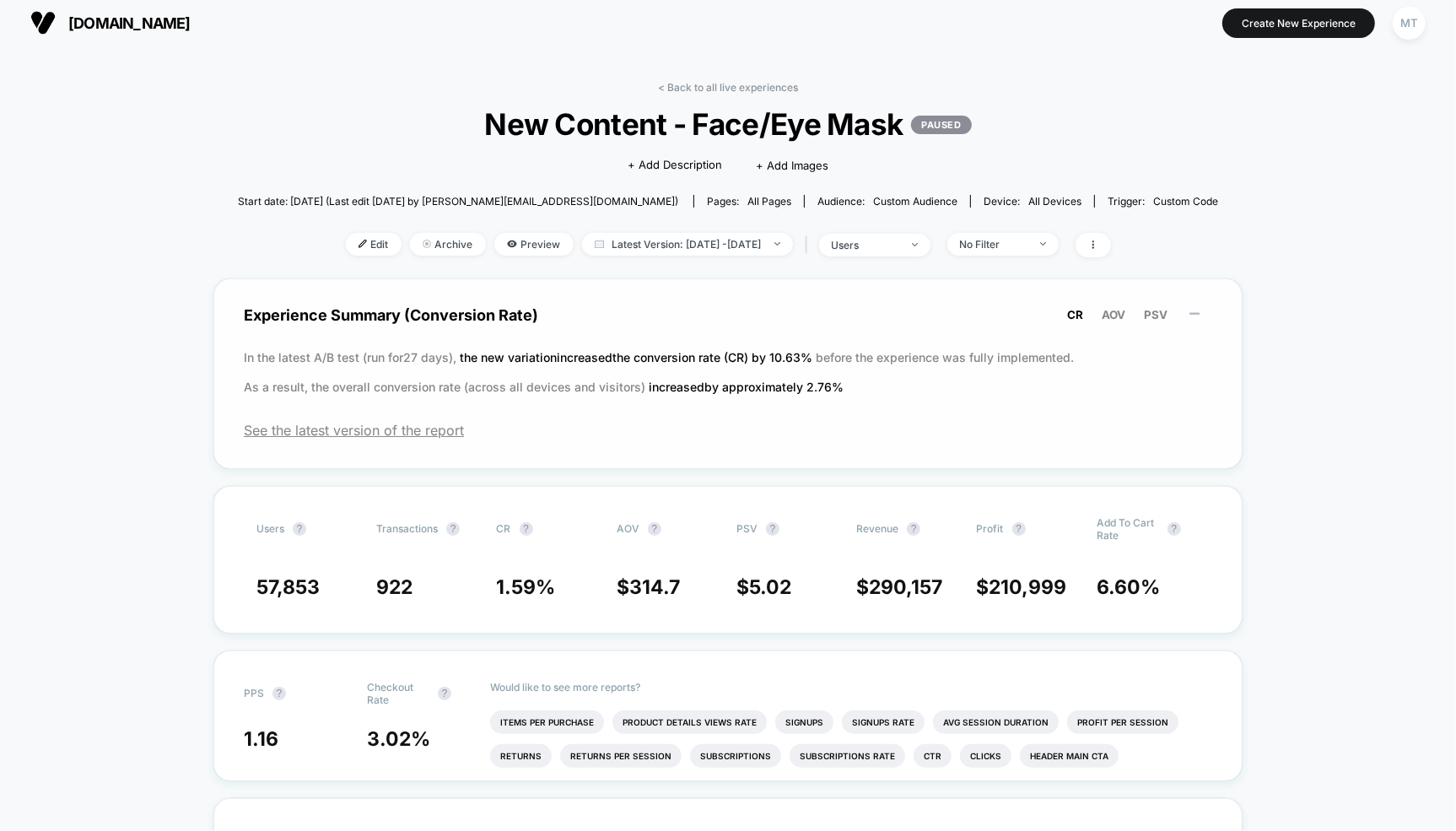
scroll to position [11, 0]
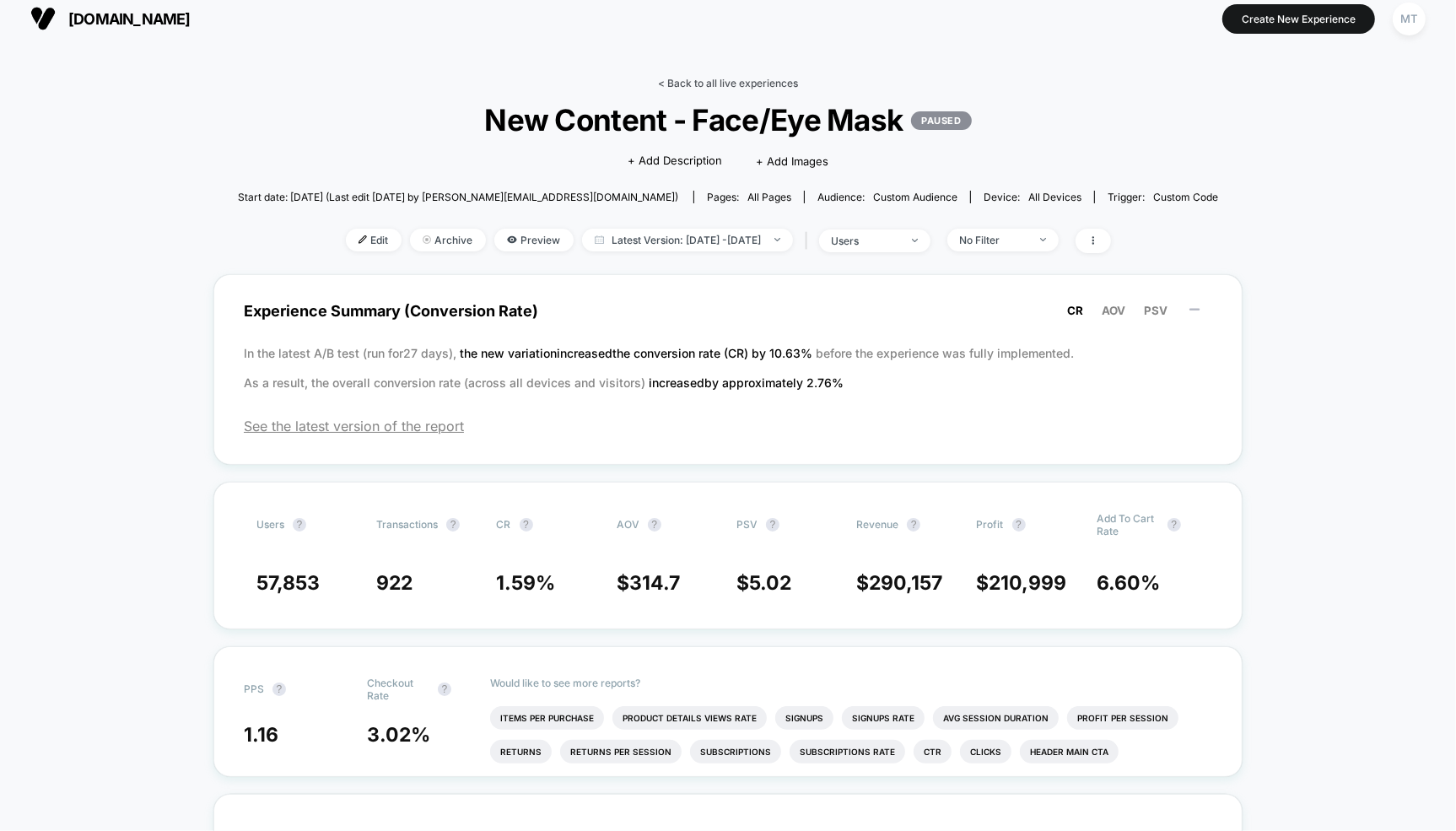
click at [687, 77] on link "< Back to all live experiences" at bounding box center [728, 83] width 140 height 13
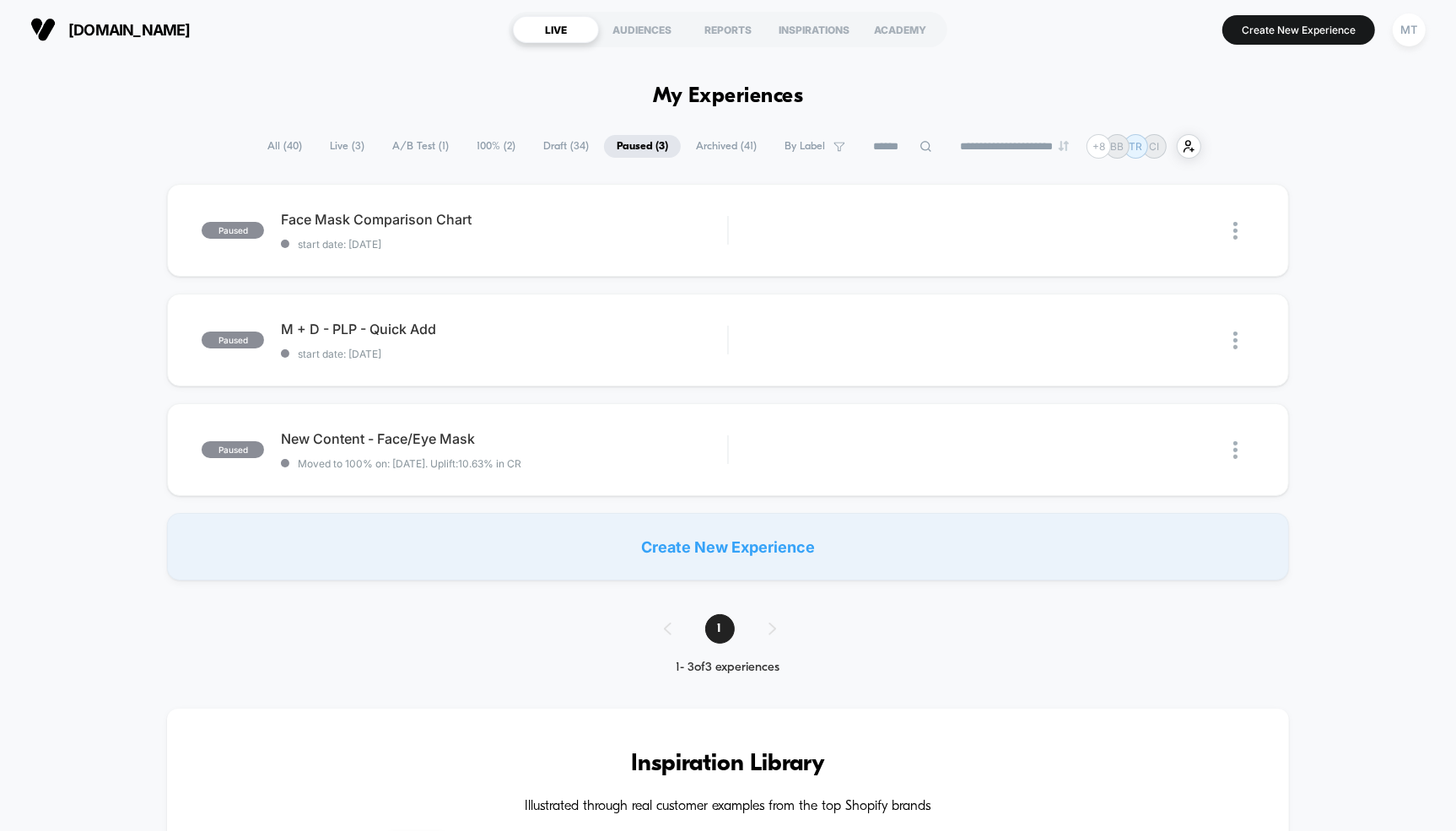
click at [476, 148] on span "100% ( 2 )" at bounding box center [496, 145] width 64 height 22
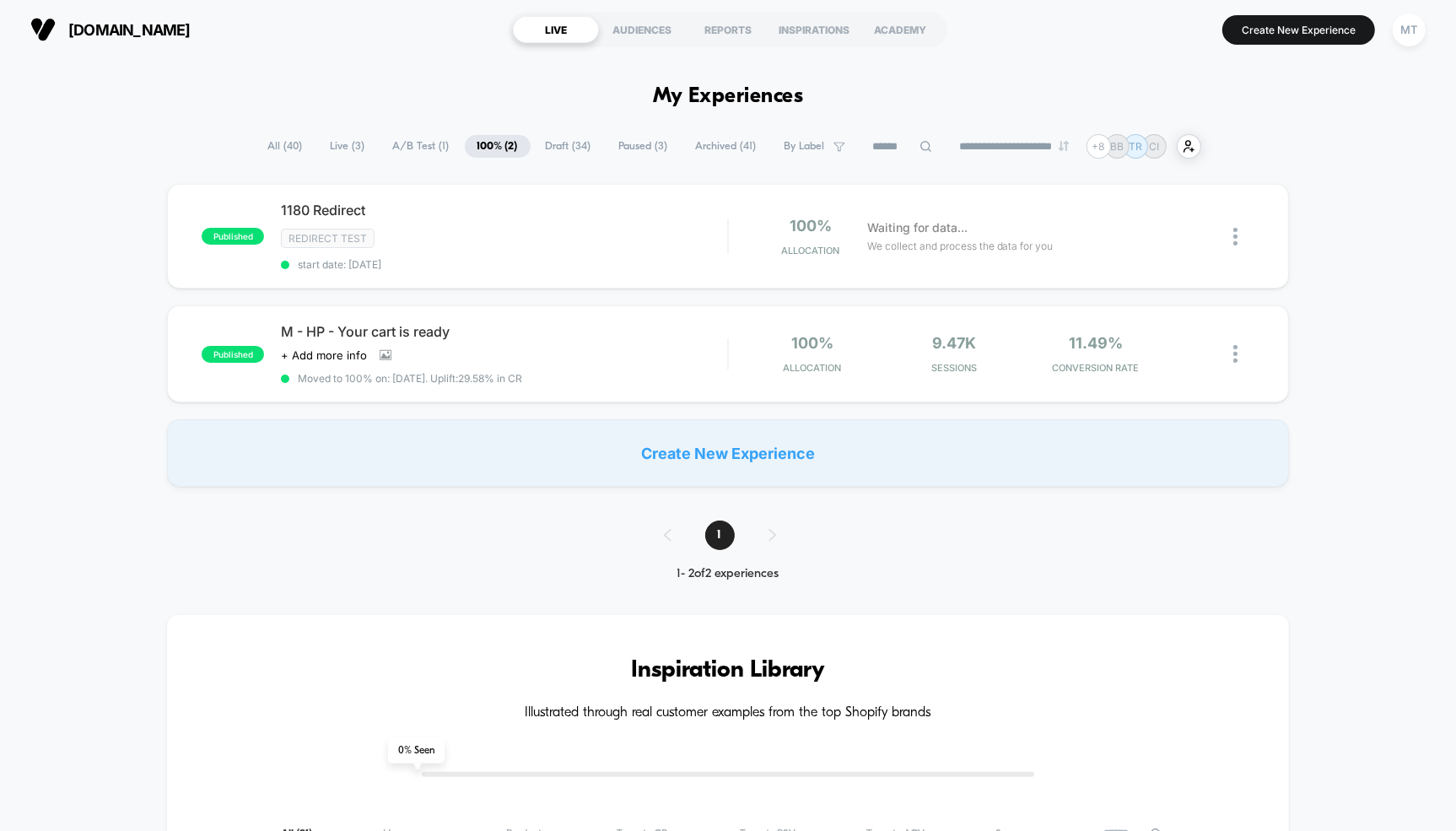
click at [274, 143] on span "All ( 40 )" at bounding box center [285, 145] width 60 height 22
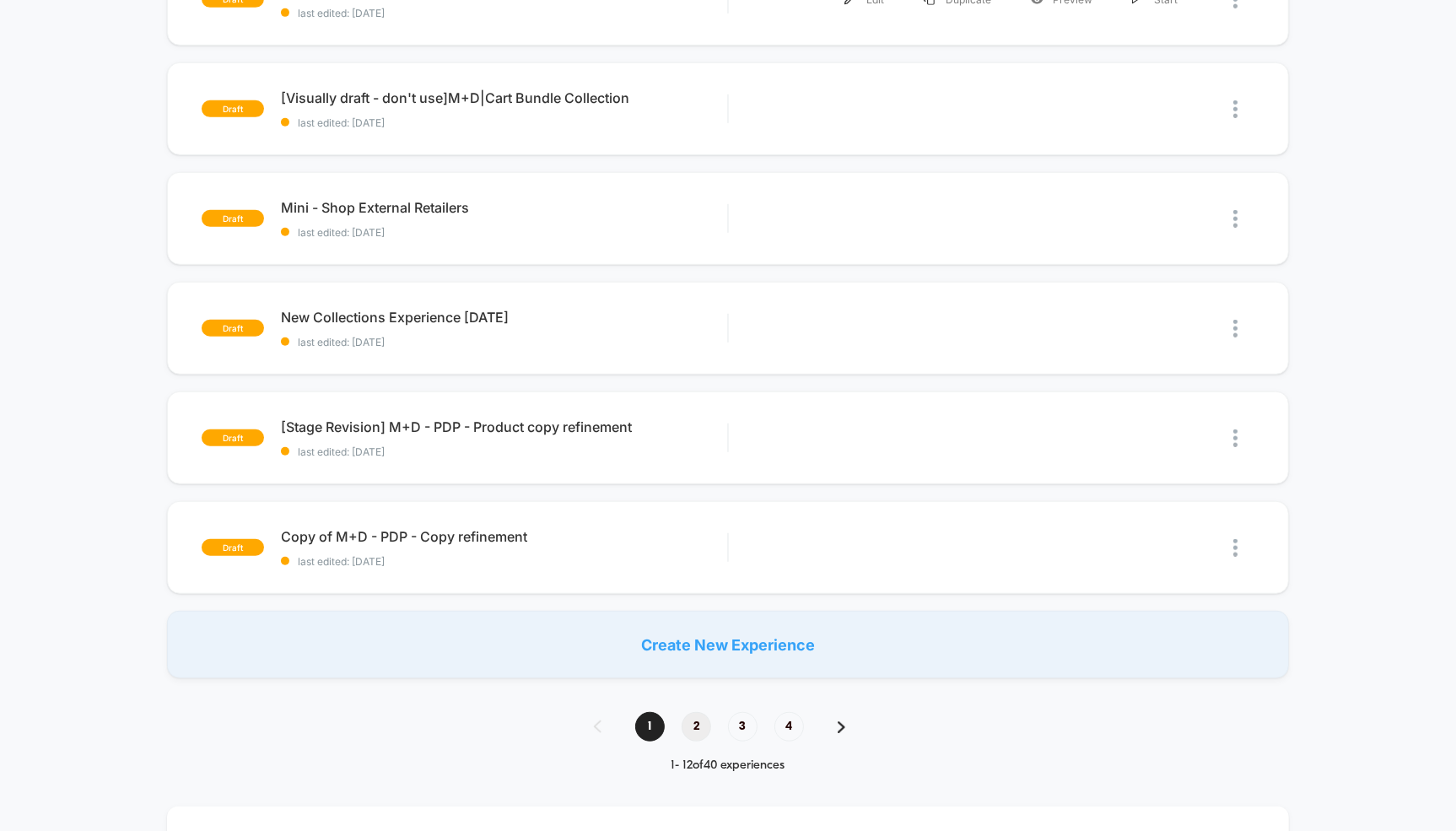
scroll to position [1342, 0]
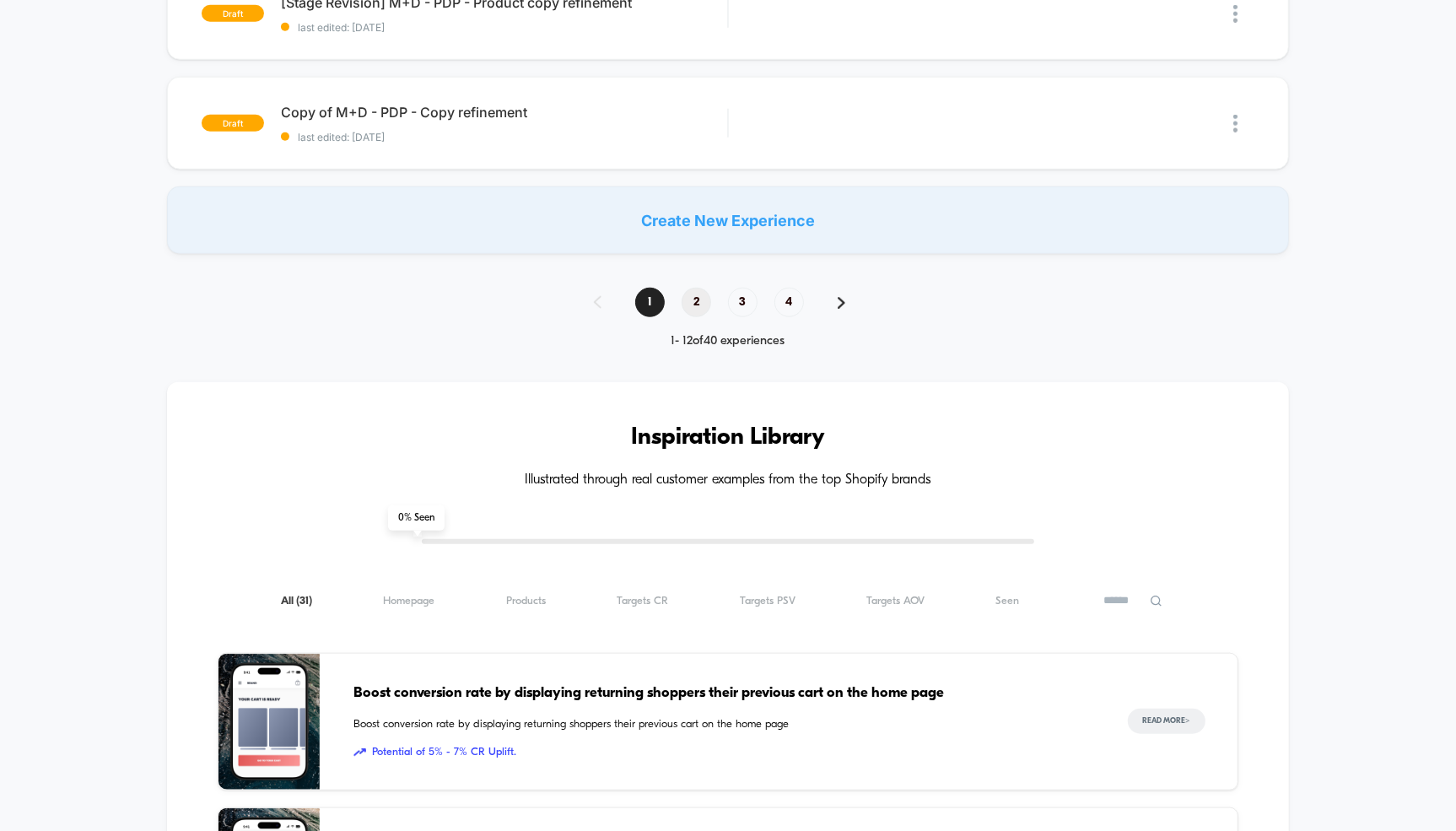
click at [693, 288] on span "2" at bounding box center [696, 303] width 29 height 29
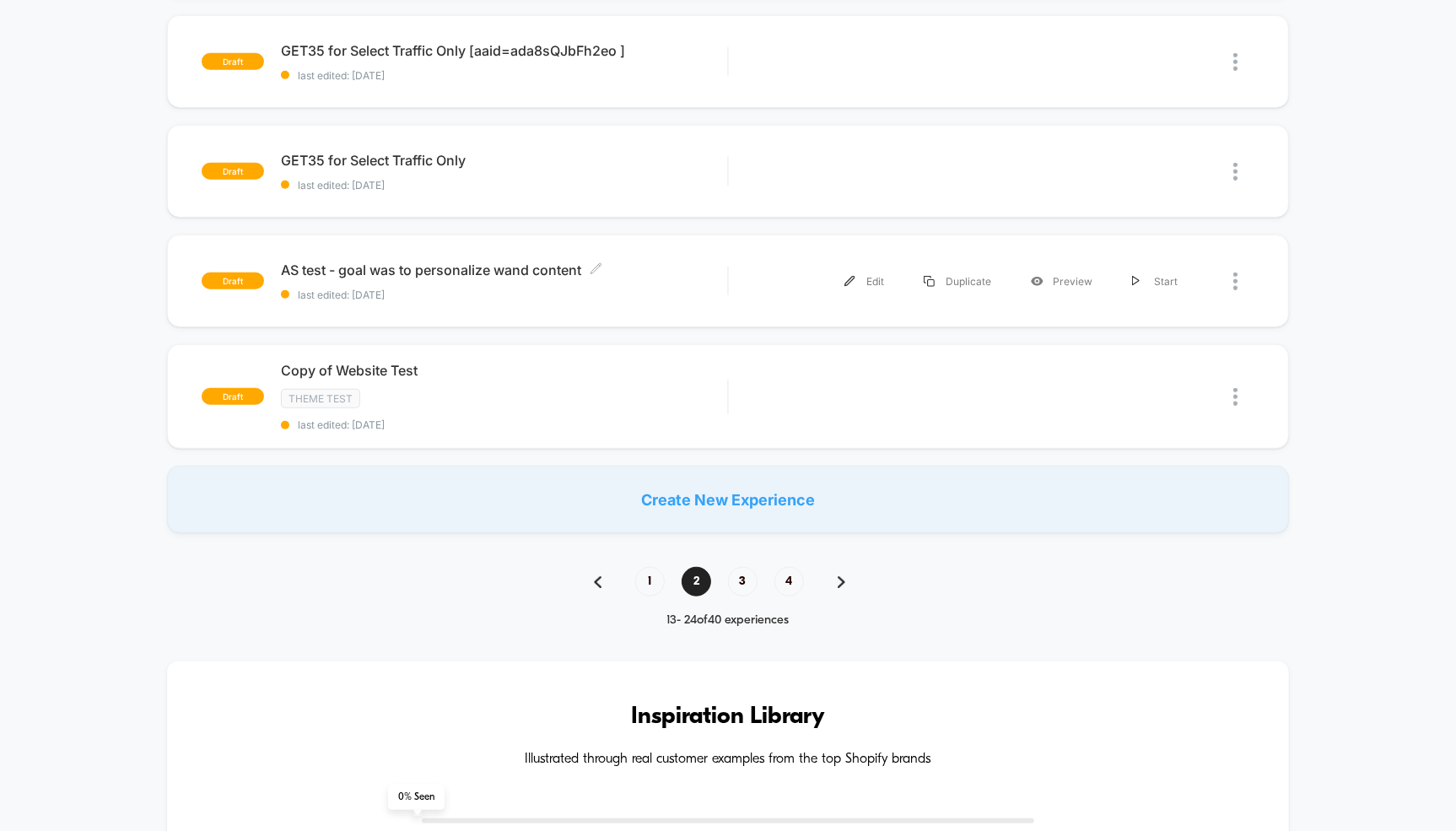
scroll to position [0, 0]
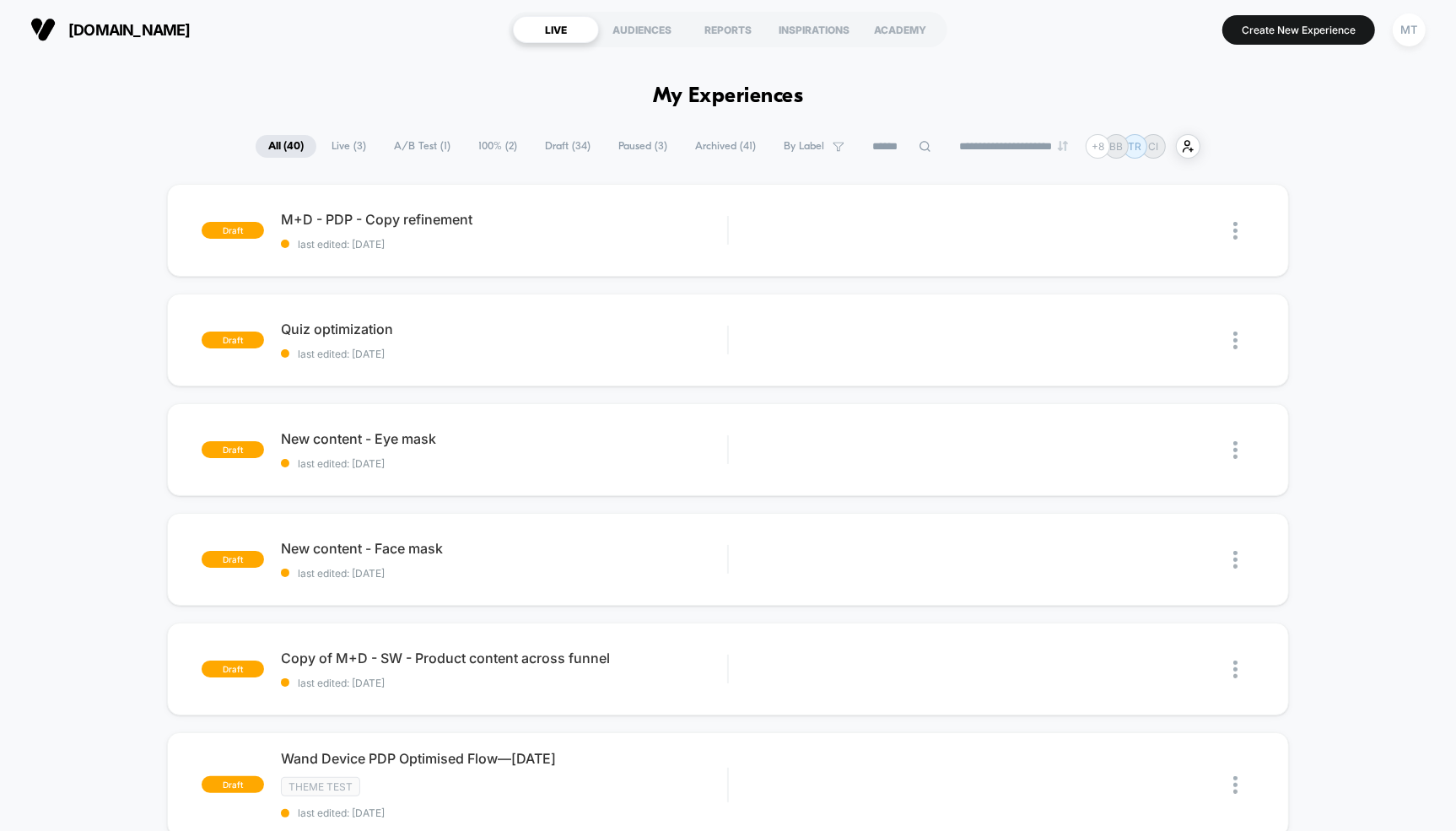
click at [691, 143] on span "Archived ( 41 )" at bounding box center [726, 145] width 86 height 22
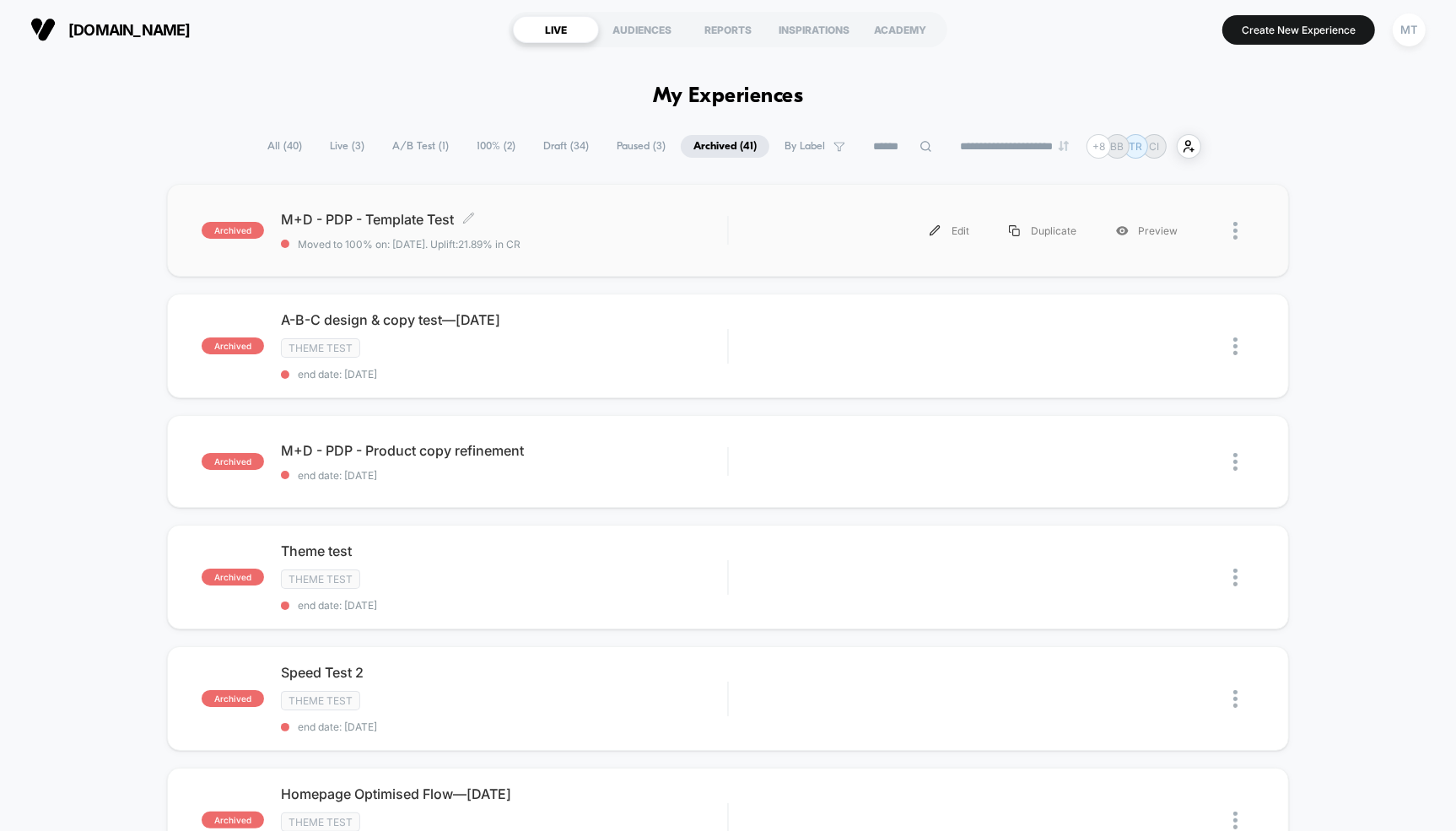
click at [378, 216] on span "M+D - PDP - Template Test Click to edit experience details" at bounding box center [504, 219] width 446 height 17
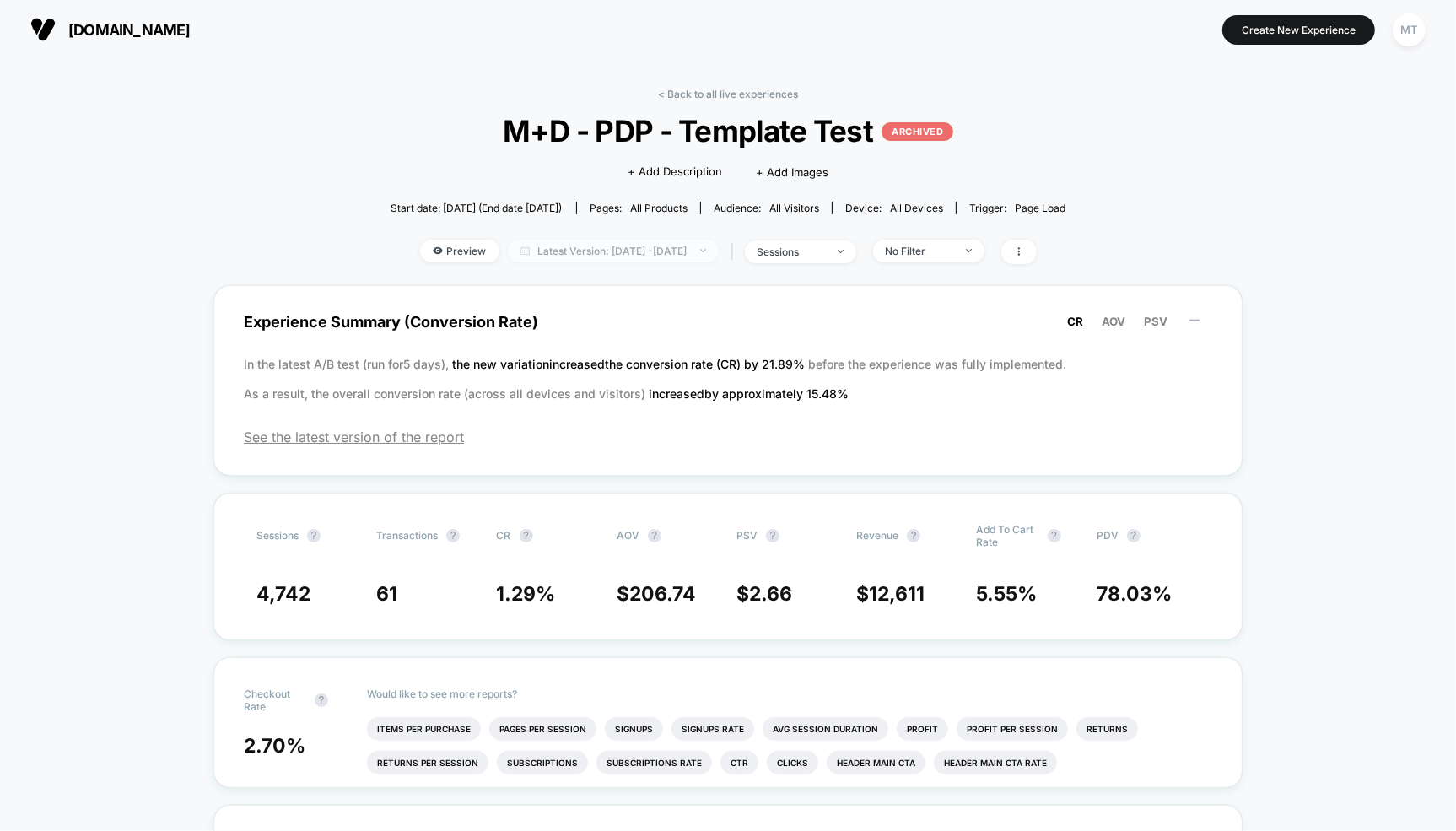
click at [645, 247] on span "Latest Version: [DATE] - [DATE]" at bounding box center [613, 250] width 211 height 22
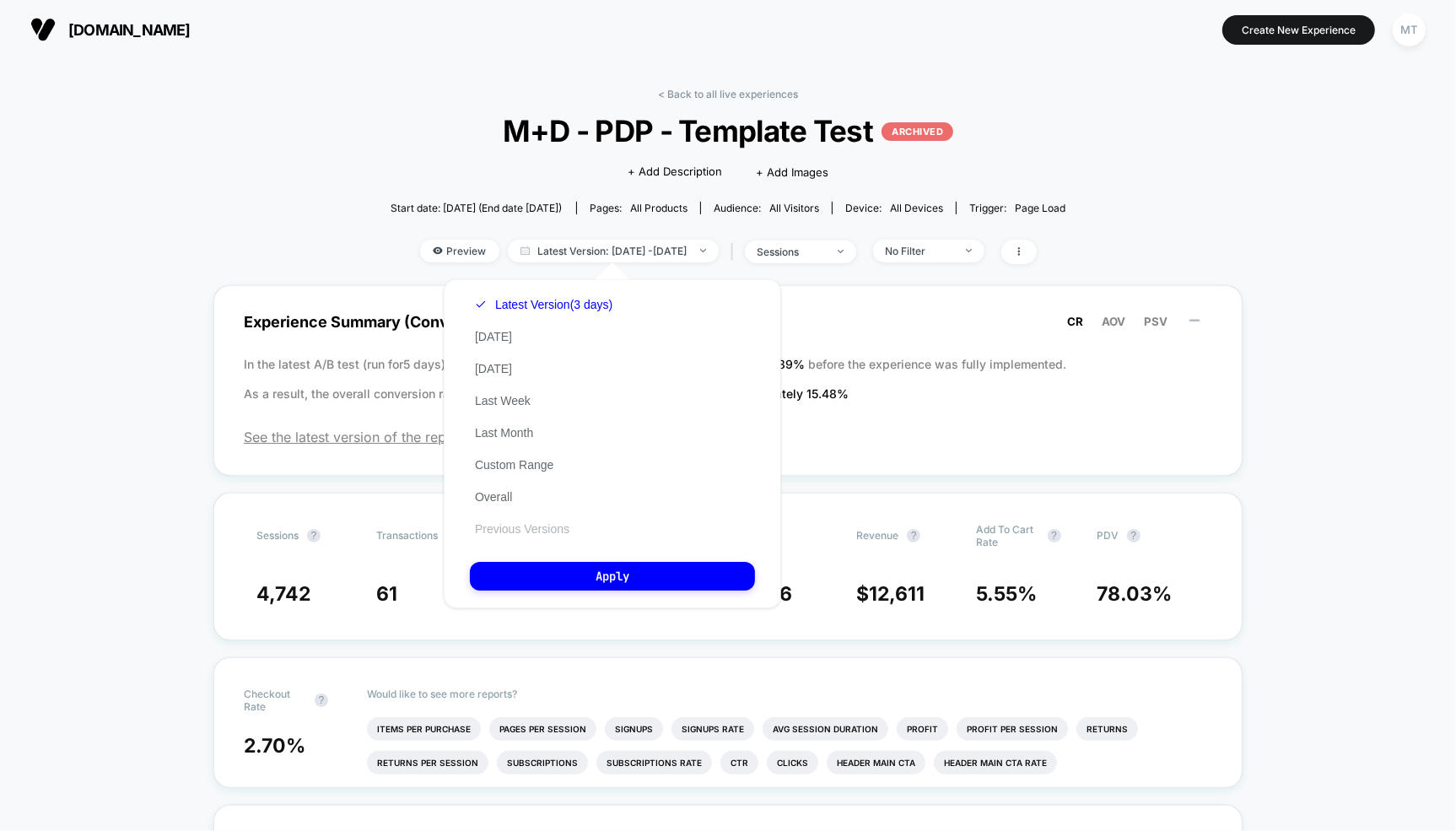
click at [516, 534] on button "Previous Versions" at bounding box center [521, 529] width 104 height 16
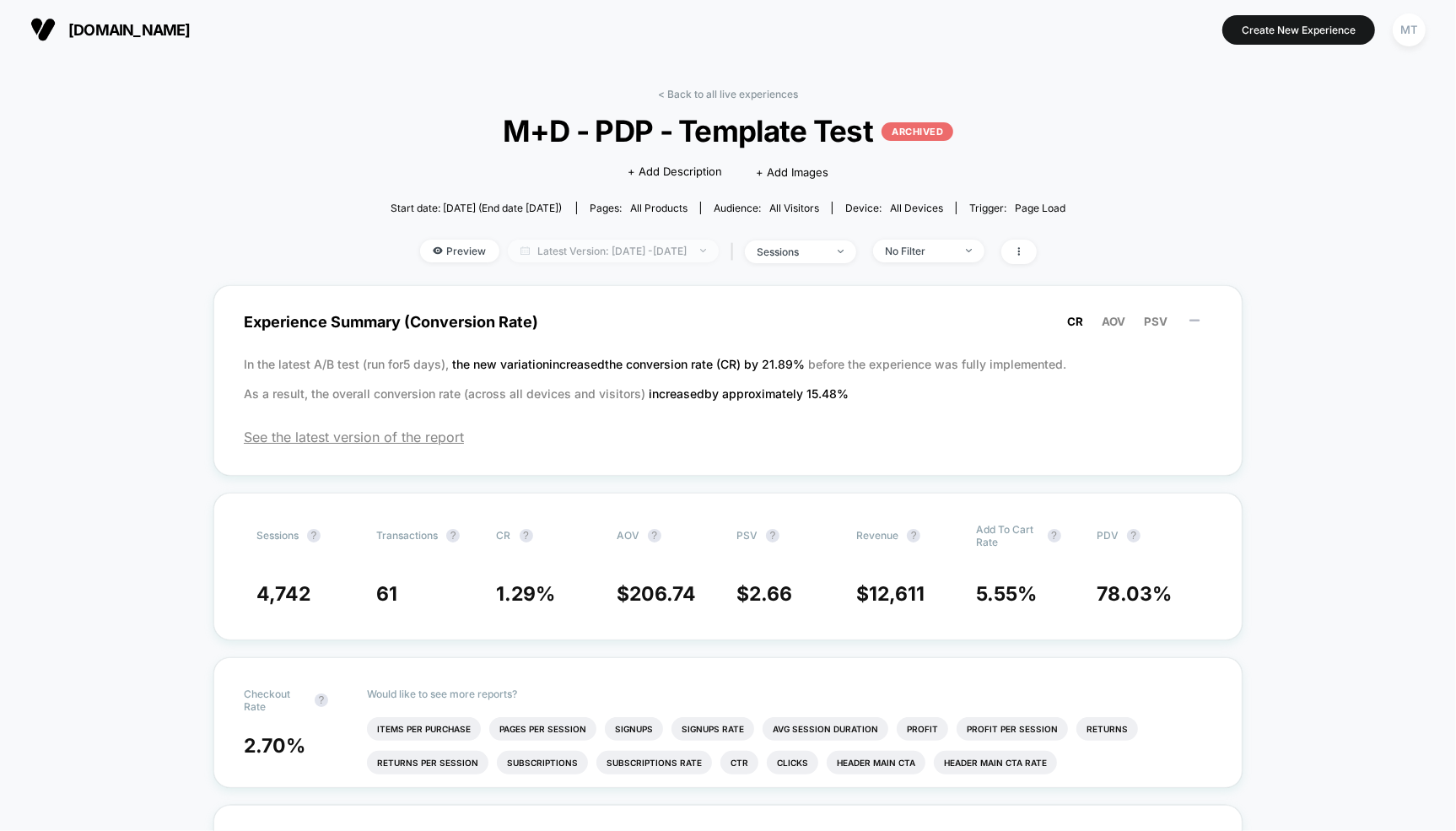
click at [586, 253] on span "Latest Version: [DATE] - [DATE]" at bounding box center [613, 250] width 211 height 22
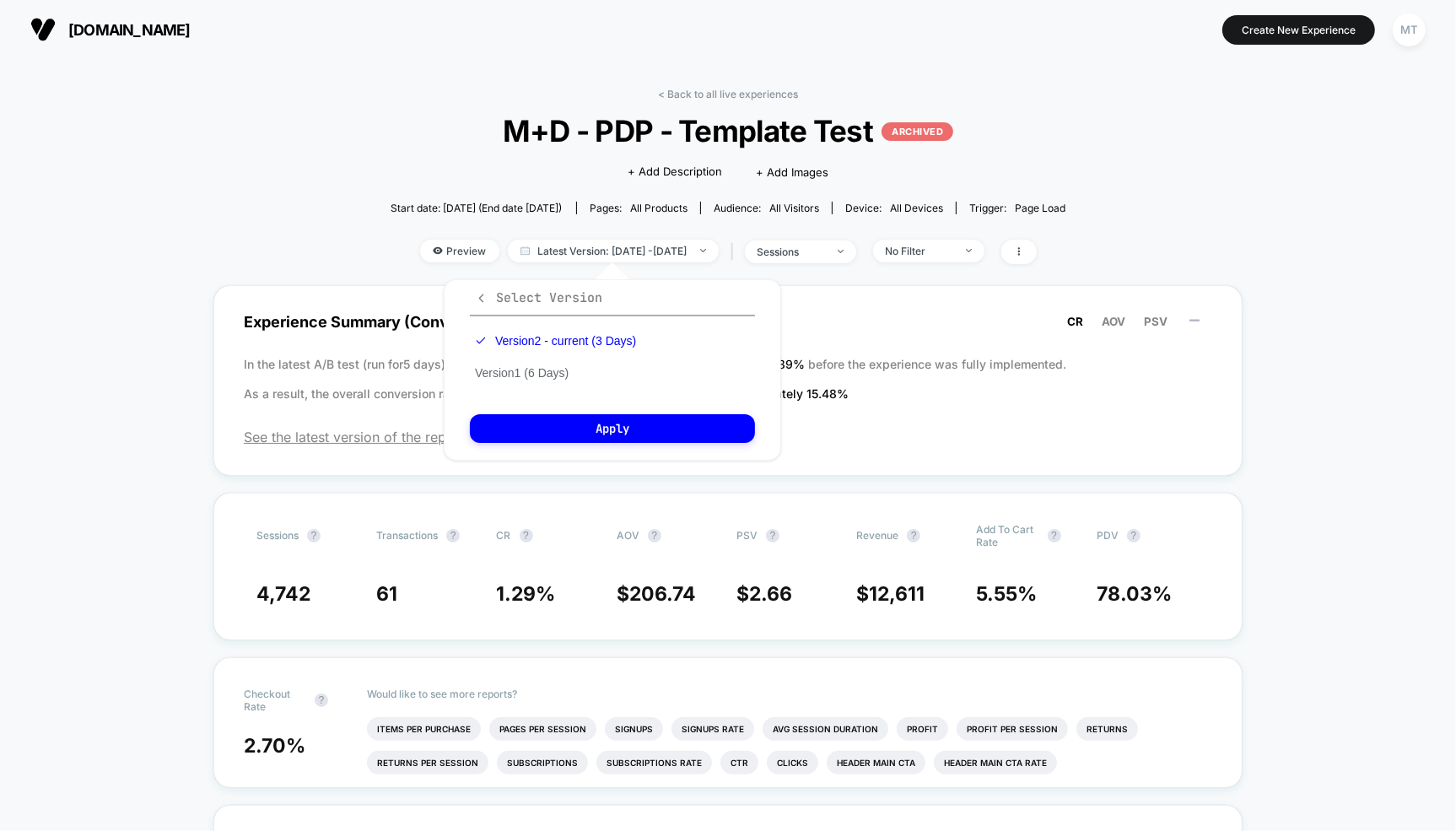
click at [491, 302] on span "Select Version" at bounding box center [538, 297] width 127 height 17
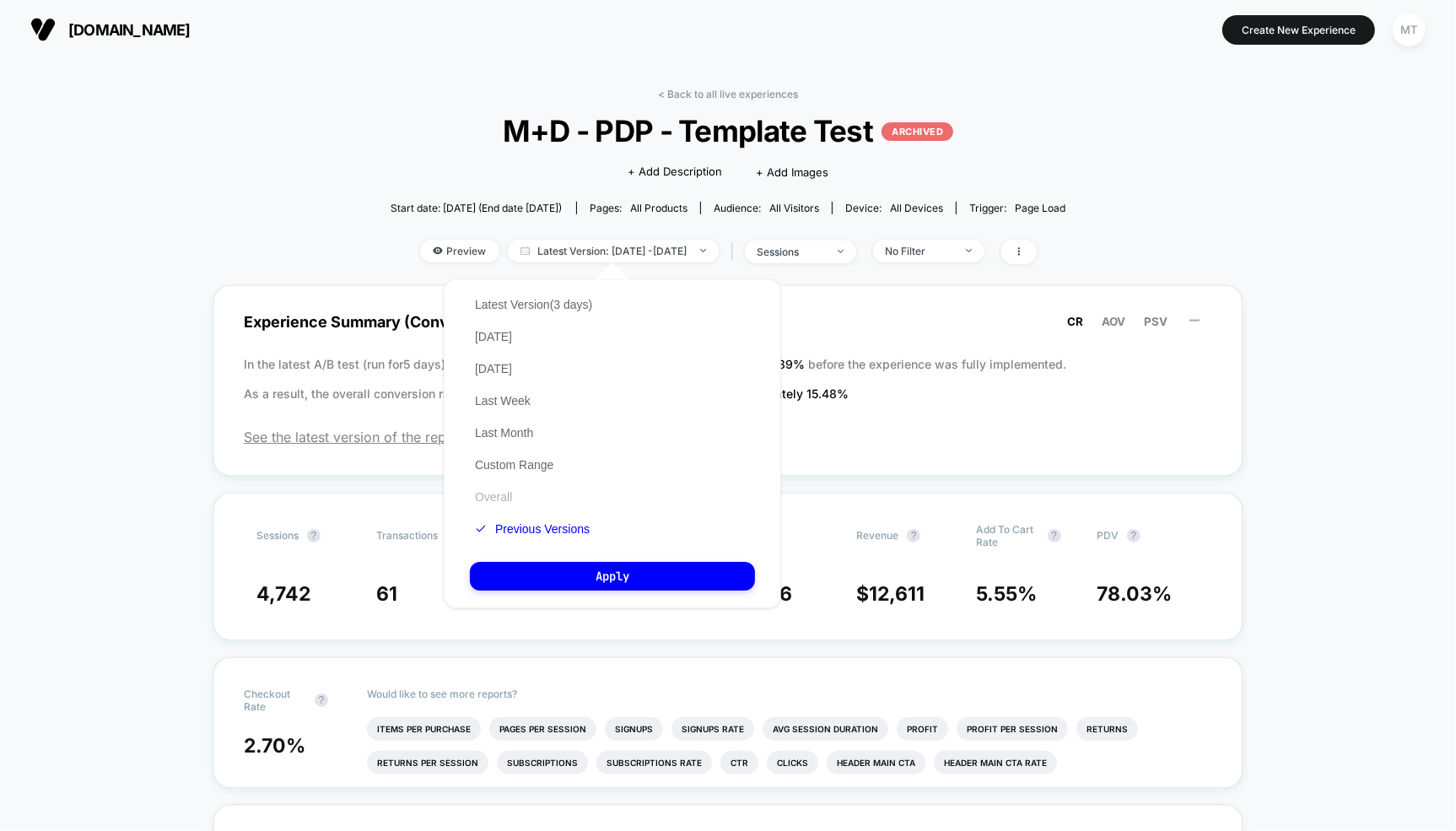
click at [501, 499] on button "Overall" at bounding box center [493, 497] width 47 height 16
click at [590, 580] on button "Apply" at bounding box center [612, 575] width 285 height 28
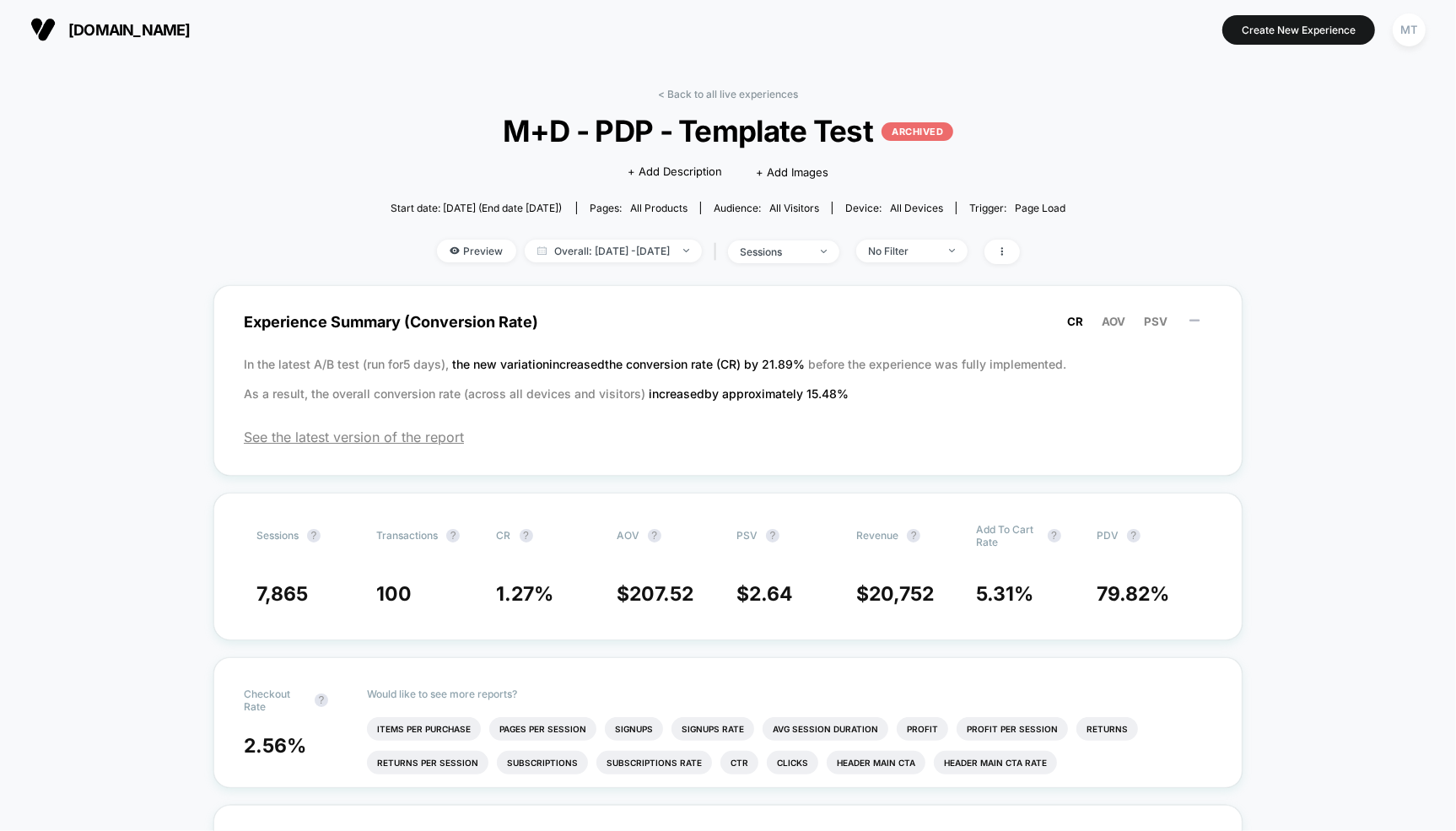
click at [569, 256] on span "Overall: [DATE] - [DATE]" at bounding box center [612, 250] width 177 height 22
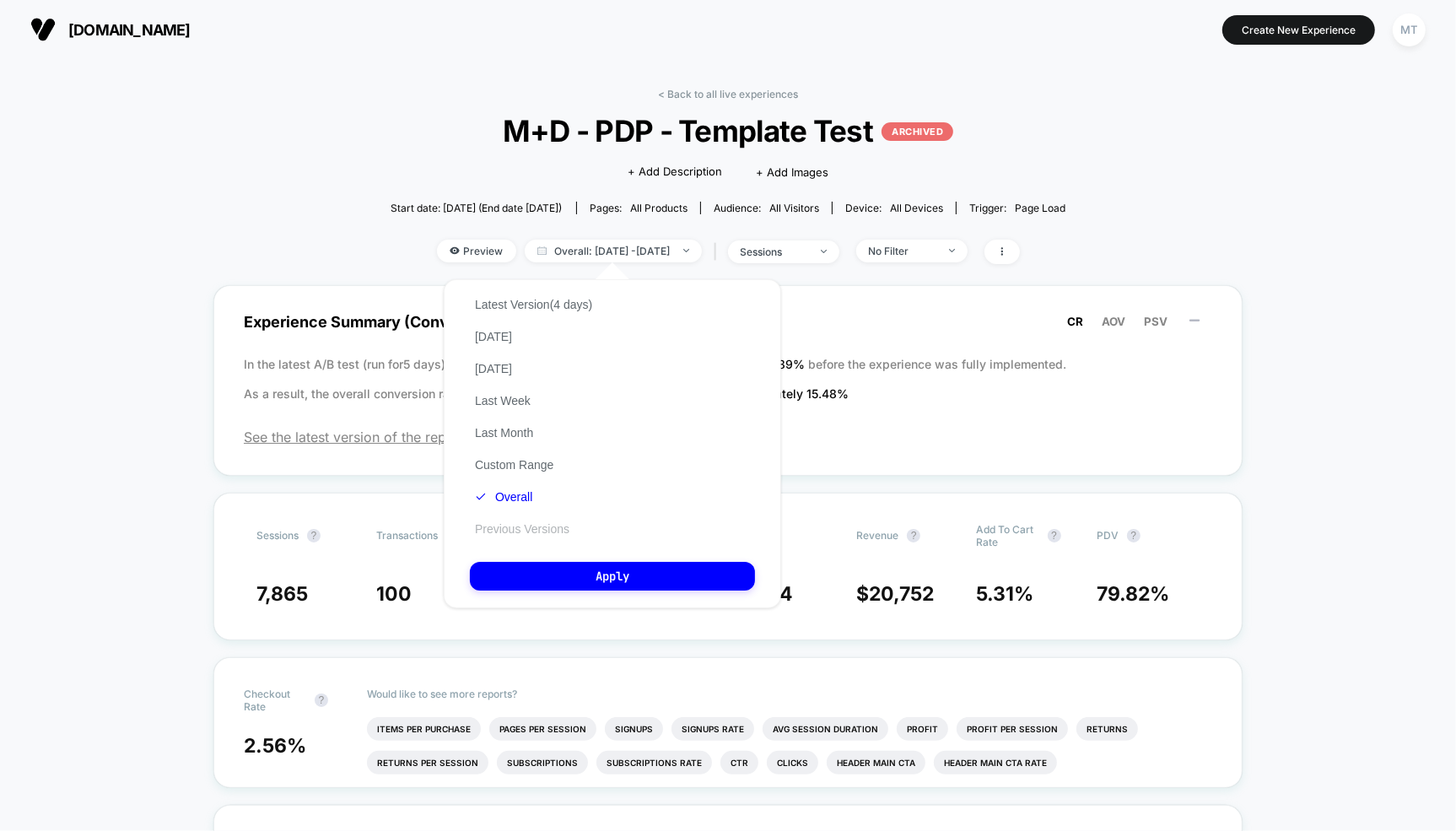
click at [510, 529] on button "Previous Versions" at bounding box center [521, 529] width 104 height 16
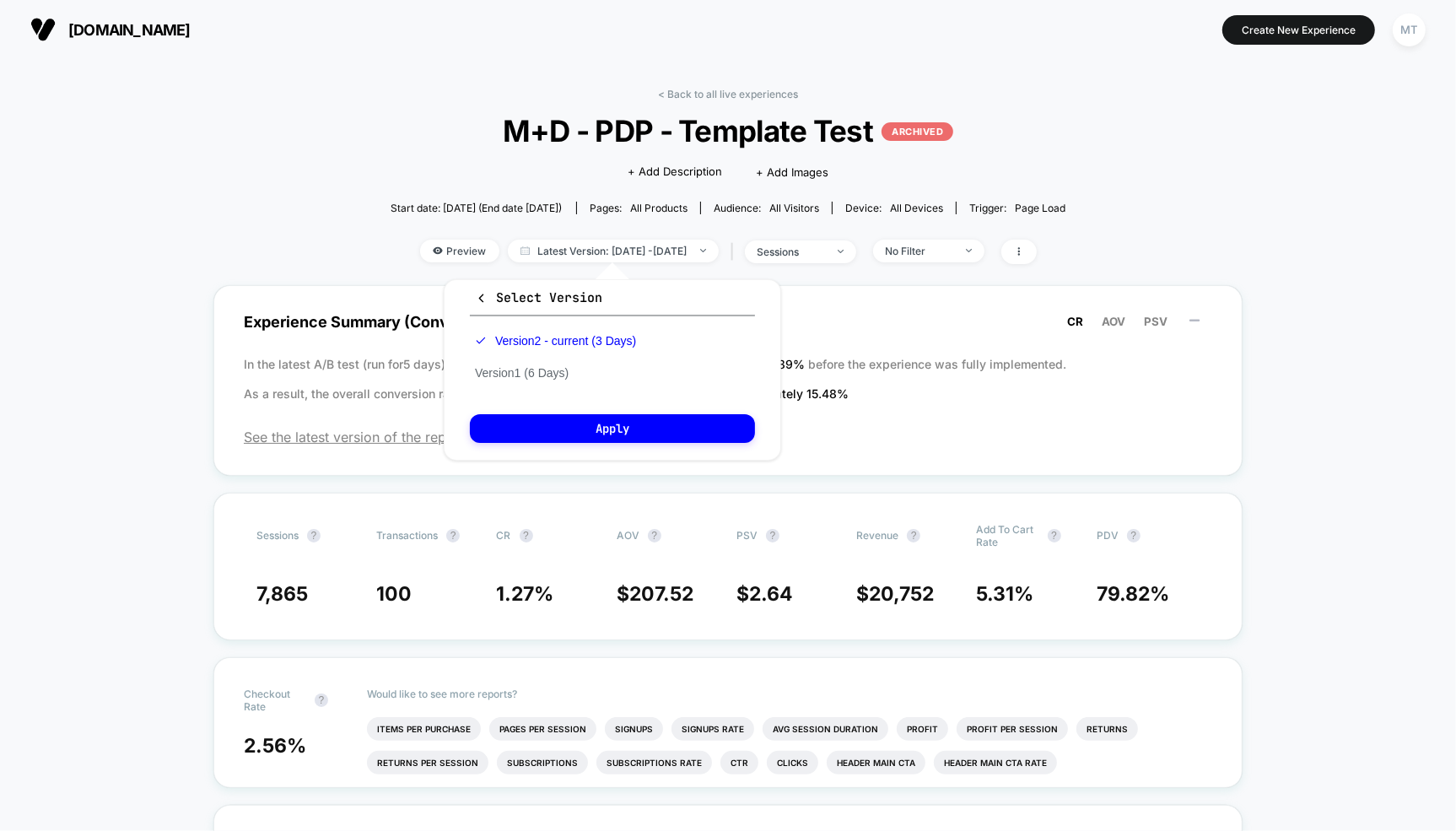
click at [528, 363] on div "Version 2 - current (3 Days) Version 1 (6 Days)" at bounding box center [555, 357] width 171 height 64
click at [535, 378] on button "Version 1 (6 Days)" at bounding box center [521, 373] width 104 height 16
click at [585, 450] on div "Select Version Version 2 - current (3 Days) Version 1 (6 Days) Apply" at bounding box center [613, 370] width 338 height 182
click at [618, 436] on button "Apply" at bounding box center [612, 428] width 285 height 28
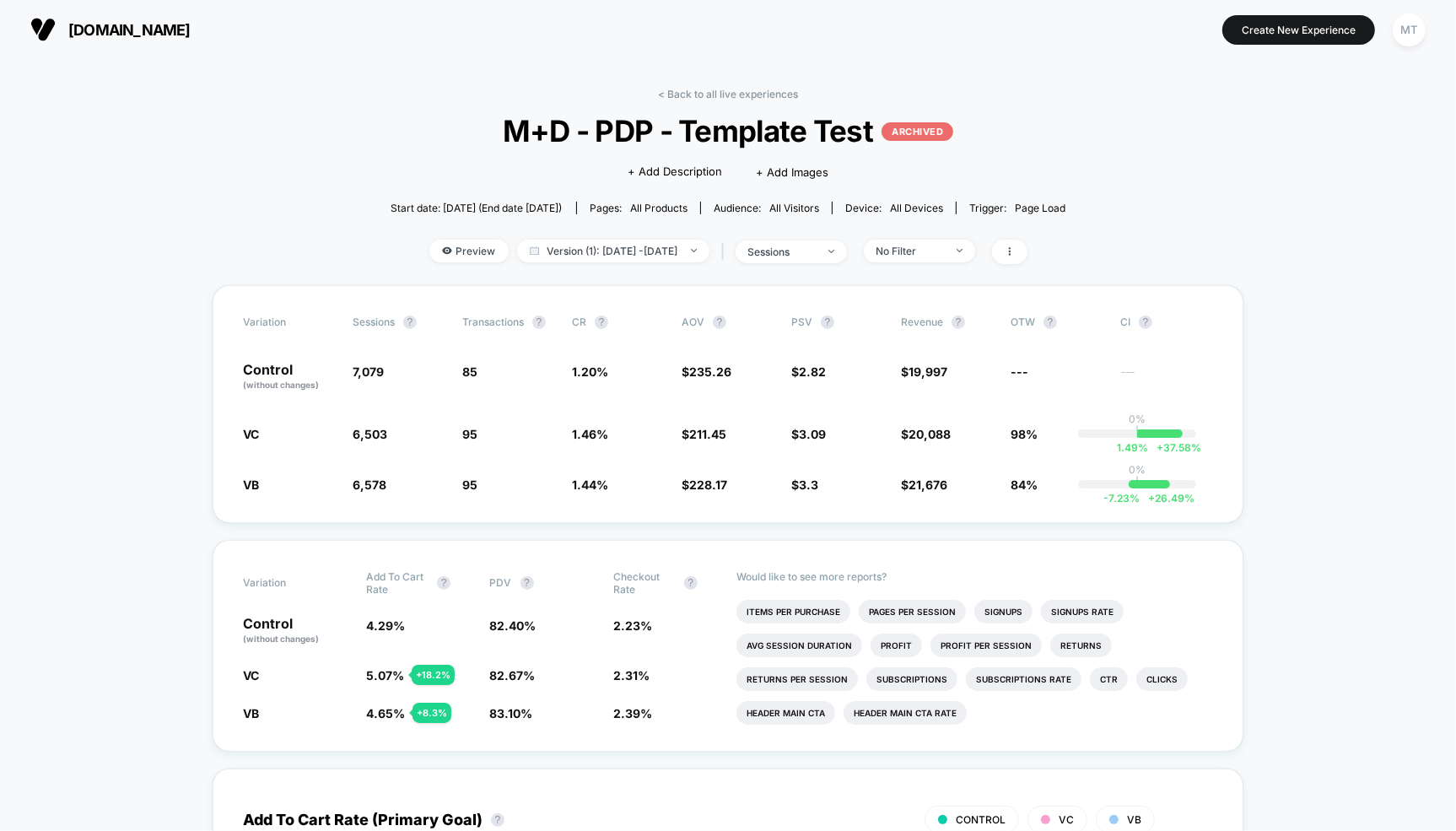
click at [402, 674] on span "5.07 %" at bounding box center [385, 675] width 38 height 15
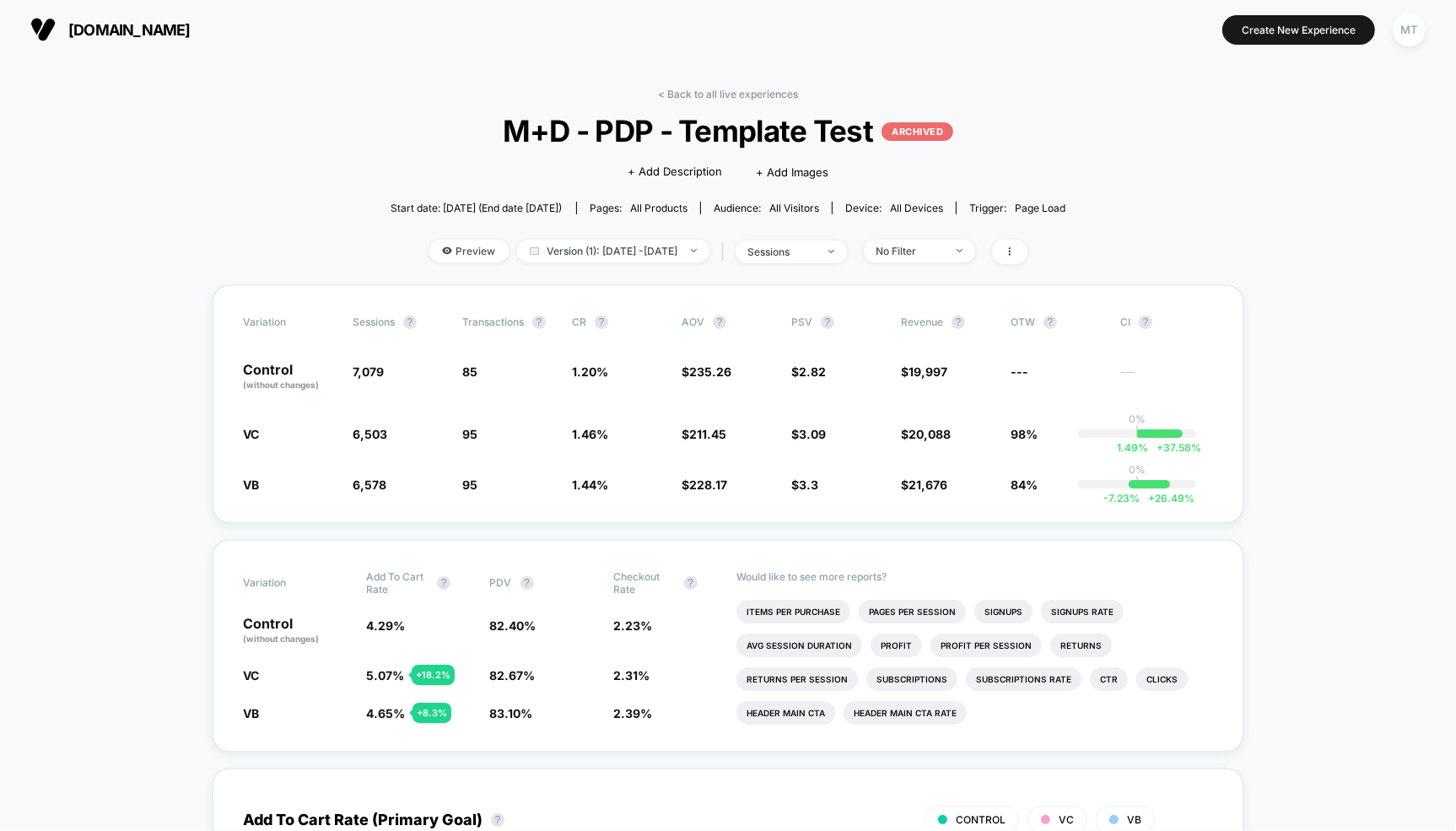
click at [736, 88] on link "< Back to all live experiences" at bounding box center [728, 94] width 140 height 13
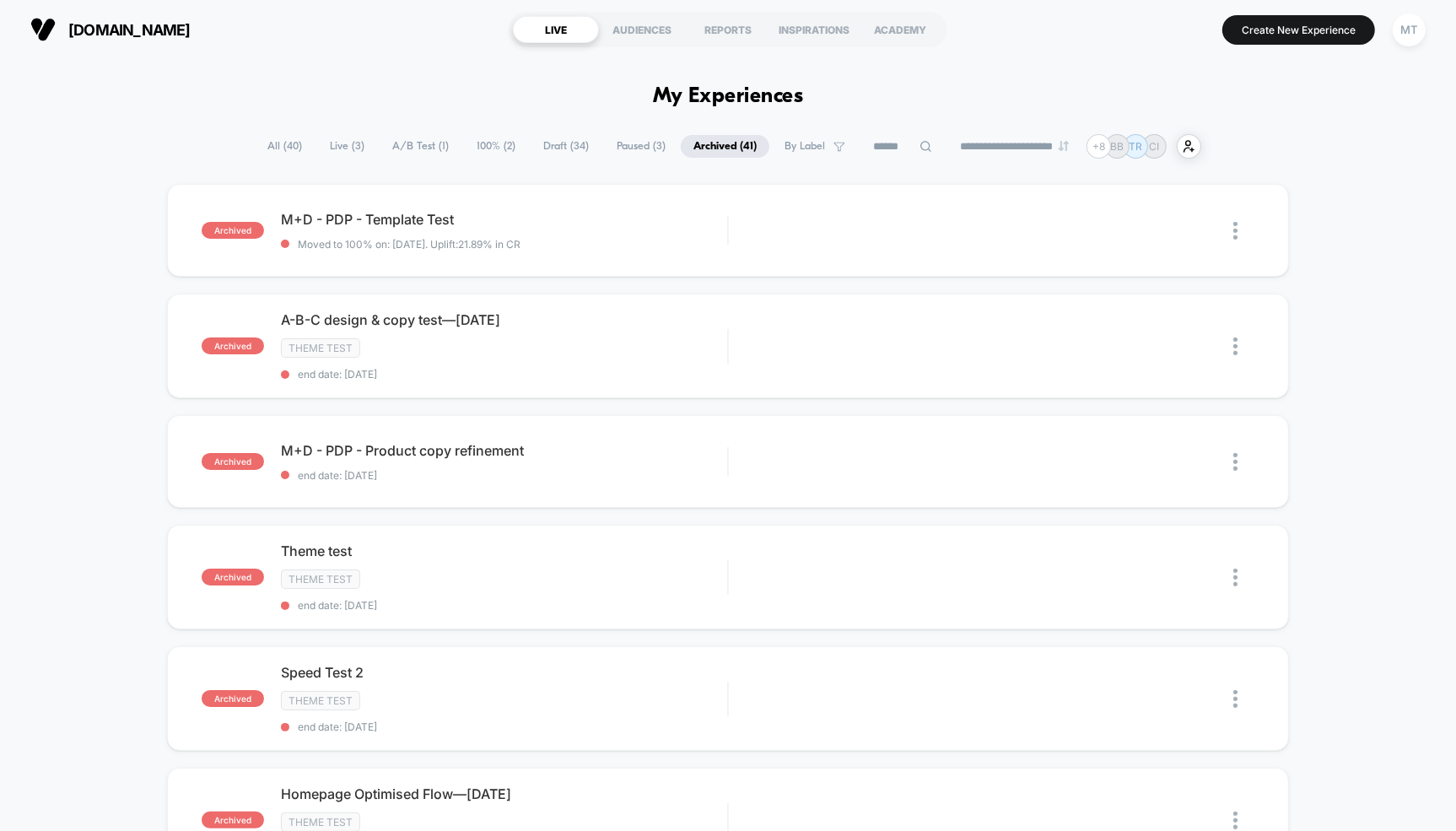
click at [338, 145] on span "Live ( 3 )" at bounding box center [347, 145] width 60 height 22
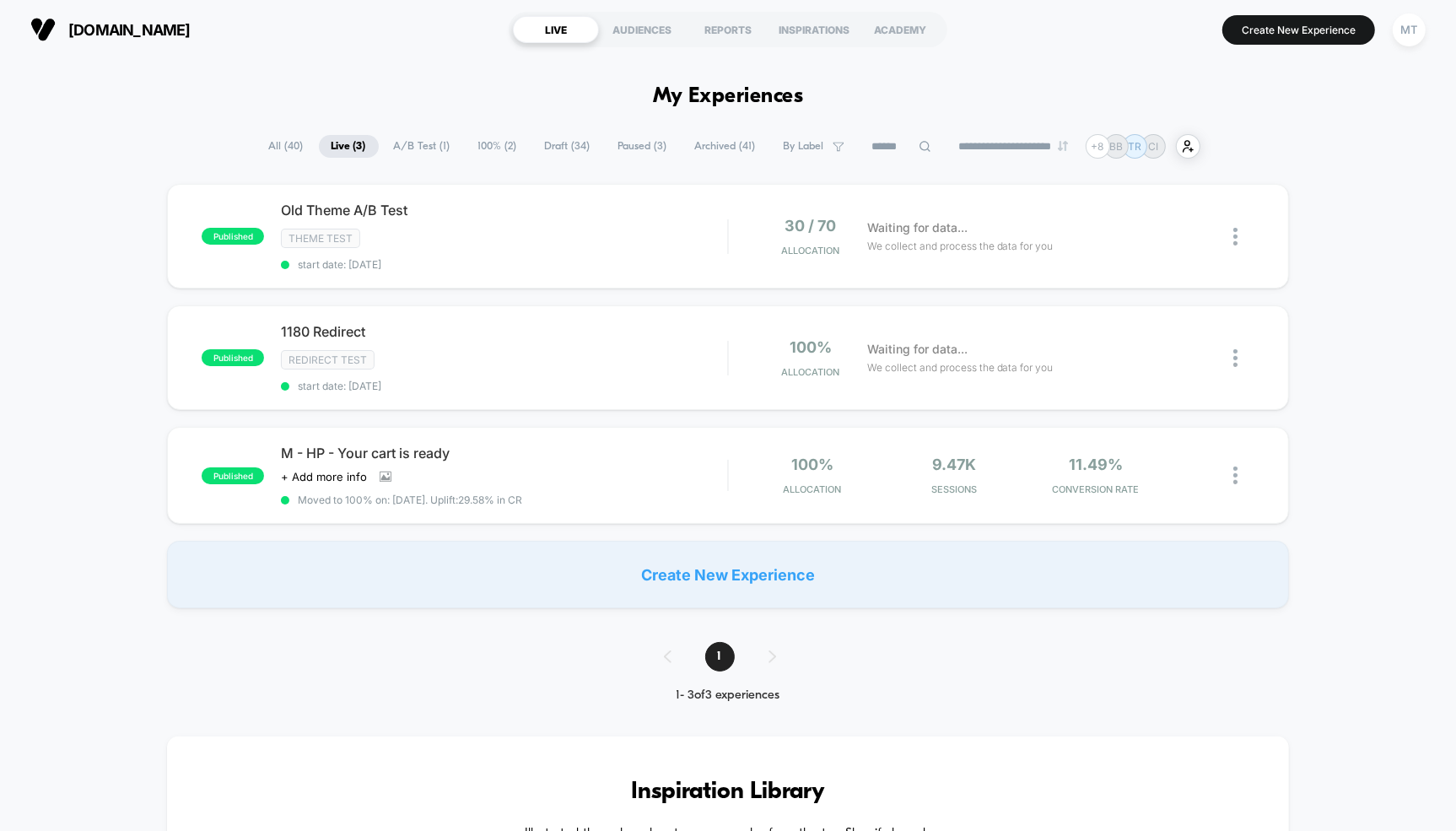
click at [631, 144] on span "Paused ( 3 )" at bounding box center [643, 145] width 74 height 22
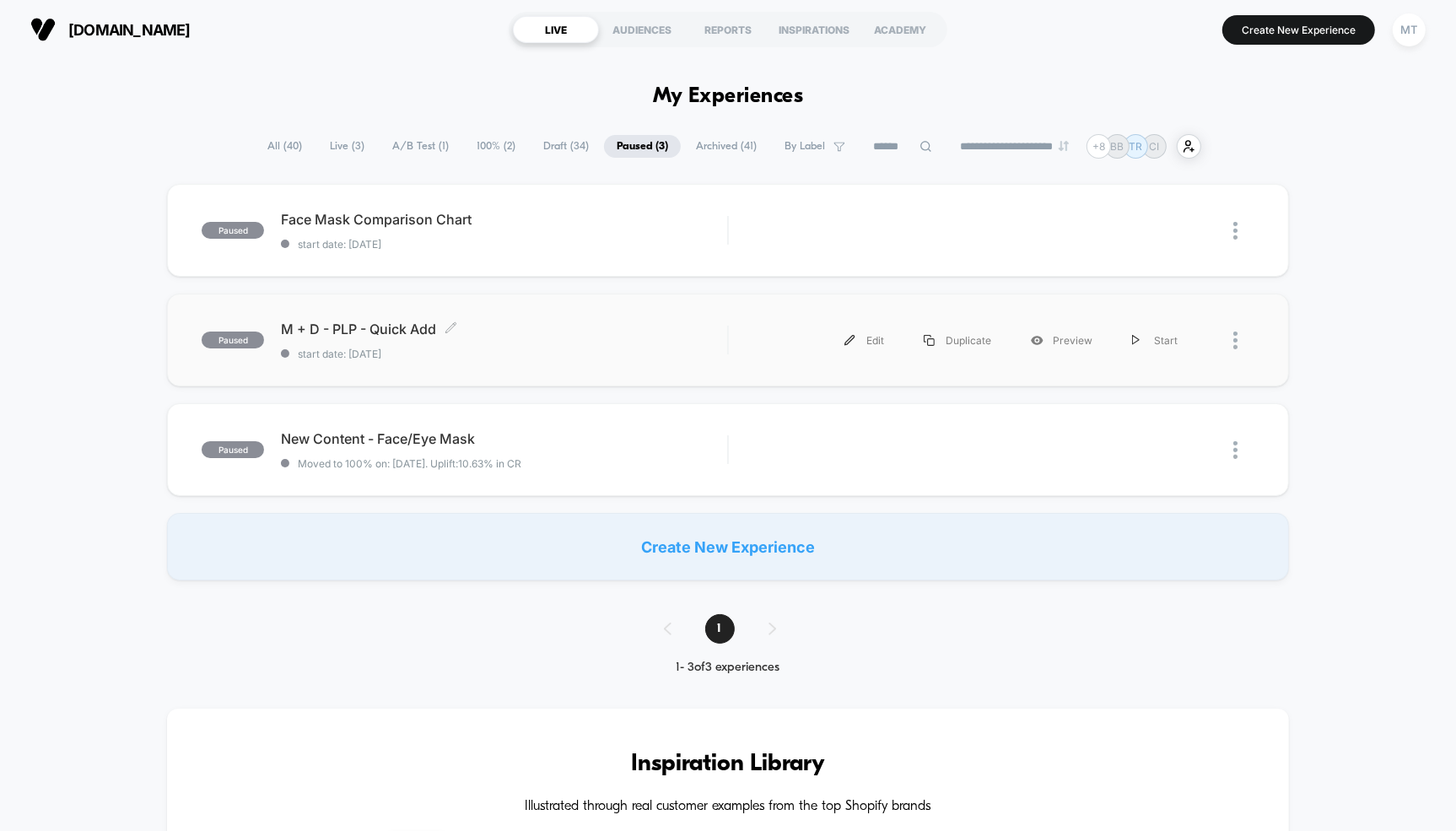
click at [369, 325] on span "M + D - PLP - Quick Add Click to edit experience details" at bounding box center [504, 328] width 446 height 17
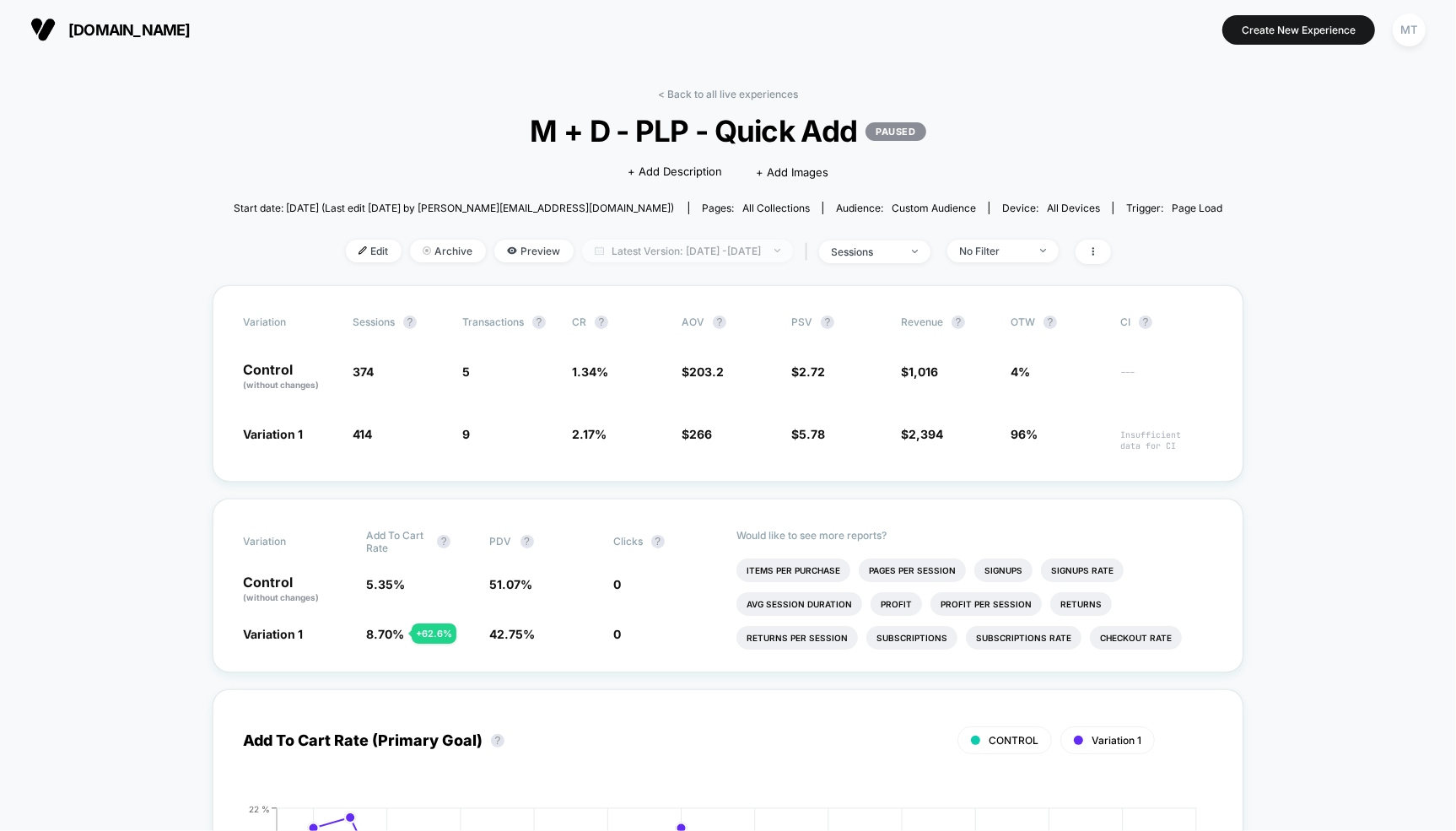
click at [712, 245] on span "Latest Version: [DATE] - [DATE]" at bounding box center [687, 250] width 211 height 22
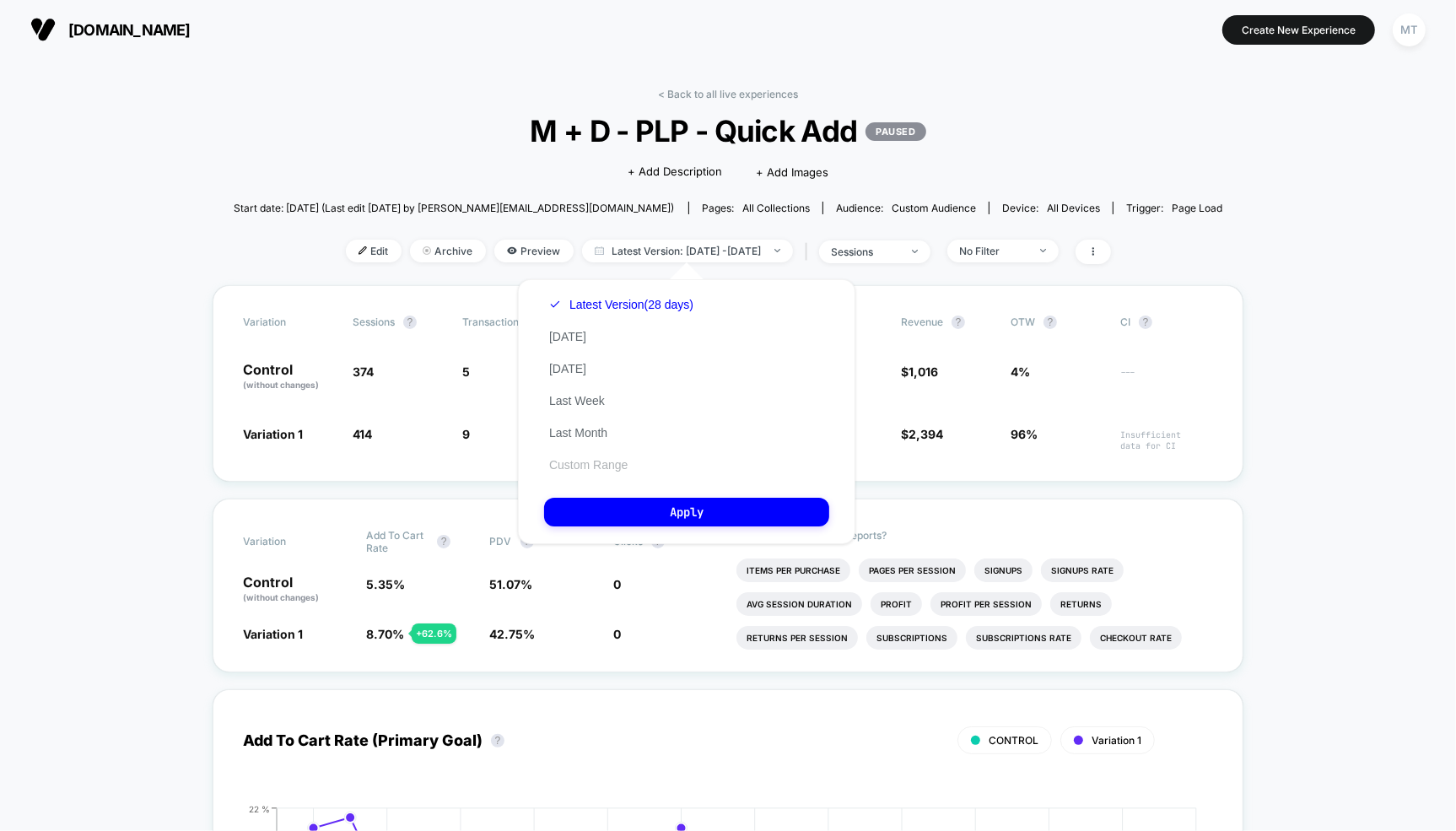
click at [596, 469] on button "Custom Range" at bounding box center [588, 465] width 89 height 16
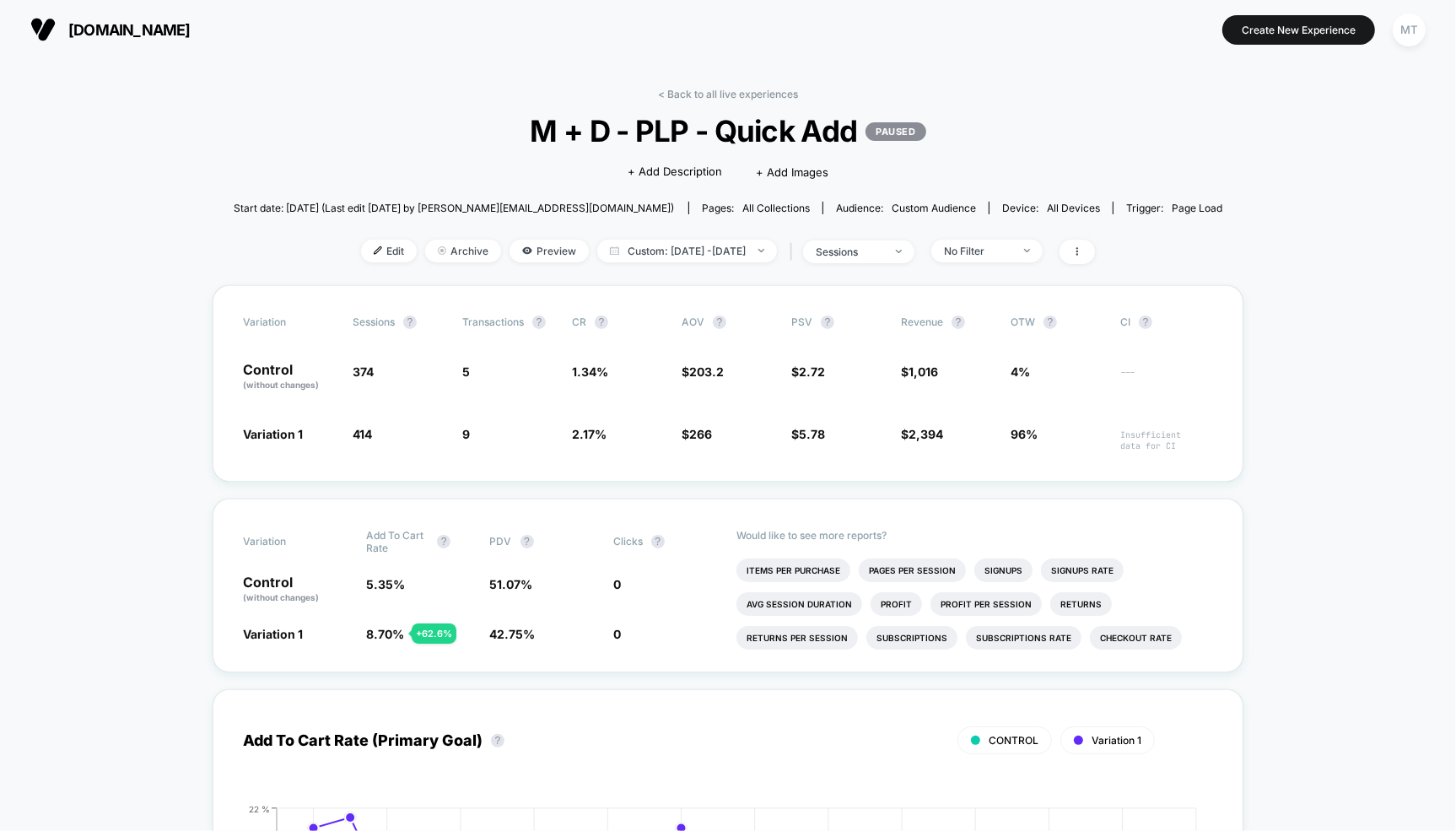
click at [361, 240] on span "Edit" at bounding box center [389, 250] width 56 height 22
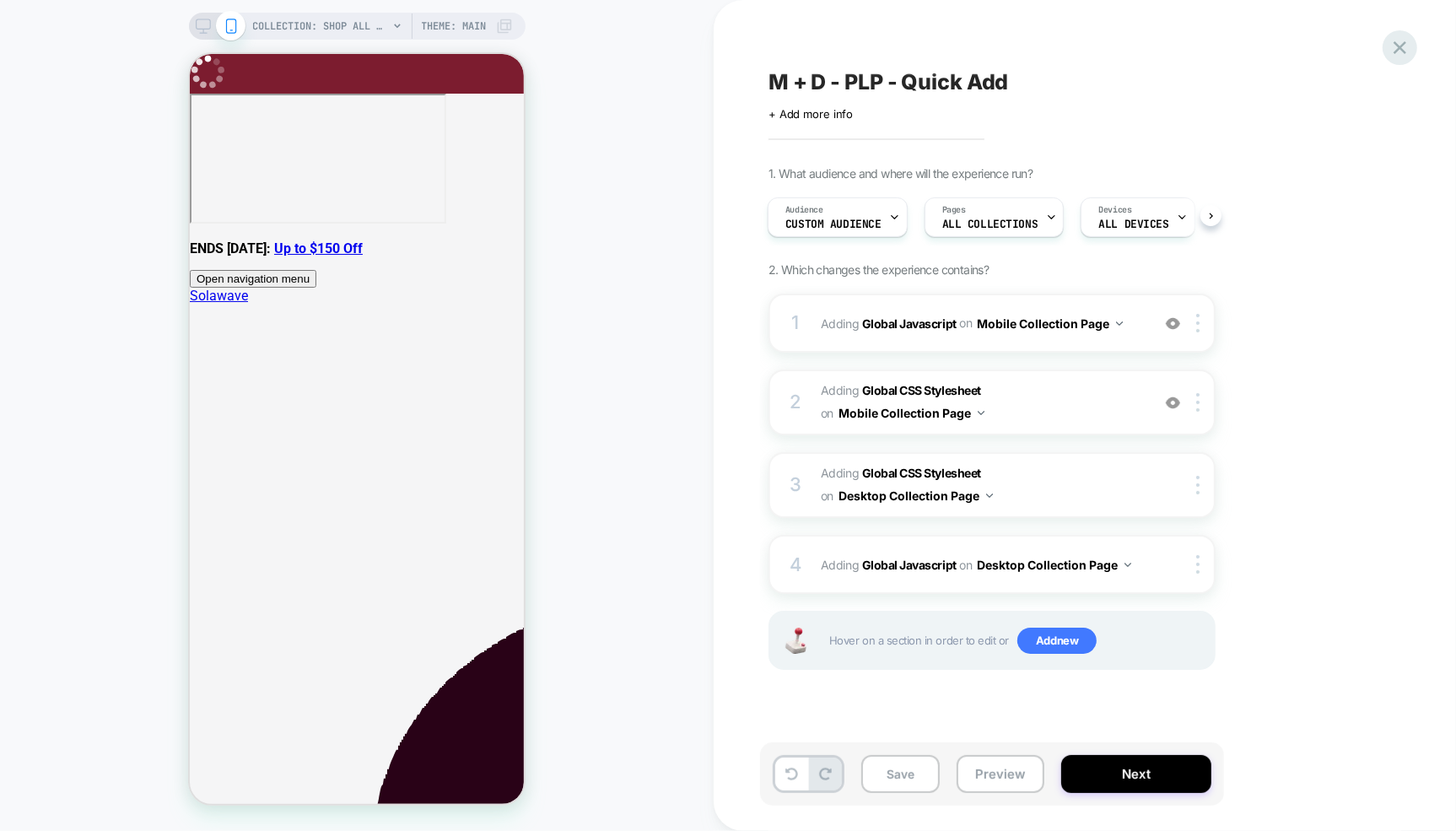
click at [1406, 52] on icon at bounding box center [1399, 47] width 22 height 22
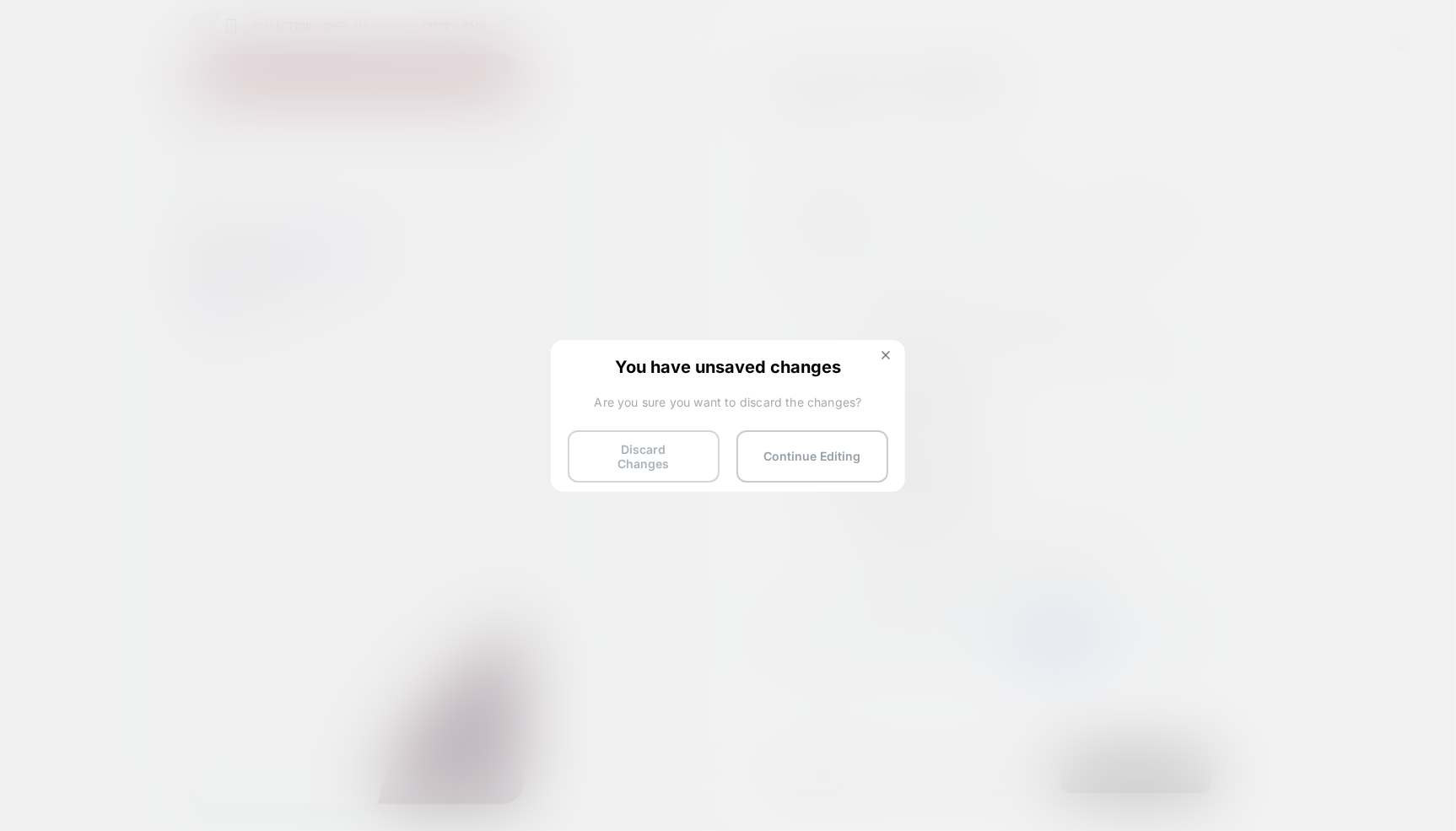
click at [656, 456] on button "Discard Changes" at bounding box center [645, 457] width 152 height 53
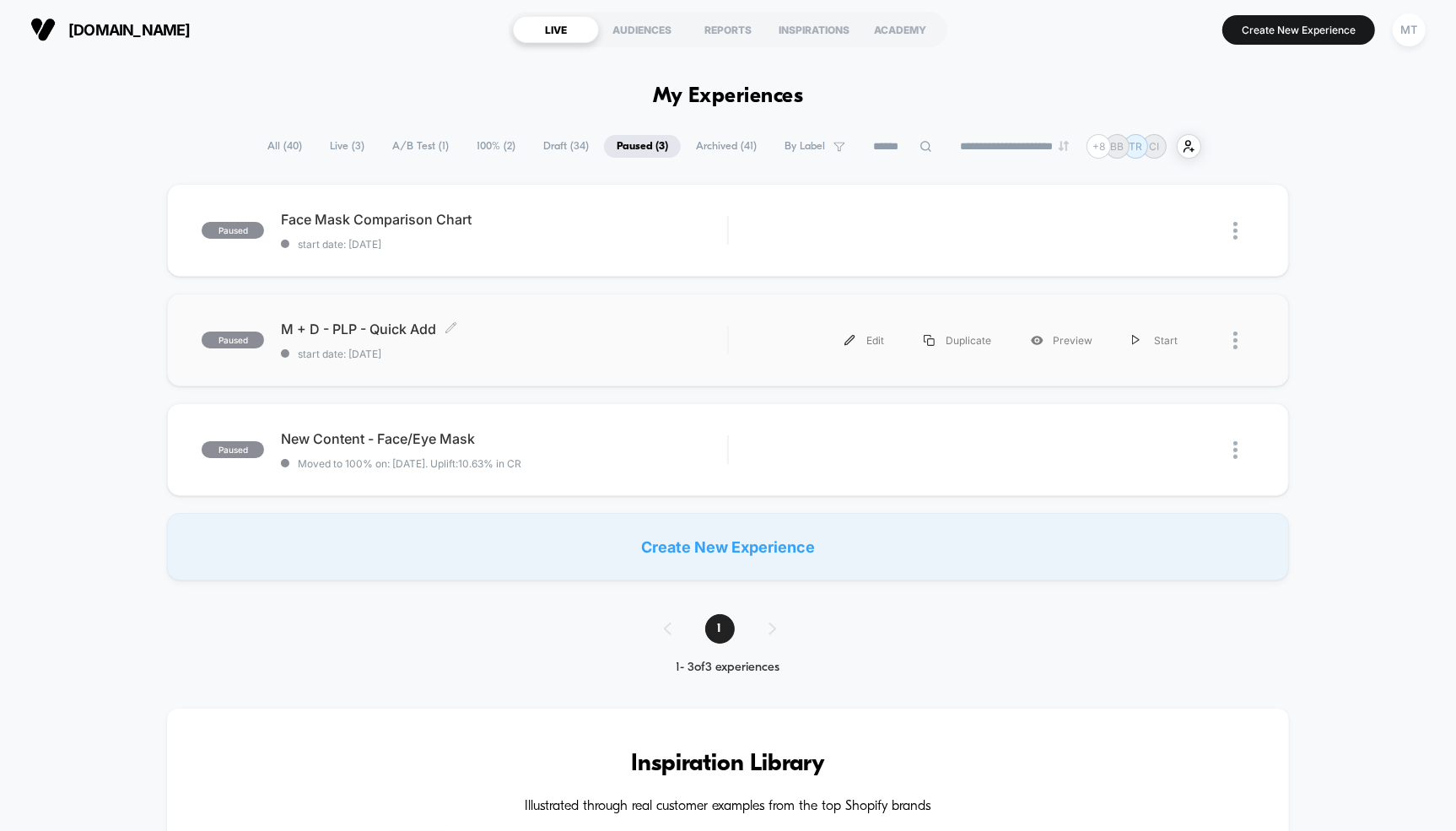
click at [475, 332] on span "M + D - PLP - Quick Add Click to edit experience details" at bounding box center [504, 328] width 446 height 17
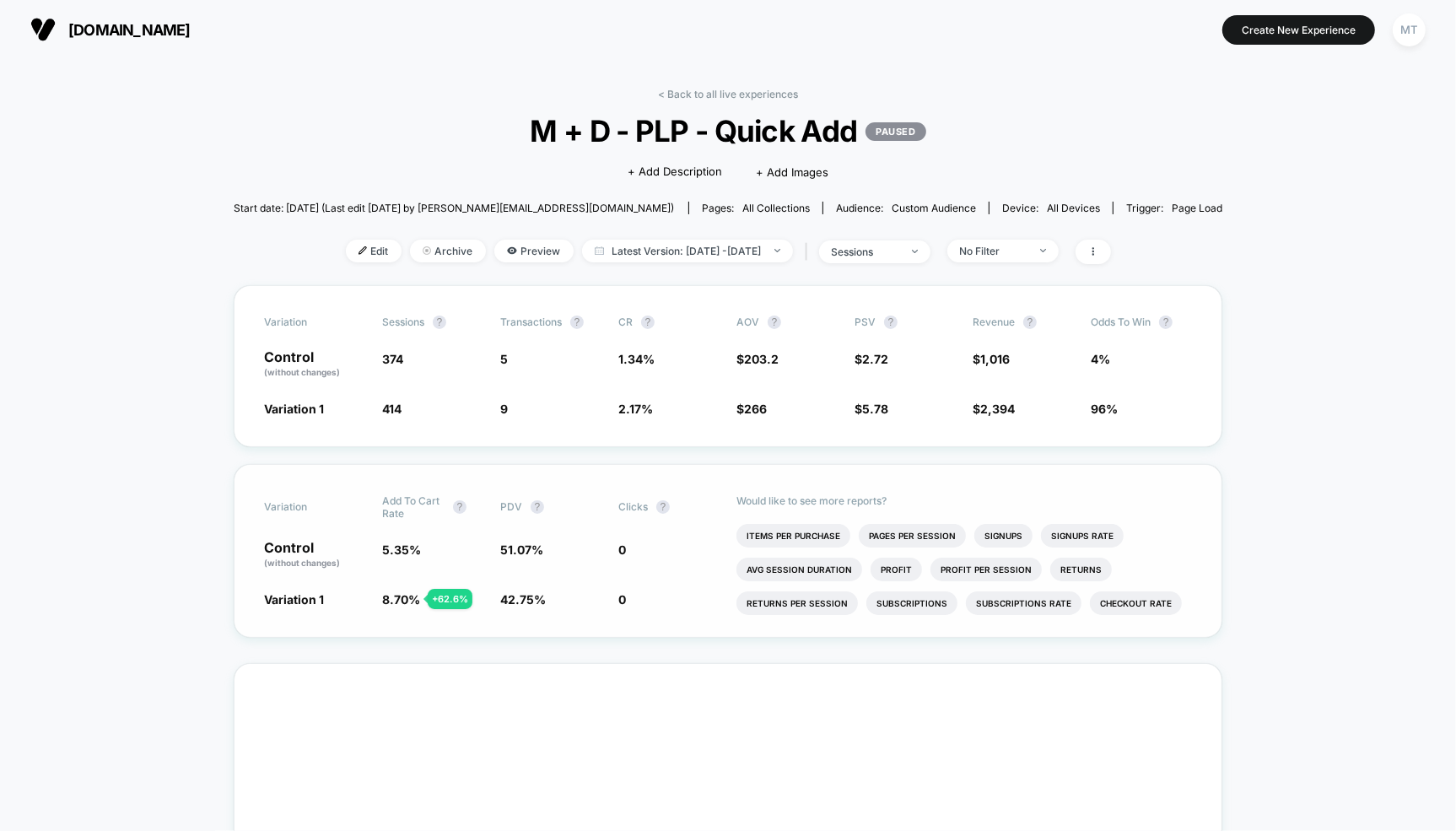
click at [336, 585] on div "Variation Add To Cart Rate ? PDV ? Clicks ? Control (without changes) 5.35 % 51…" at bounding box center [728, 551] width 990 height 174
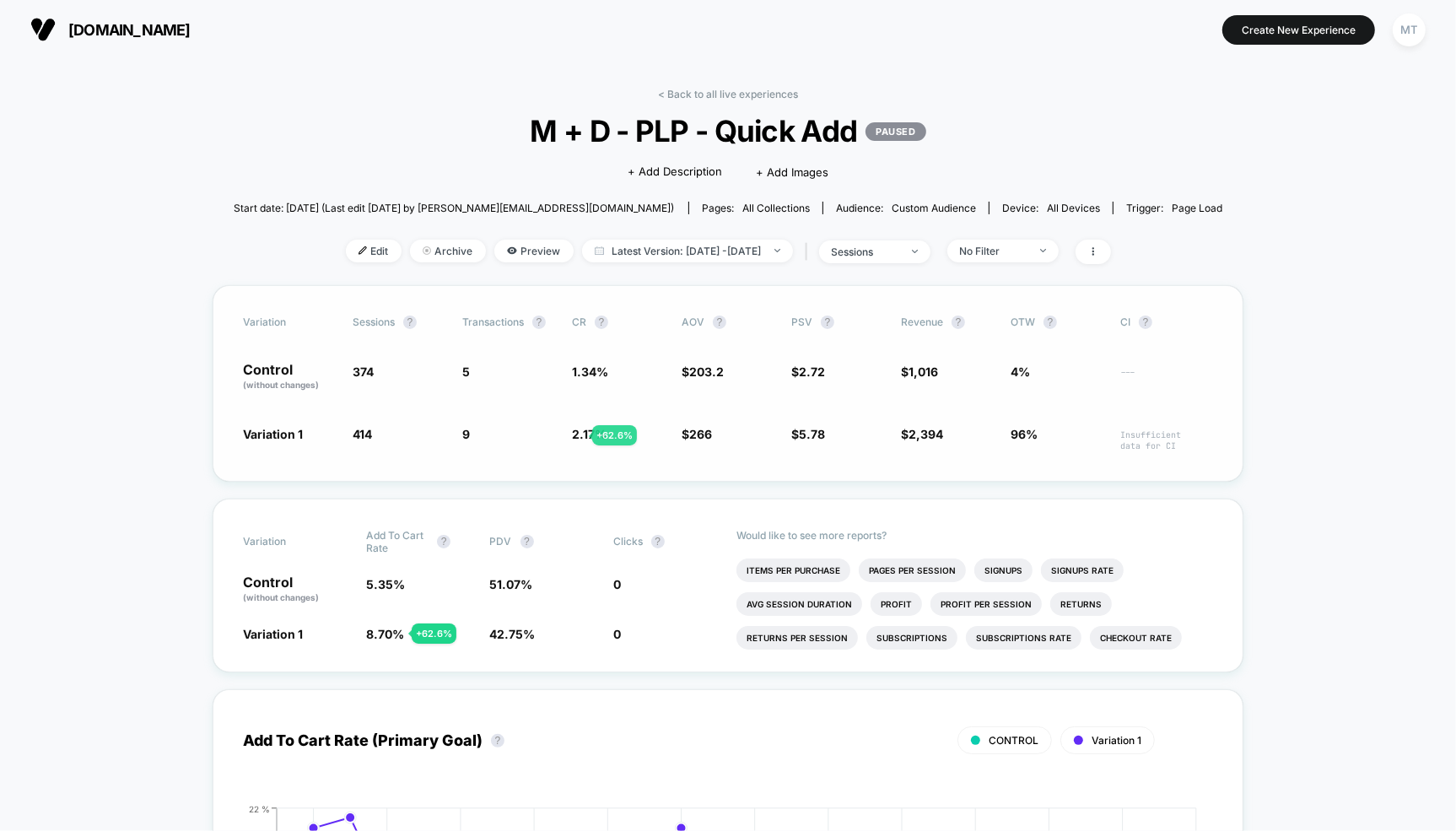
click at [572, 436] on span "2.17 %" at bounding box center [589, 434] width 34 height 15
click at [370, 638] on span "8.70 %" at bounding box center [385, 634] width 38 height 15
click at [376, 587] on span "5.35 %" at bounding box center [386, 584] width 39 height 15
click at [387, 586] on span "5.35 %" at bounding box center [386, 584] width 39 height 15
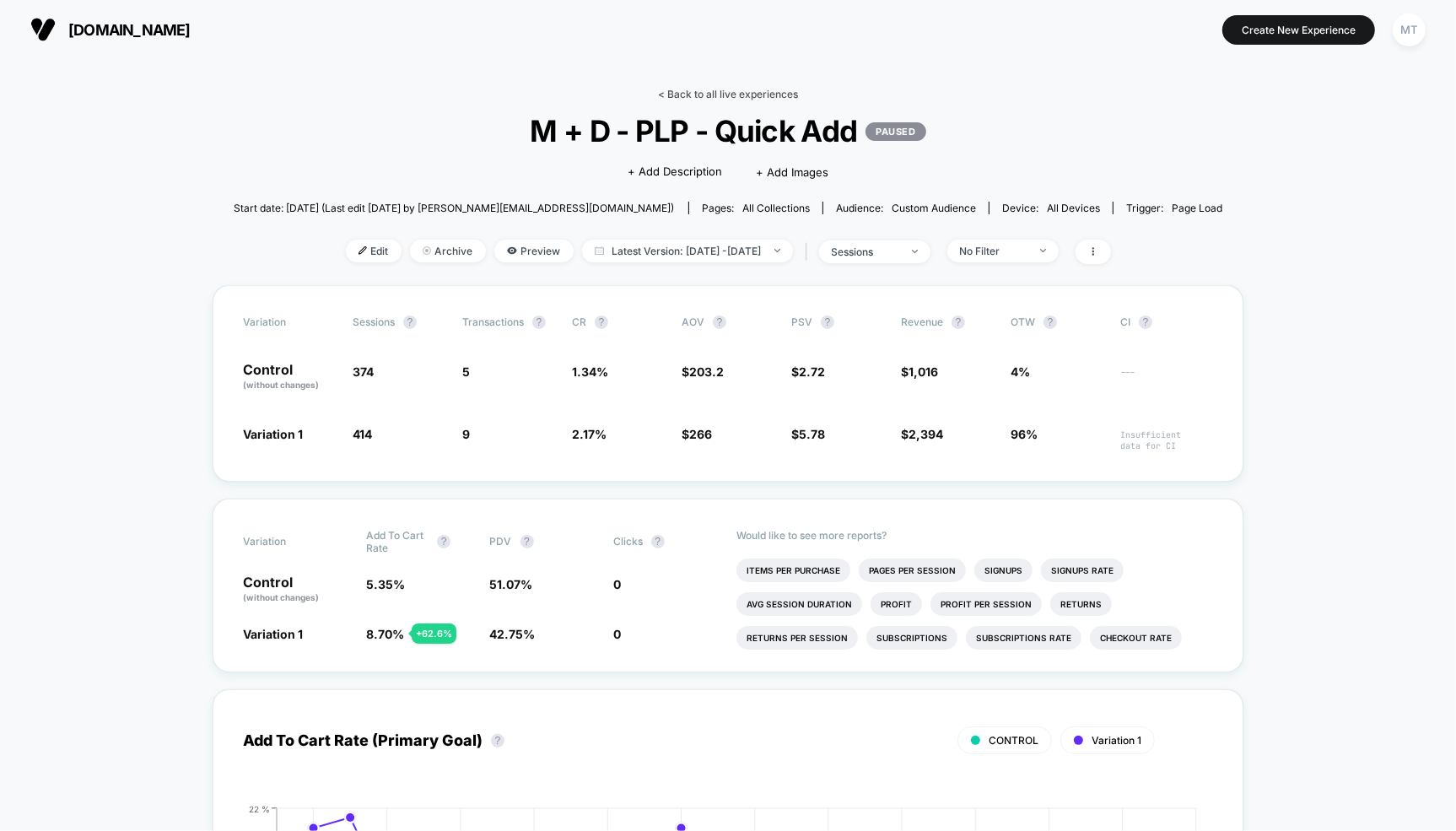
click at [710, 96] on link "< Back to all live experiences" at bounding box center [728, 94] width 140 height 13
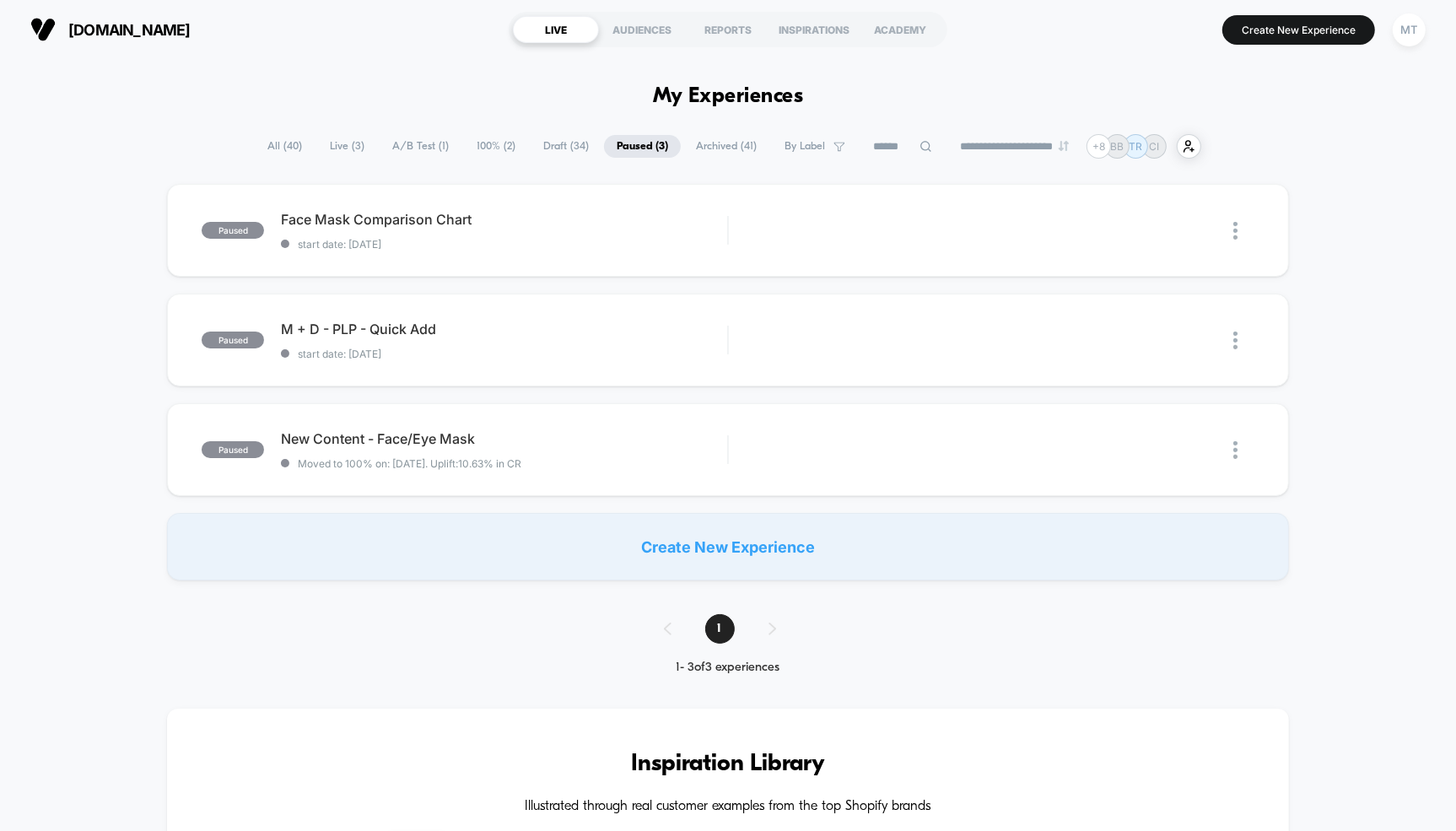
click at [335, 147] on span "Live ( 3 )" at bounding box center [347, 145] width 60 height 22
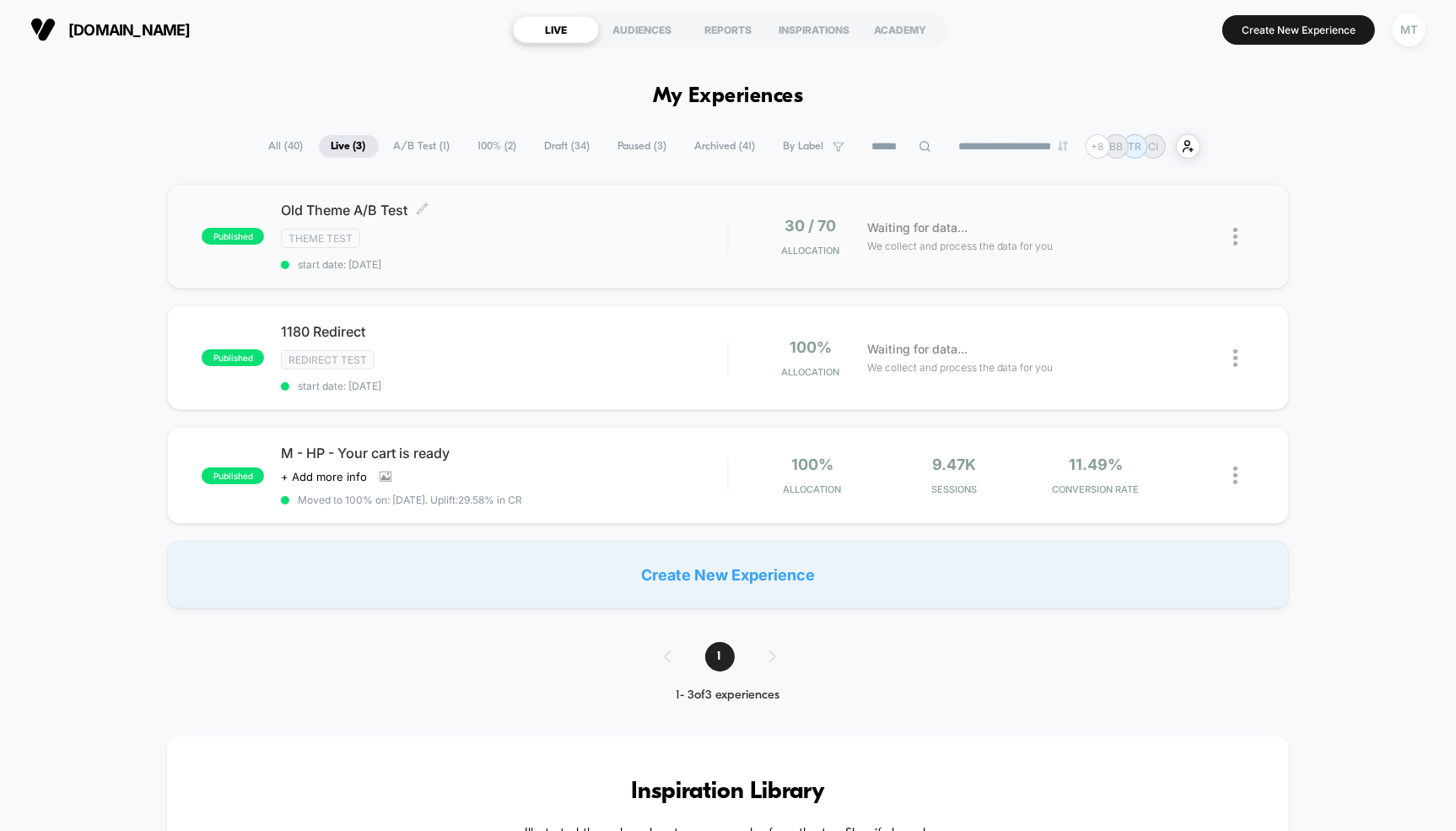
click at [478, 227] on div "Old Theme A/B Test Click to edit experience details Click to edit experience de…" at bounding box center [504, 236] width 446 height 69
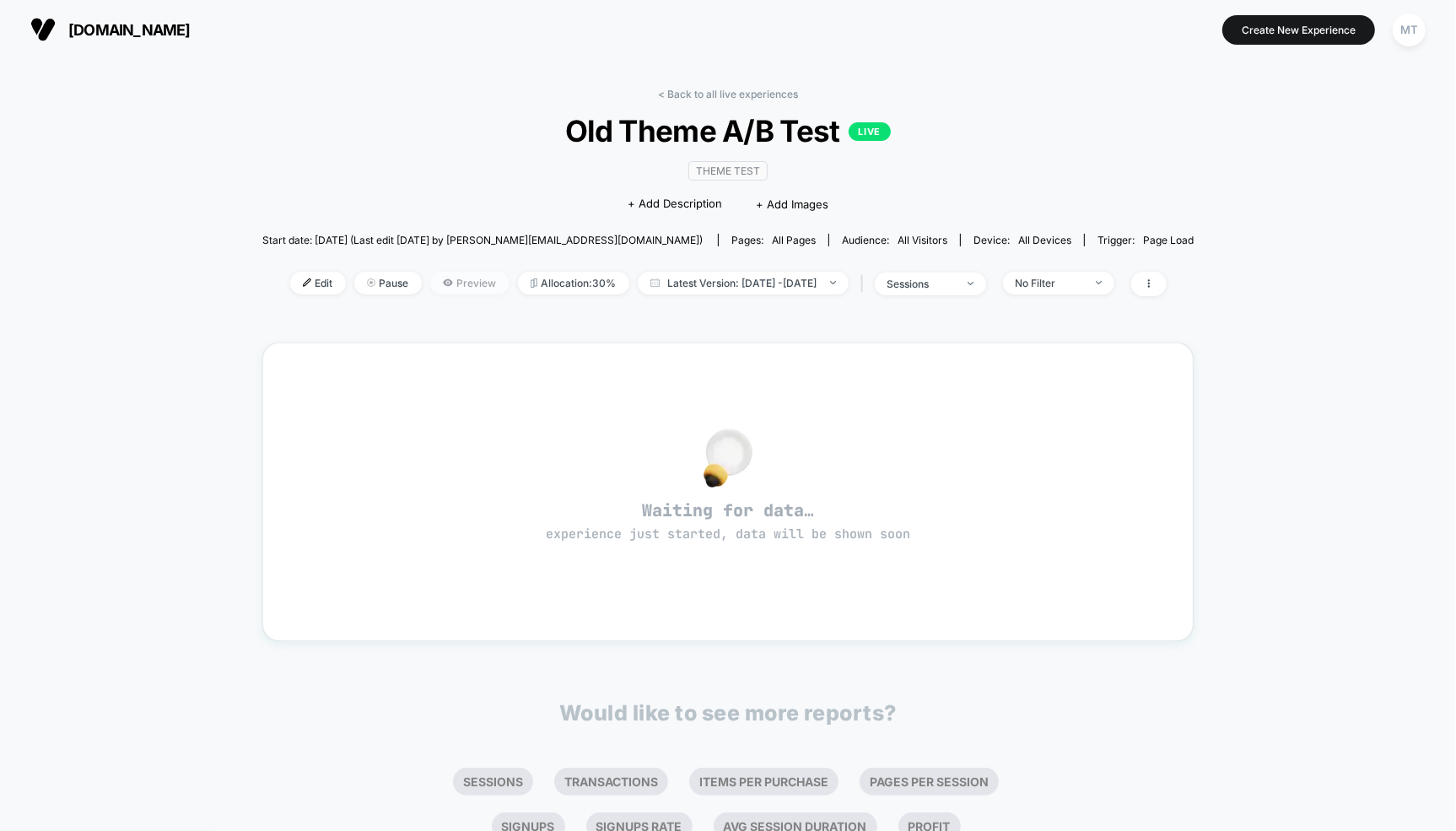
click at [432, 283] on span "Preview" at bounding box center [470, 282] width 79 height 22
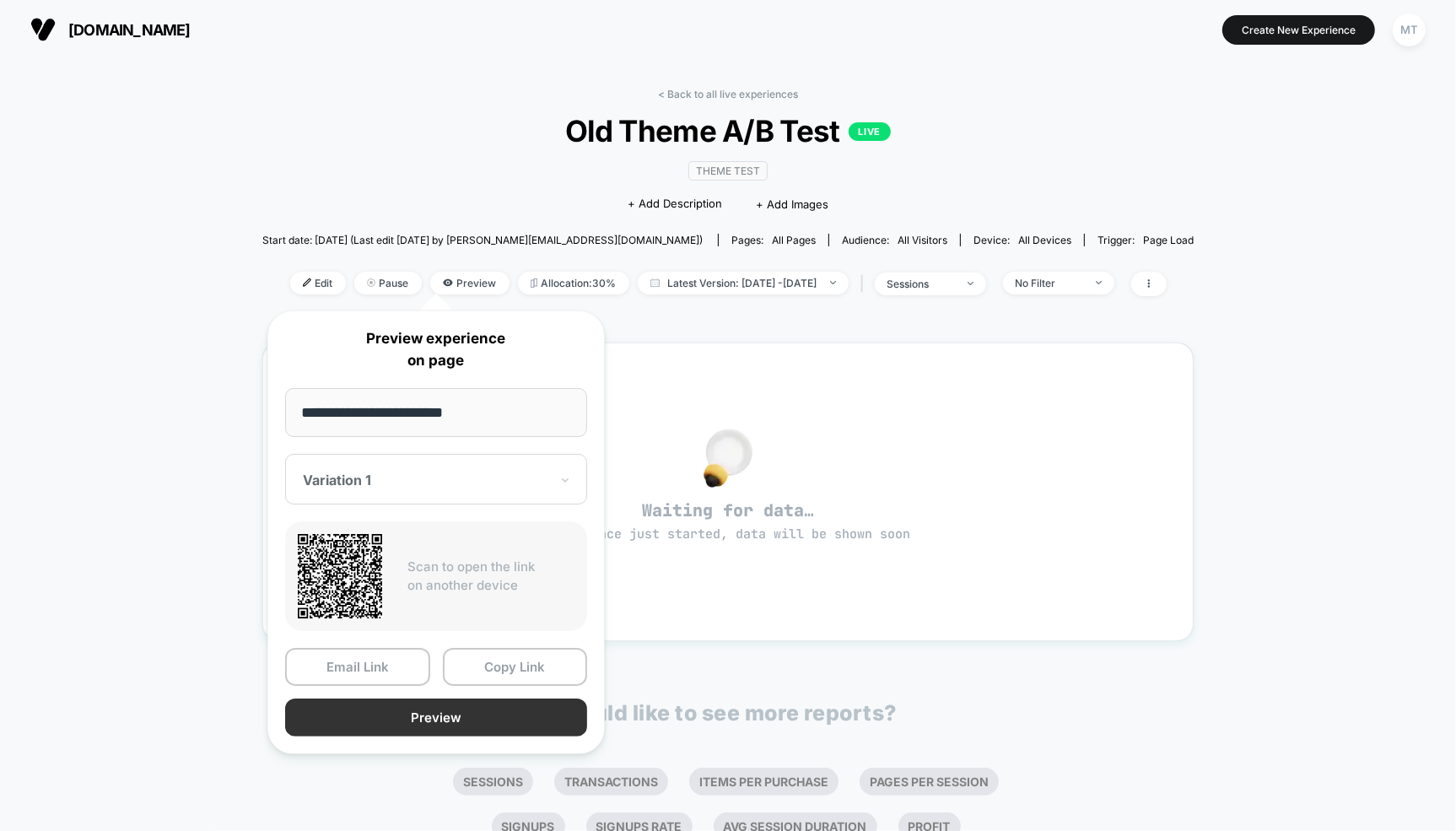
click at [464, 707] on button "Preview" at bounding box center [436, 717] width 302 height 38
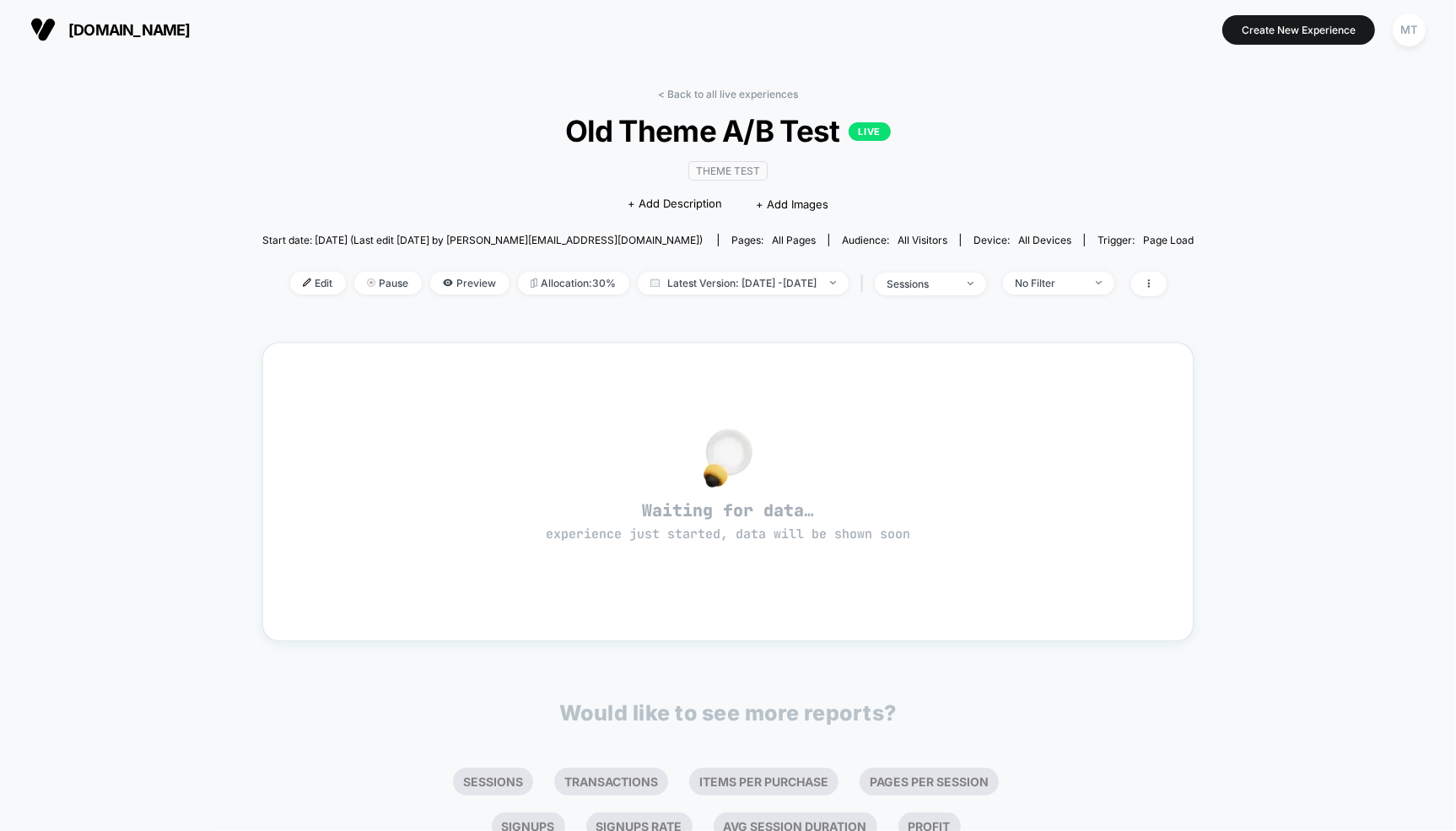
click at [165, 196] on div "< Back to all live experiences Old Theme A/B Test LIVE Theme Test Click to edit…" at bounding box center [728, 523] width 1456 height 930
click at [787, 286] on span "Latest Version: Sep 22, 2025 - Sep 22, 2025" at bounding box center [743, 282] width 211 height 22
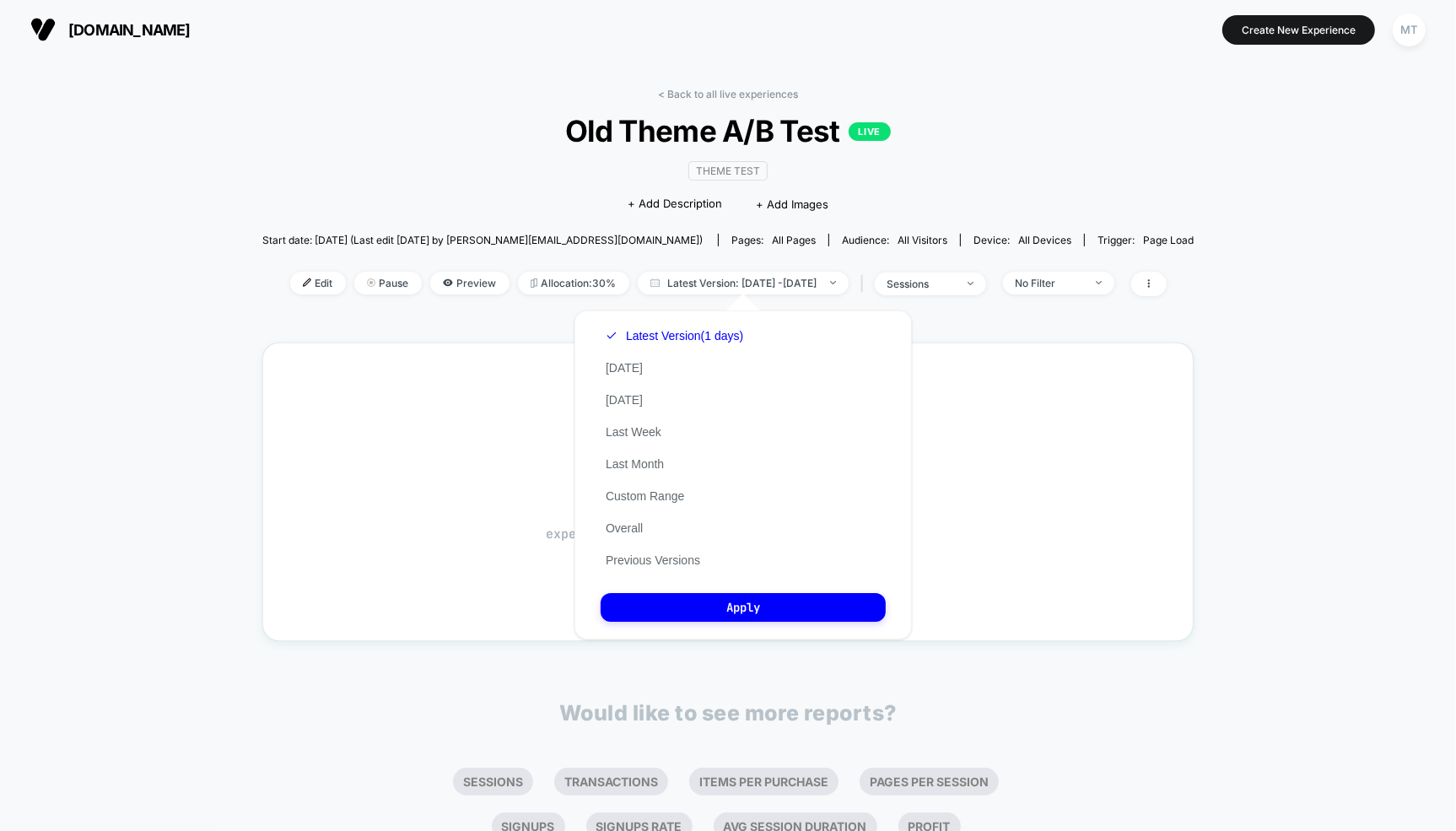
click at [639, 507] on div "Latest Version (1 days) Today Yesterday Last Week Last Month Custom Range Overa…" at bounding box center [674, 447] width 147 height 257
click at [650, 500] on button "Custom Range" at bounding box center [645, 496] width 89 height 16
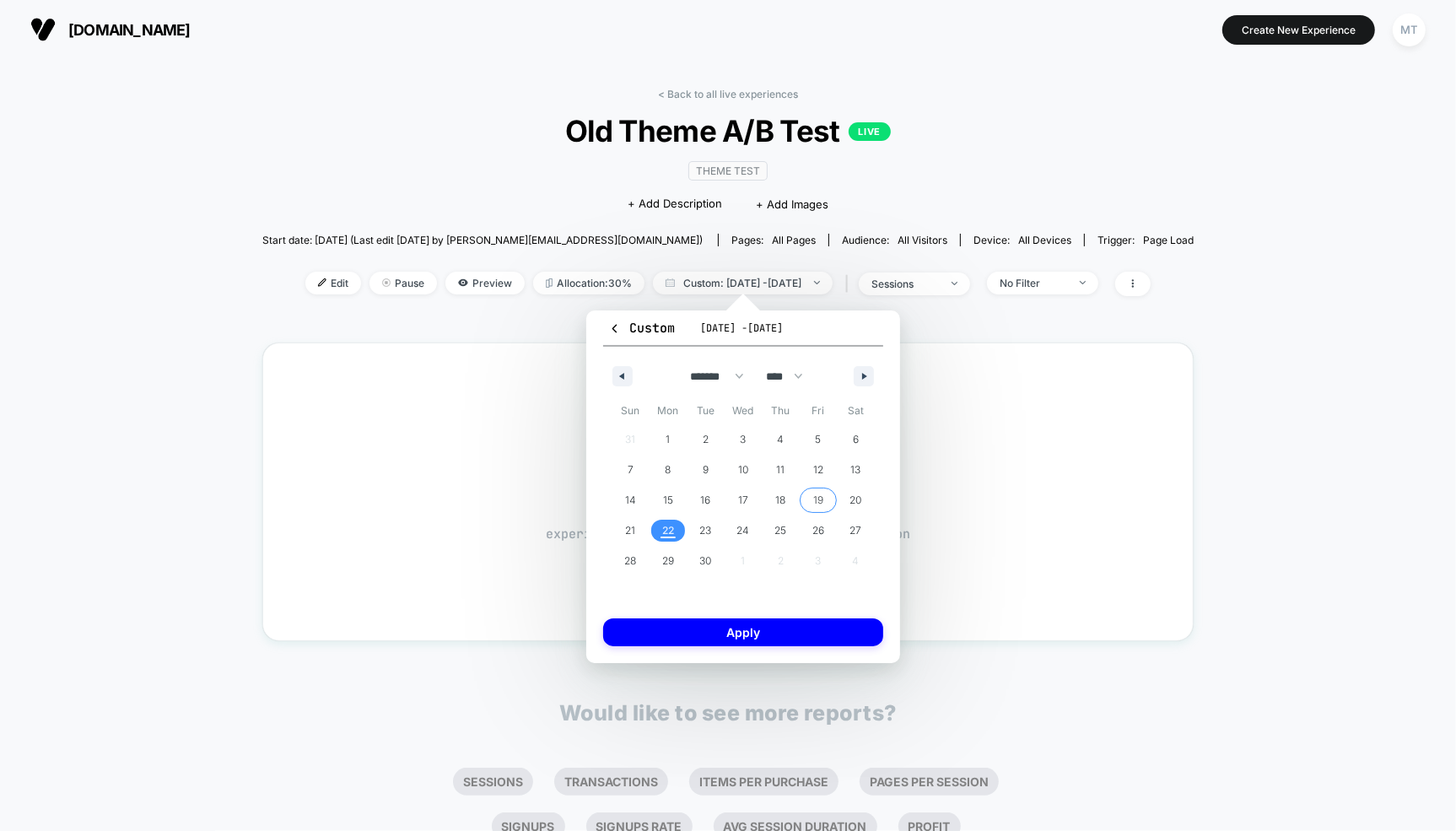
click at [816, 503] on span "19" at bounding box center [818, 500] width 10 height 30
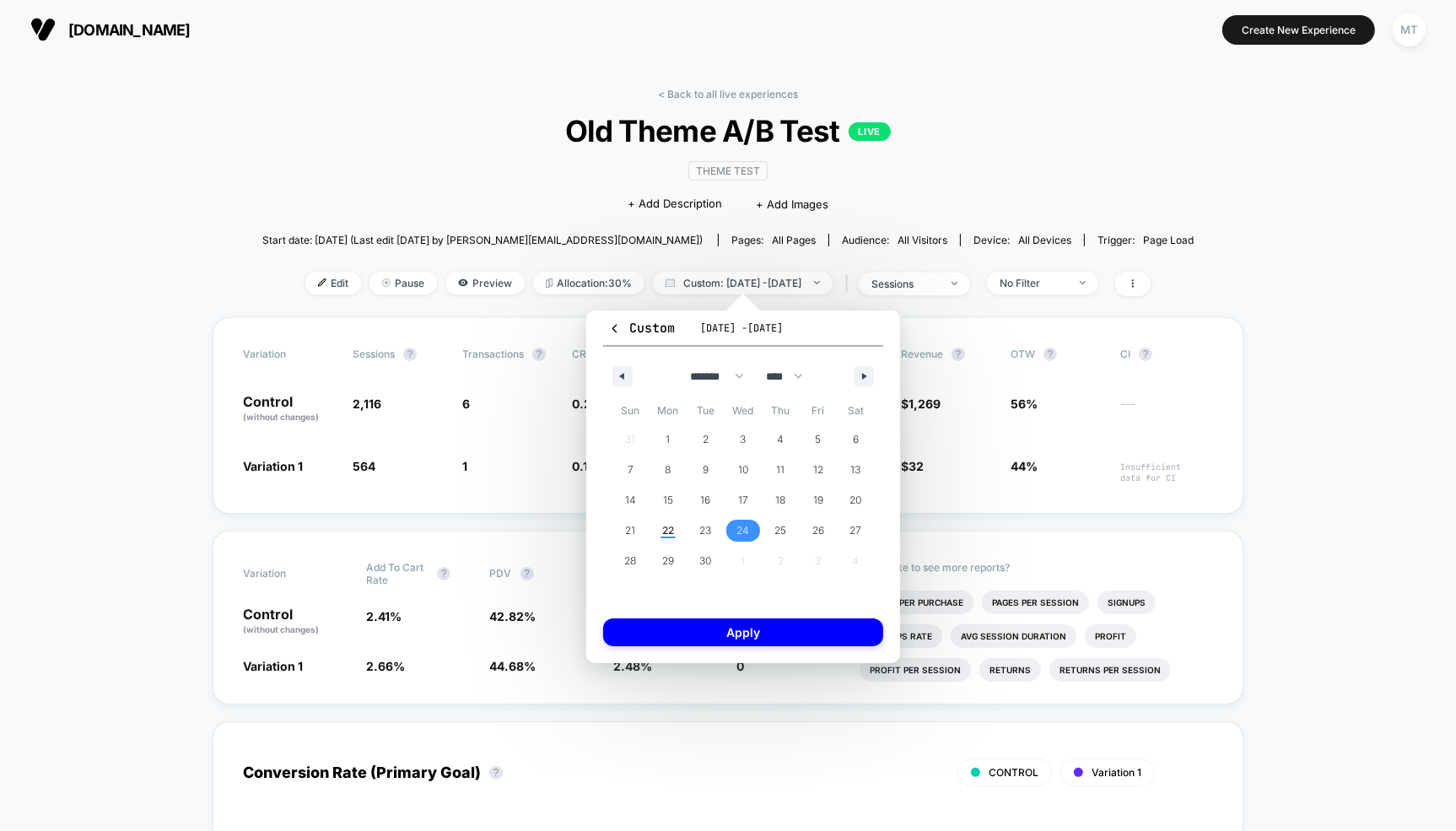
click at [743, 535] on span "24" at bounding box center [742, 530] width 13 height 30
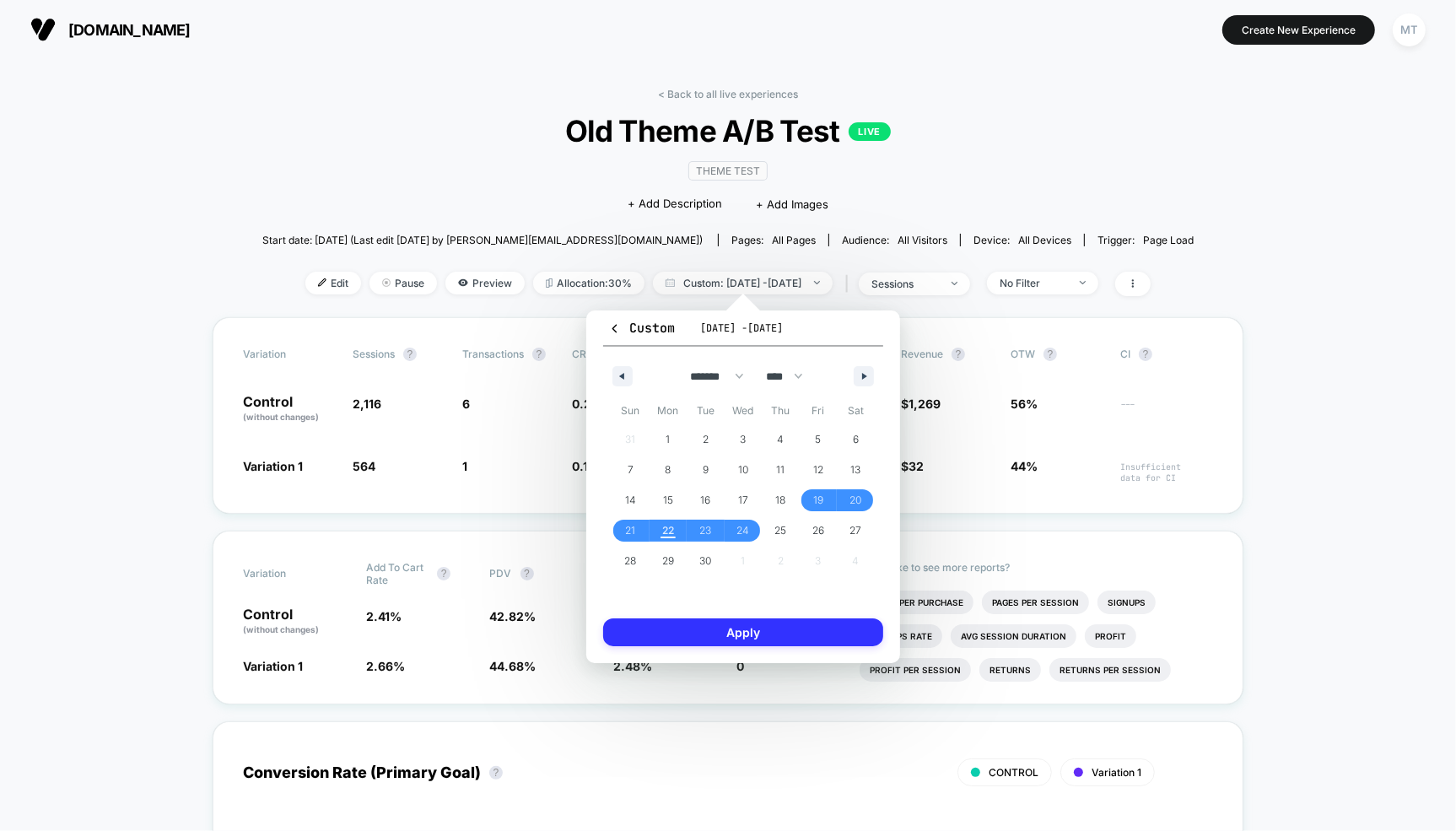
click at [755, 630] on button "Apply" at bounding box center [743, 632] width 280 height 28
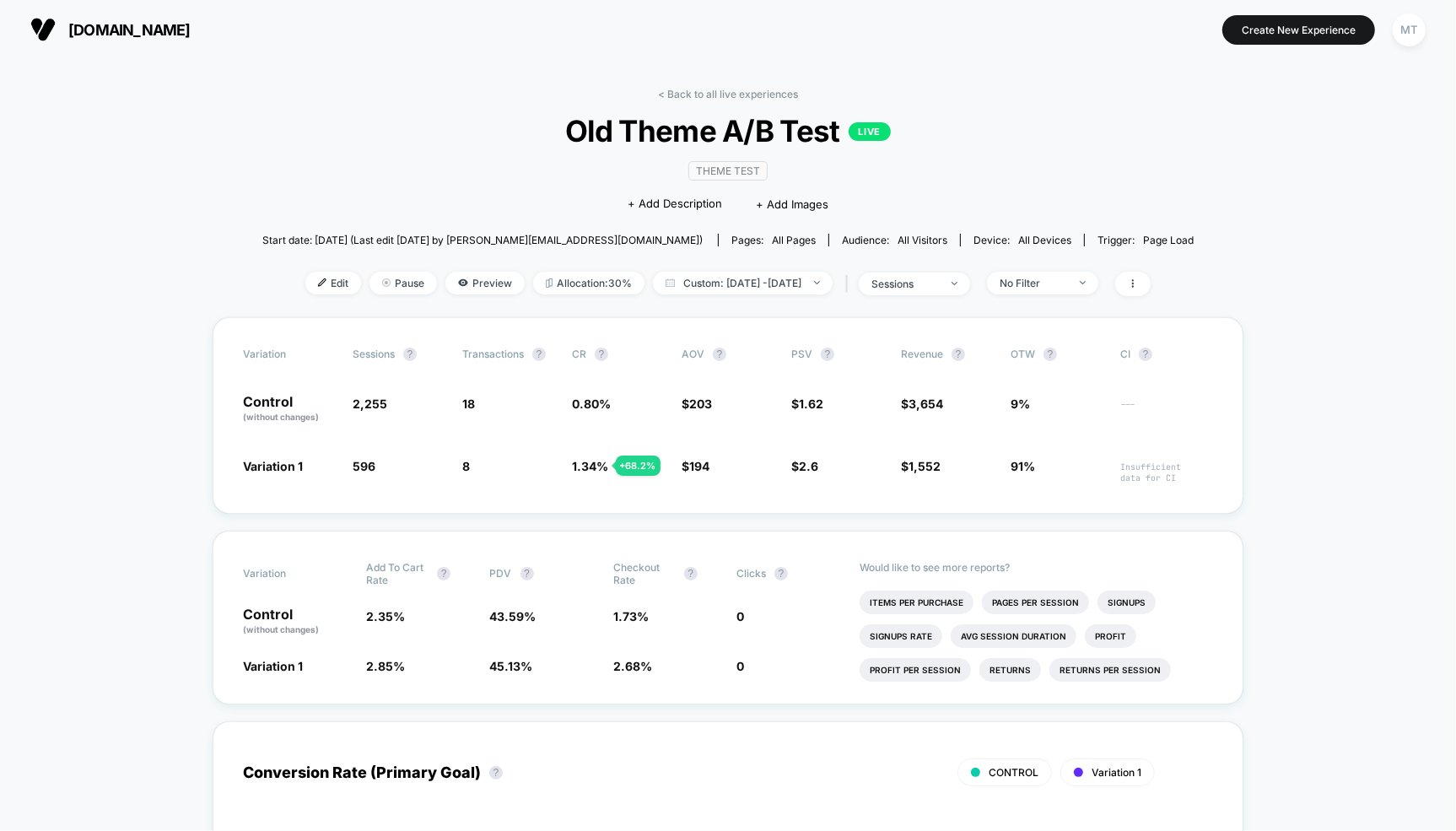
click at [667, 100] on link "< Back to all live experiences" at bounding box center [728, 94] width 140 height 13
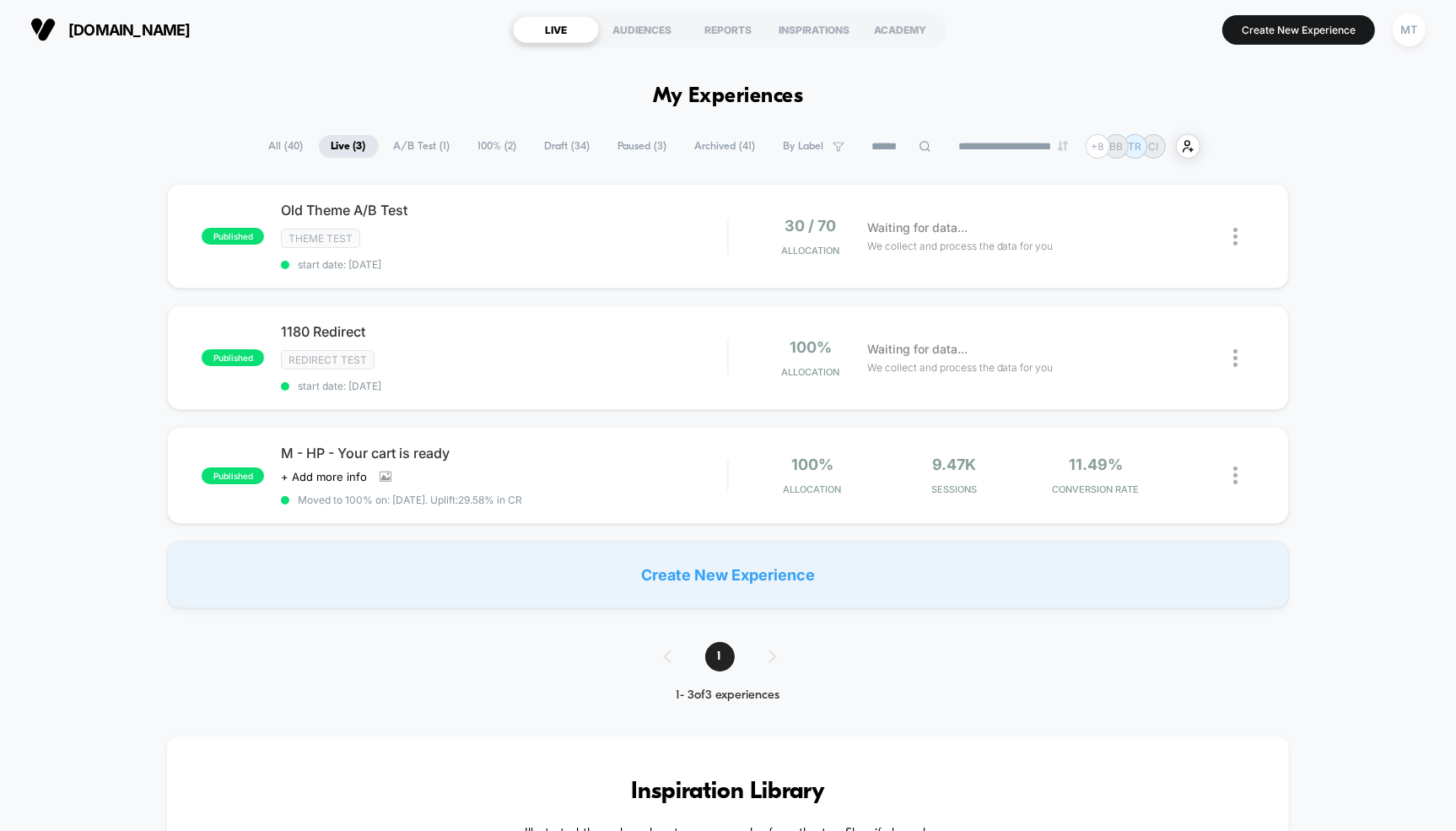
click at [558, 137] on span "Draft ( 34 )" at bounding box center [567, 145] width 71 height 22
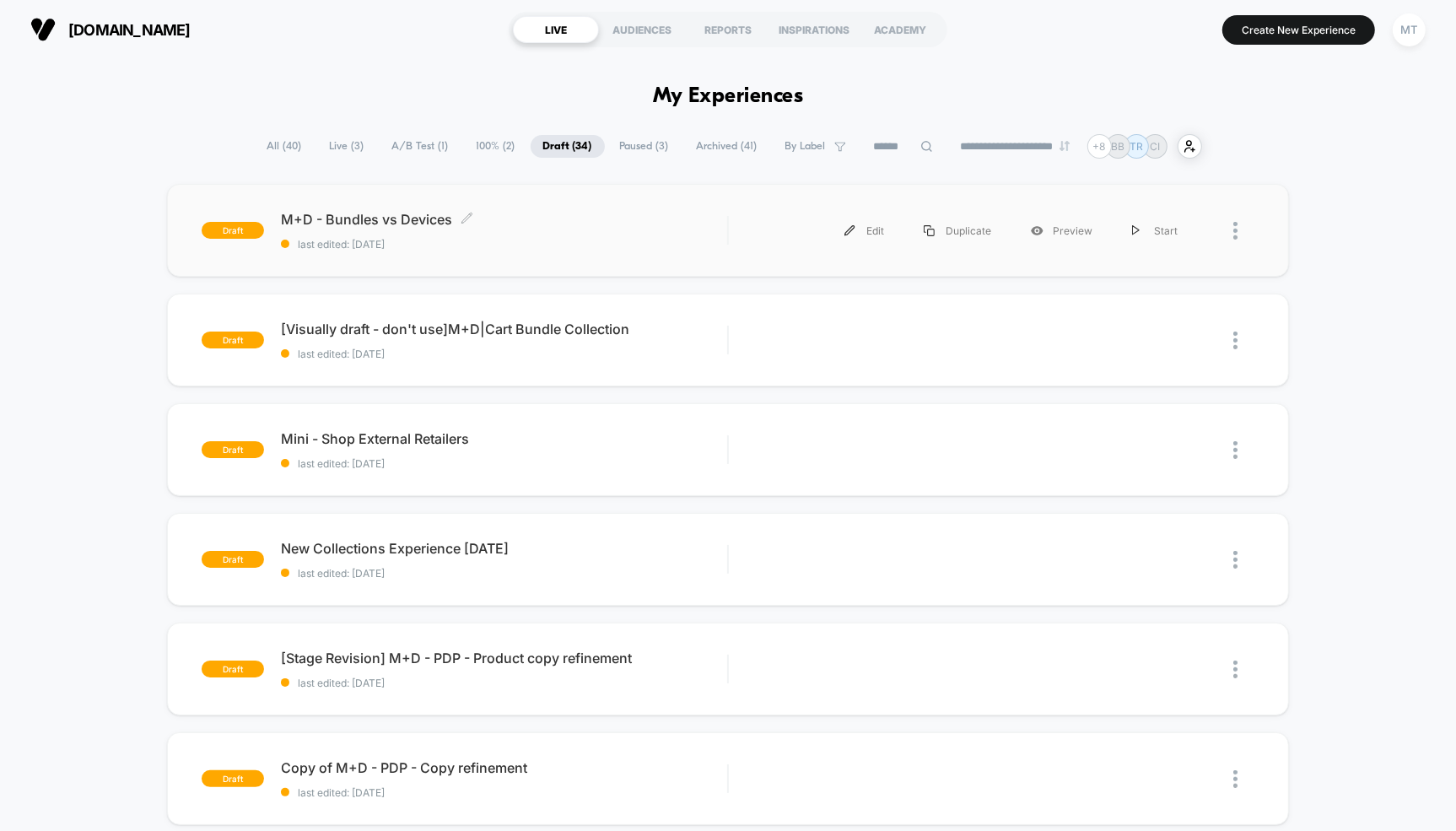
click at [537, 215] on span "M+D - Bundles vs Devices Click to edit experience details" at bounding box center [504, 219] width 446 height 17
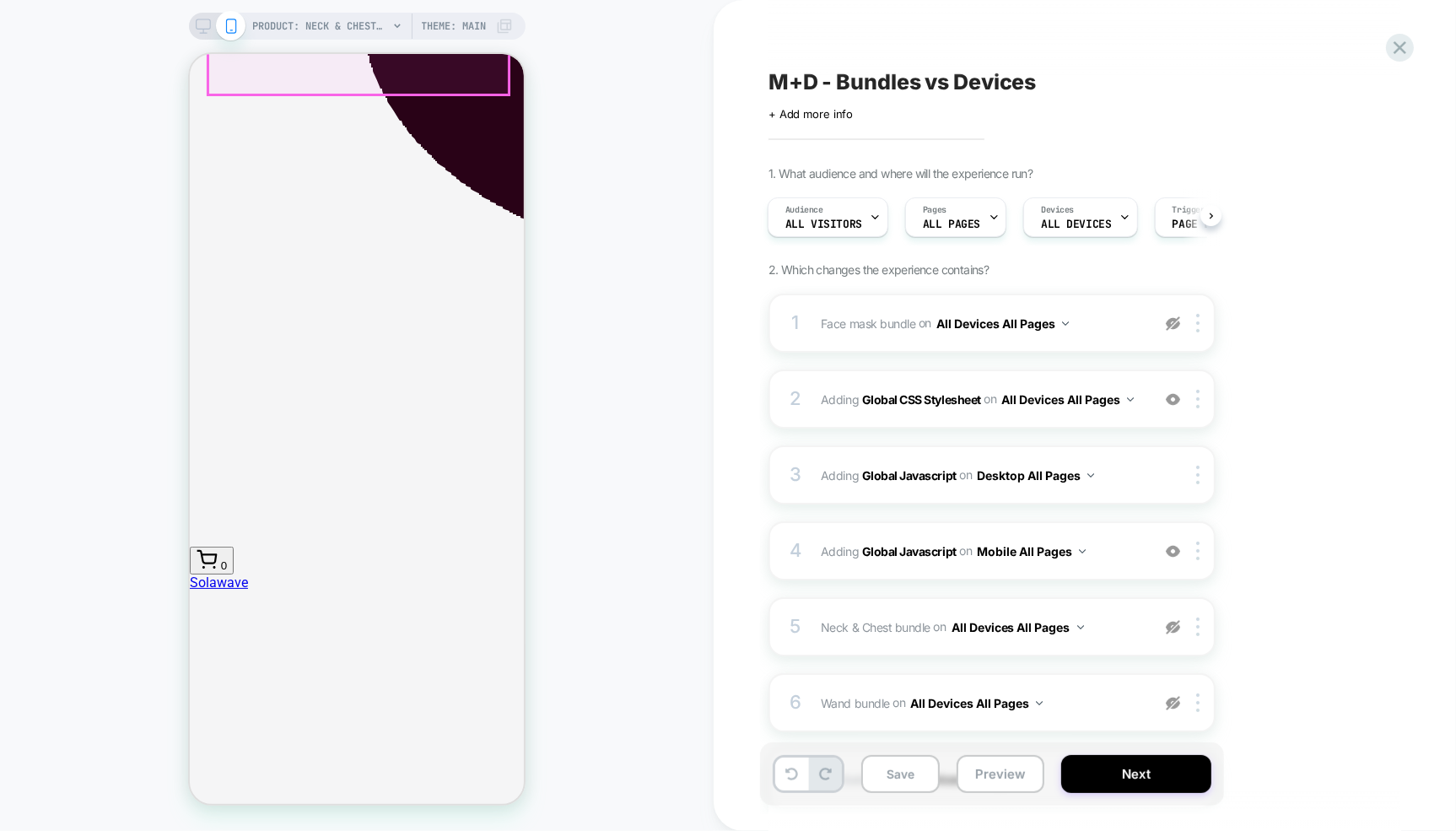
scroll to position [1787, 0]
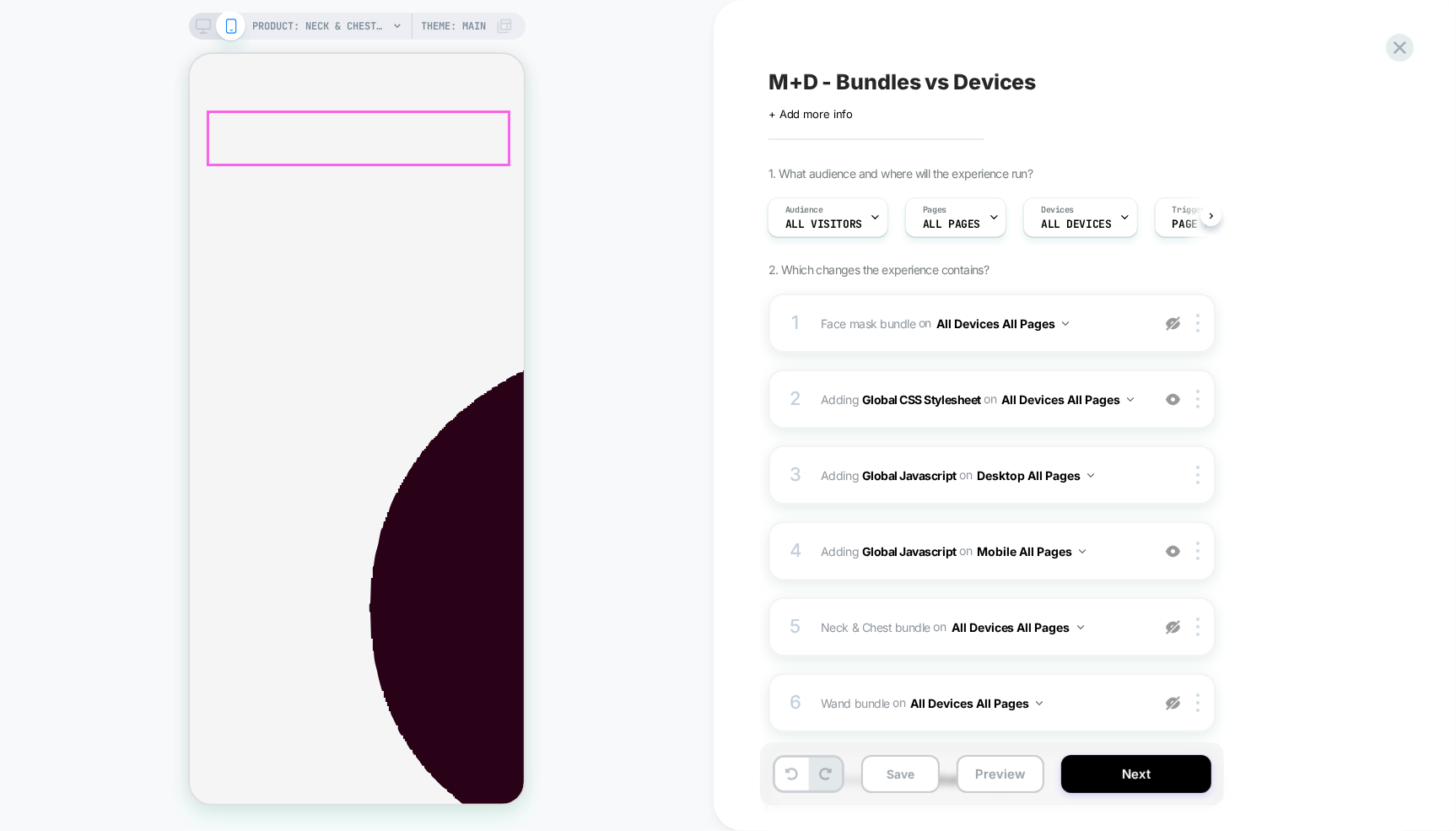
click at [1012, 778] on button "Preview" at bounding box center [1001, 773] width 88 height 38
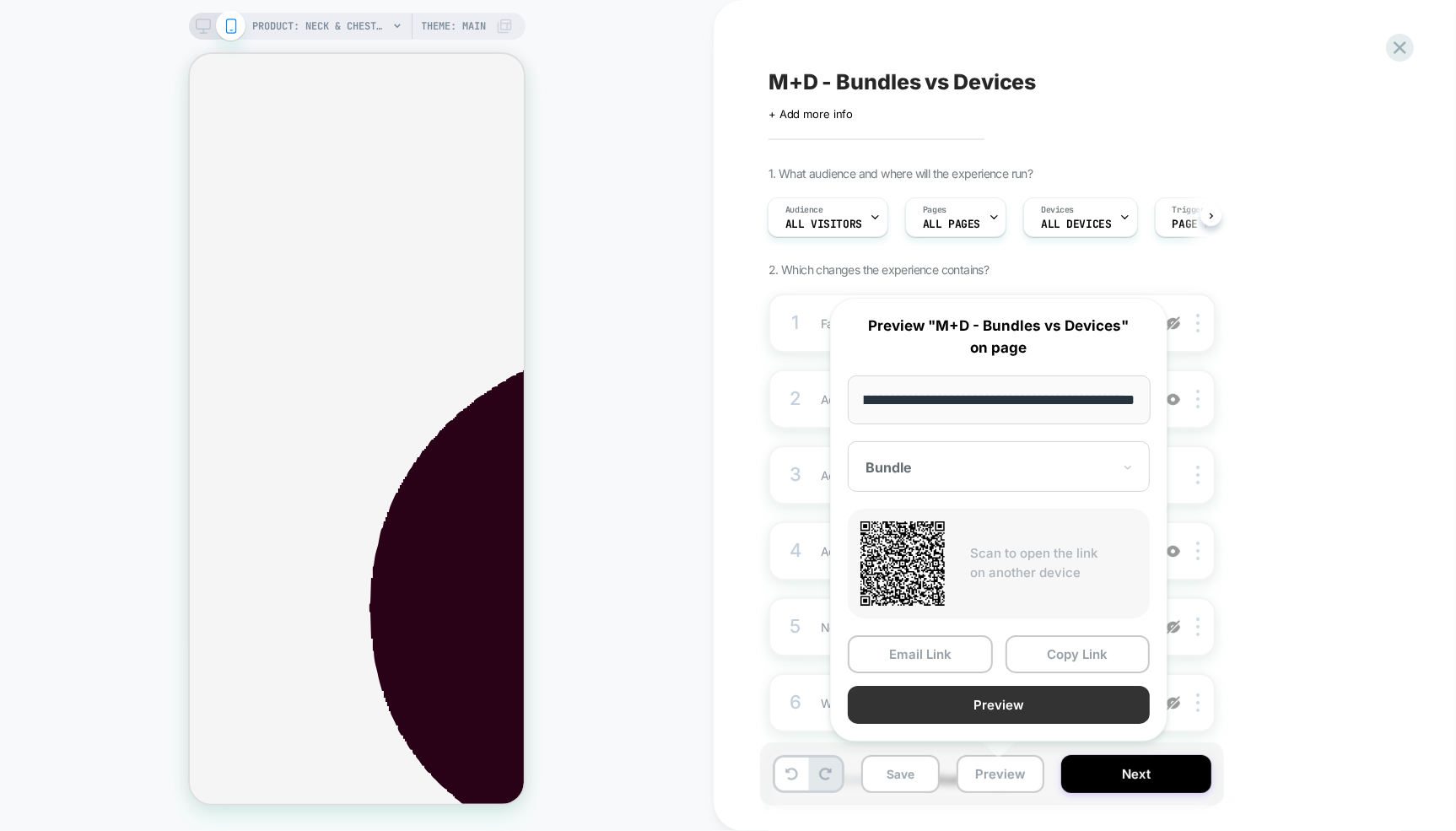
scroll to position [0, 0]
click at [971, 693] on button "Preview" at bounding box center [998, 705] width 302 height 38
